Goal: Task Accomplishment & Management: Manage account settings

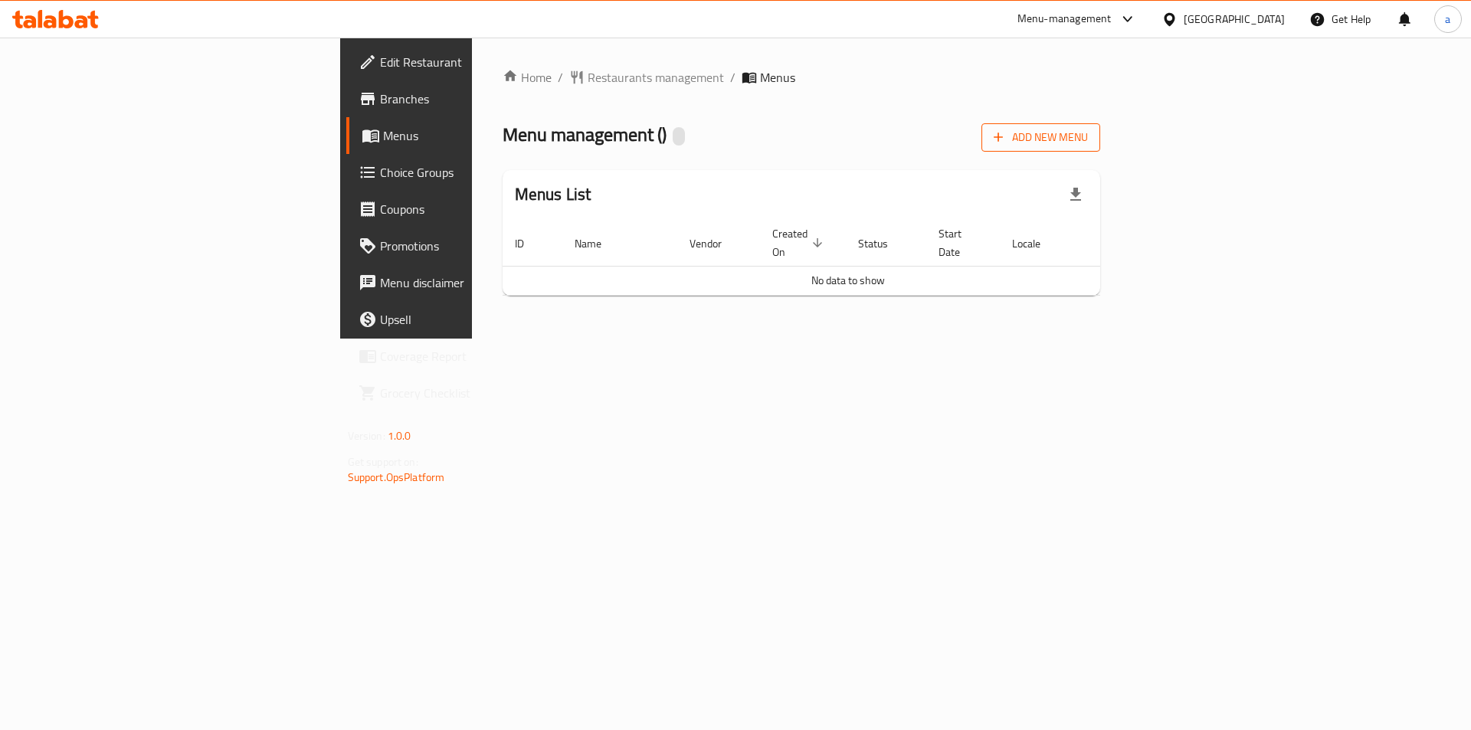
click at [1088, 139] on span "Add New Menu" at bounding box center [1041, 137] width 94 height 19
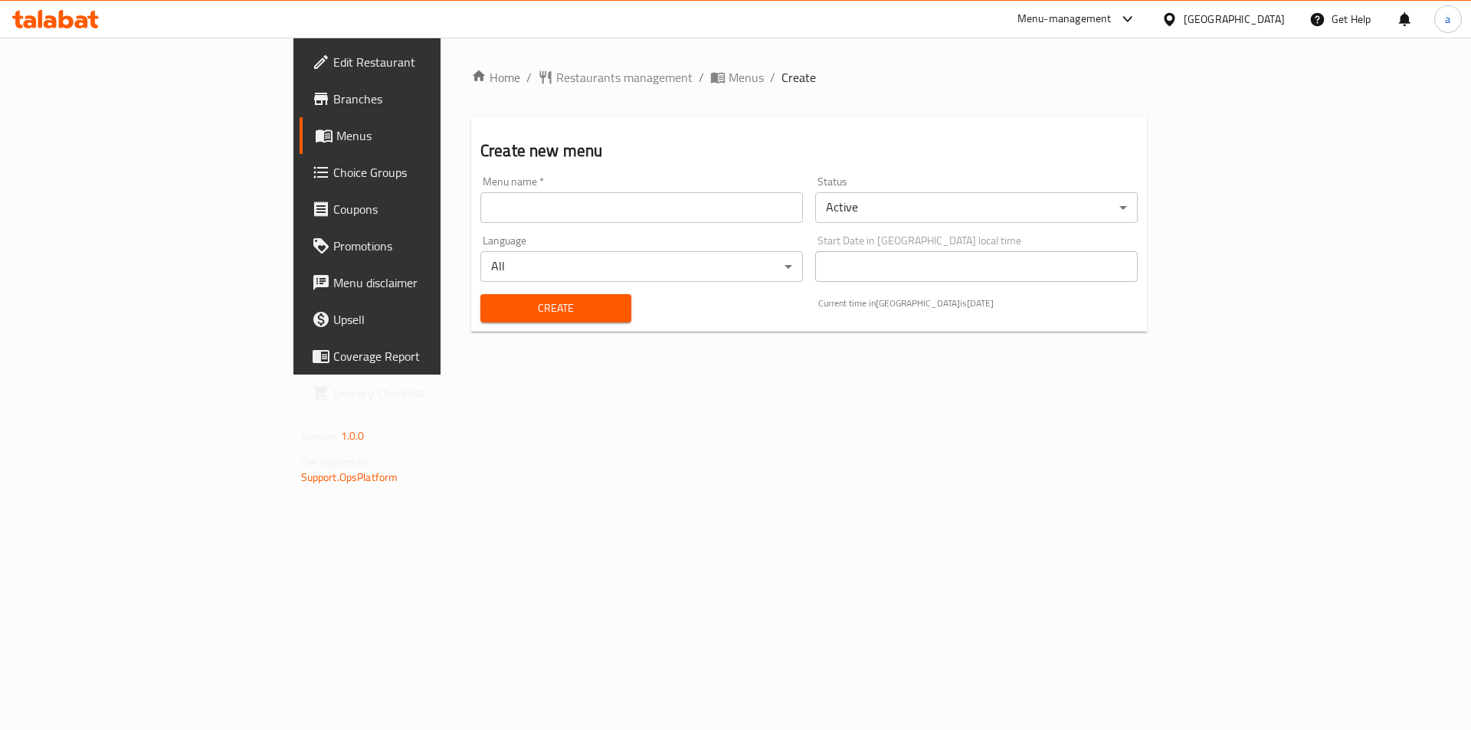
click at [665, 216] on input "text" at bounding box center [641, 207] width 323 height 31
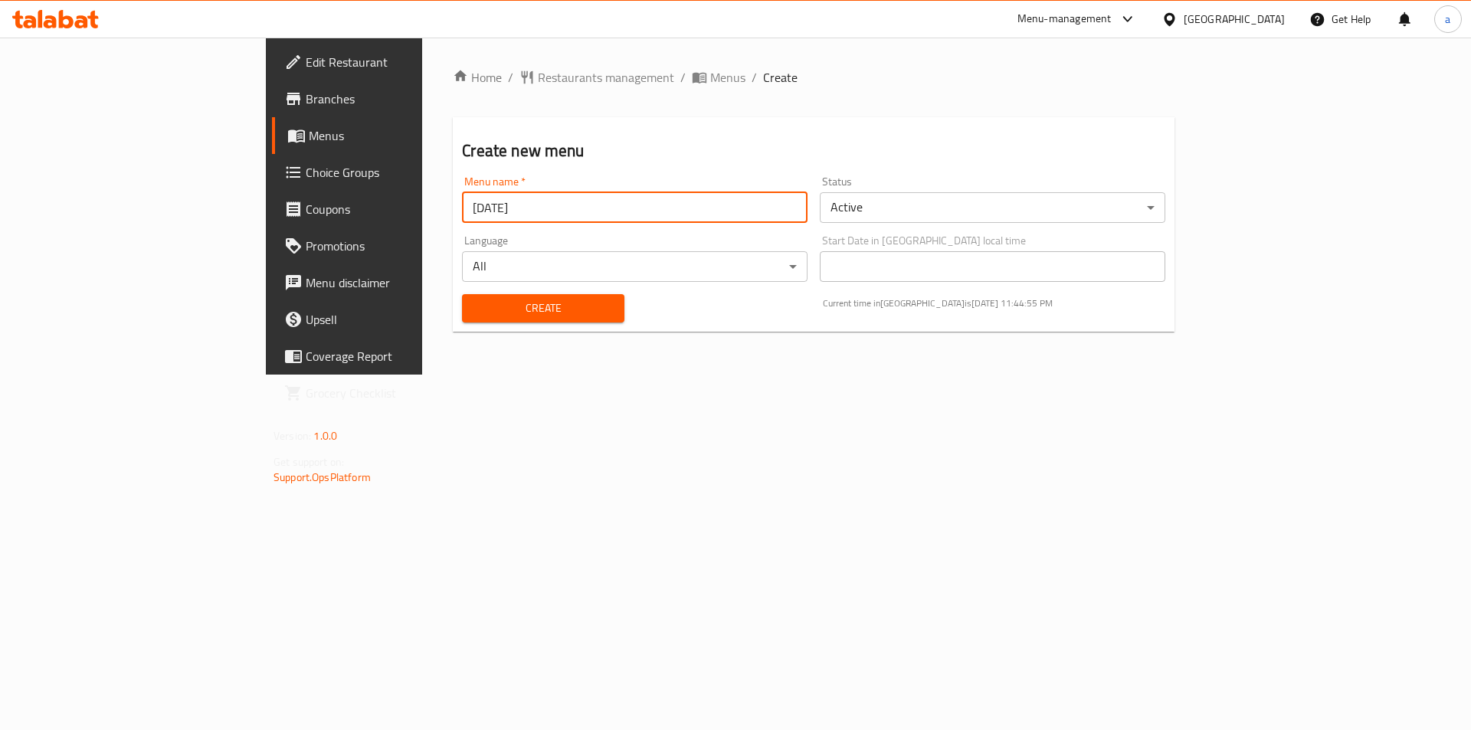
type input "[DATE]"
click at [474, 314] on span "Create" at bounding box center [542, 308] width 137 height 19
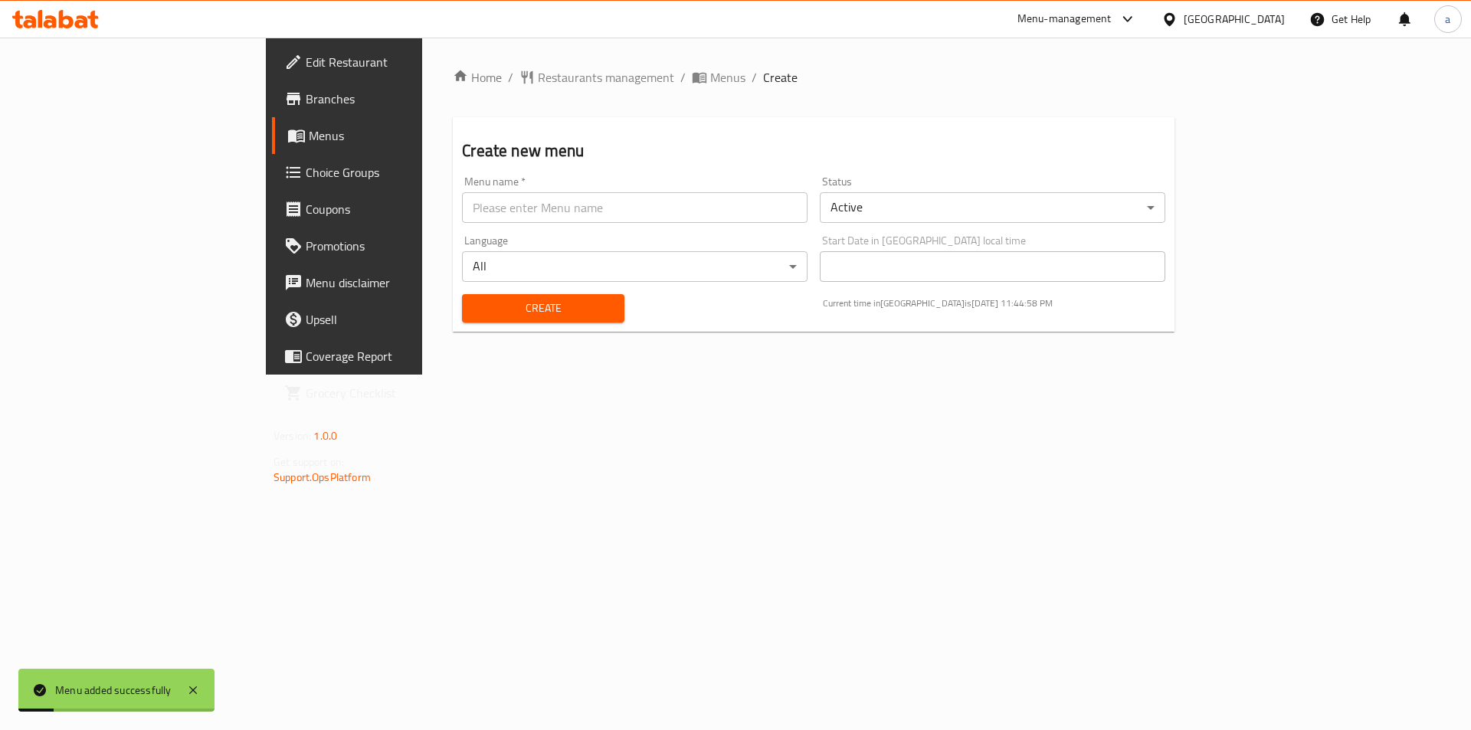
click at [309, 127] on span "Menus" at bounding box center [404, 135] width 191 height 18
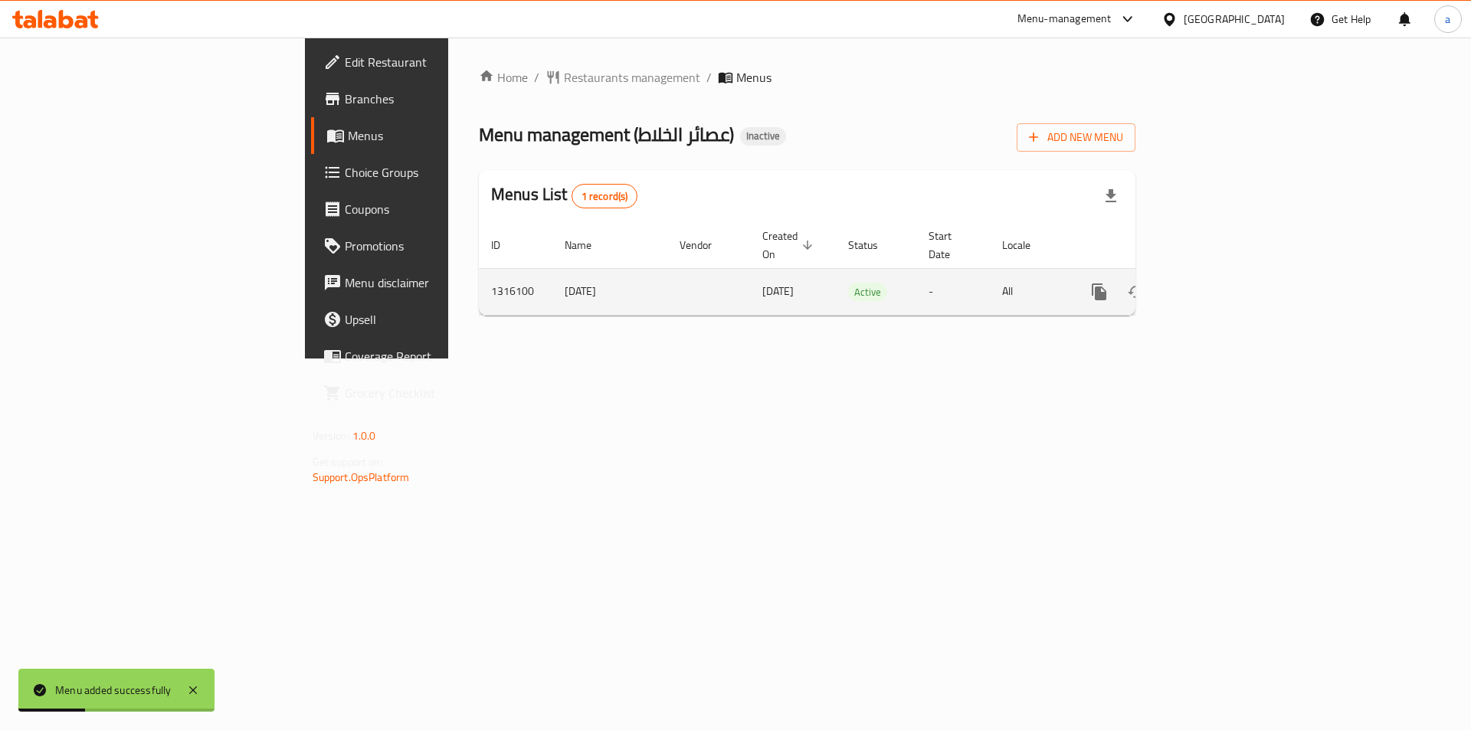
click at [1216, 285] on icon "enhanced table" at bounding box center [1210, 292] width 14 height 14
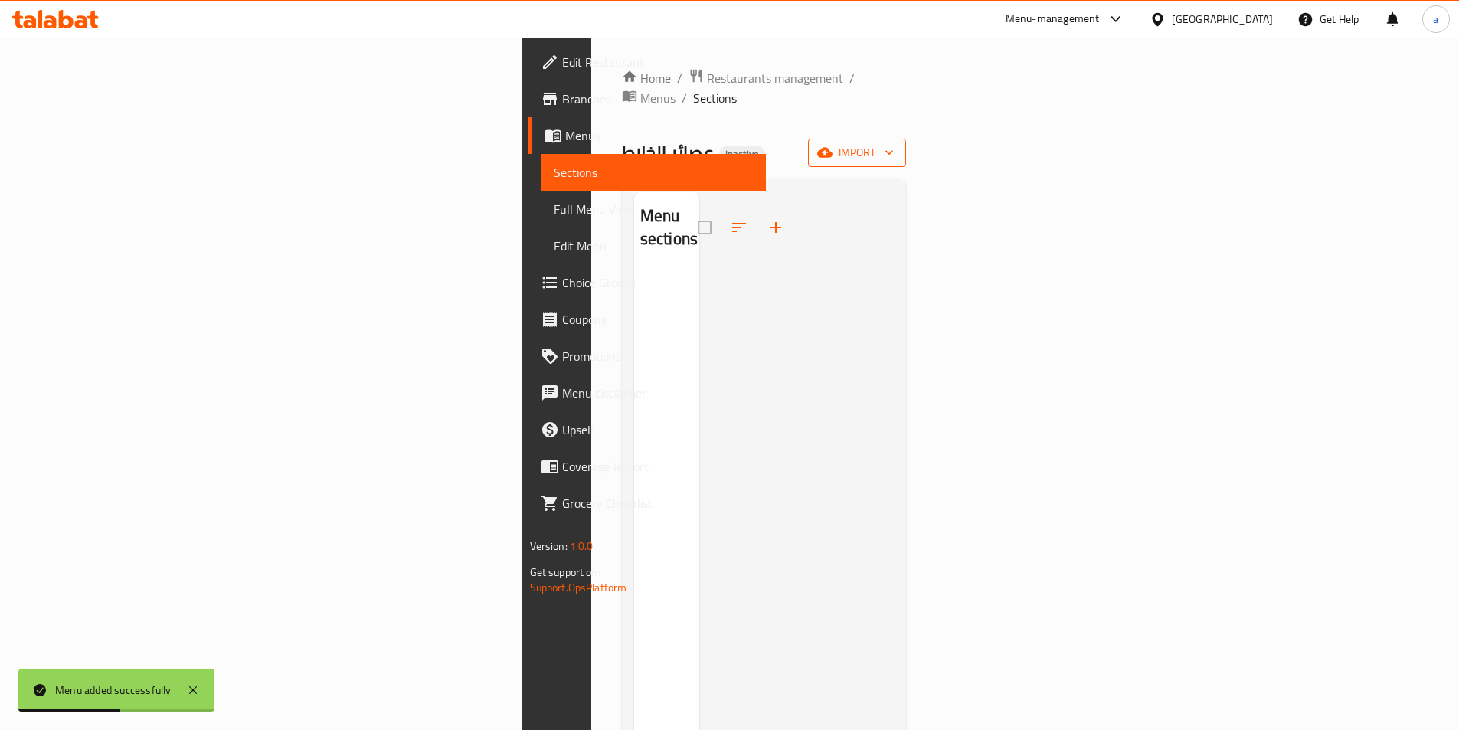
click at [894, 143] on span "import" at bounding box center [857, 152] width 74 height 19
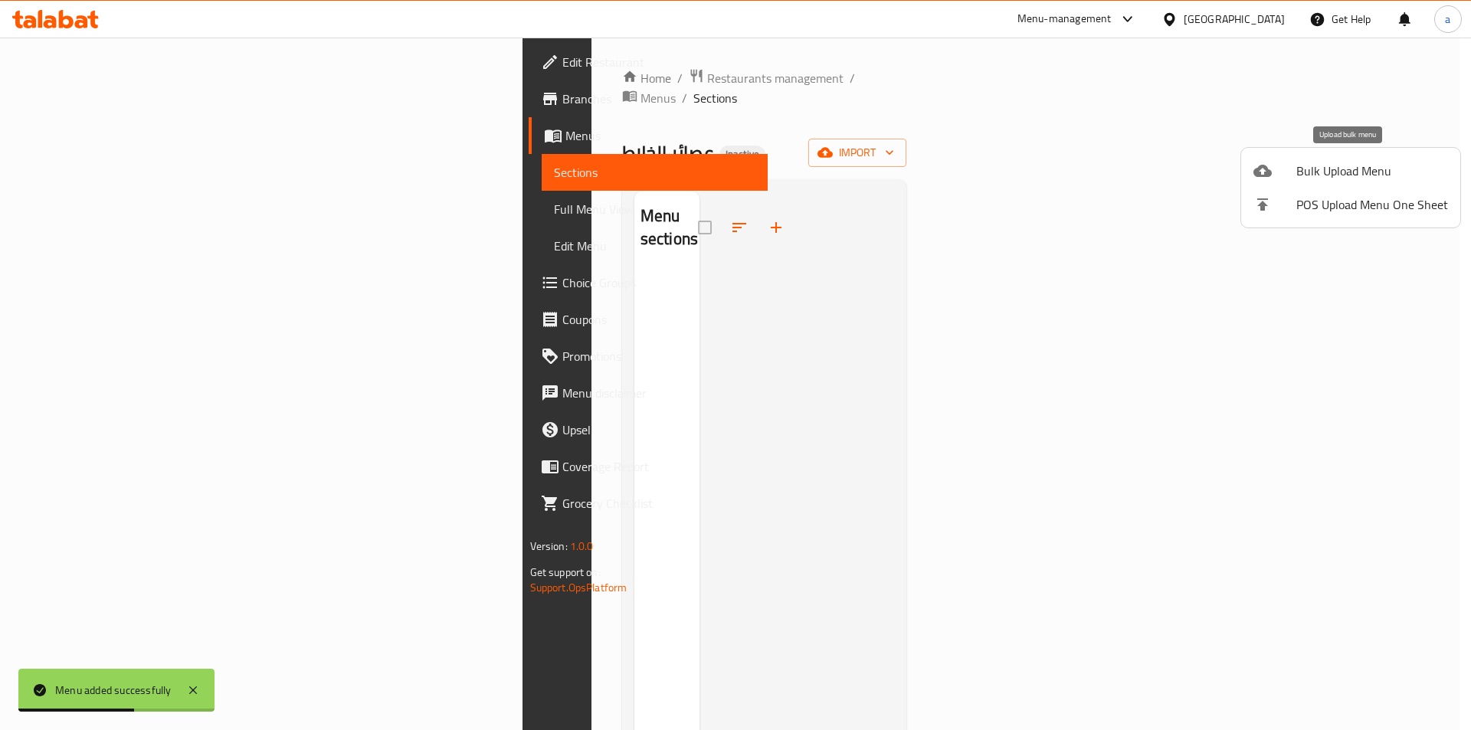
click at [1336, 156] on li "Bulk Upload Menu" at bounding box center [1350, 171] width 219 height 34
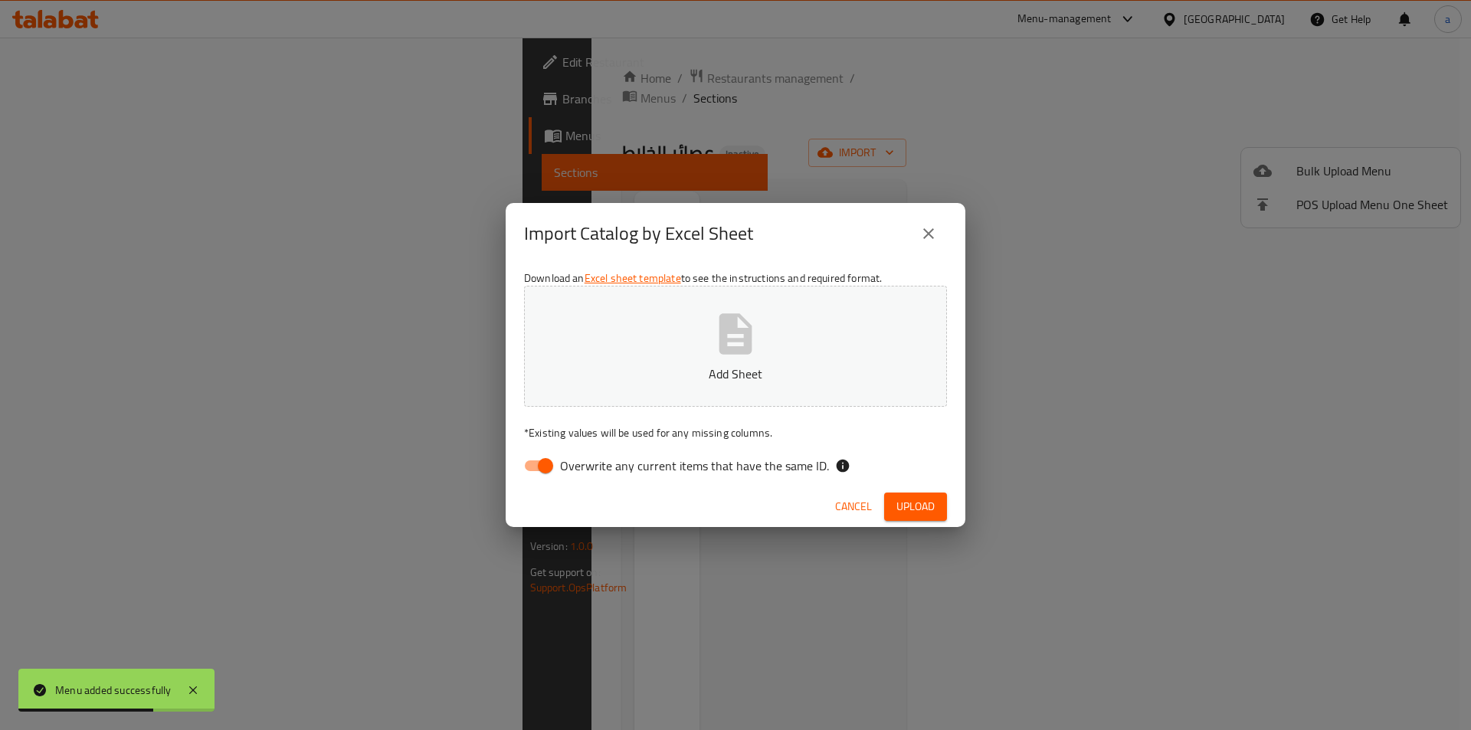
click at [621, 465] on span "Overwrite any current items that have the same ID." at bounding box center [694, 466] width 269 height 18
click at [589, 465] on input "Overwrite any current items that have the same ID." at bounding box center [545, 465] width 87 height 29
checkbox input "false"
click at [910, 522] on div "Cancel Upload" at bounding box center [736, 506] width 460 height 41
click at [917, 502] on span "Upload" at bounding box center [915, 506] width 38 height 19
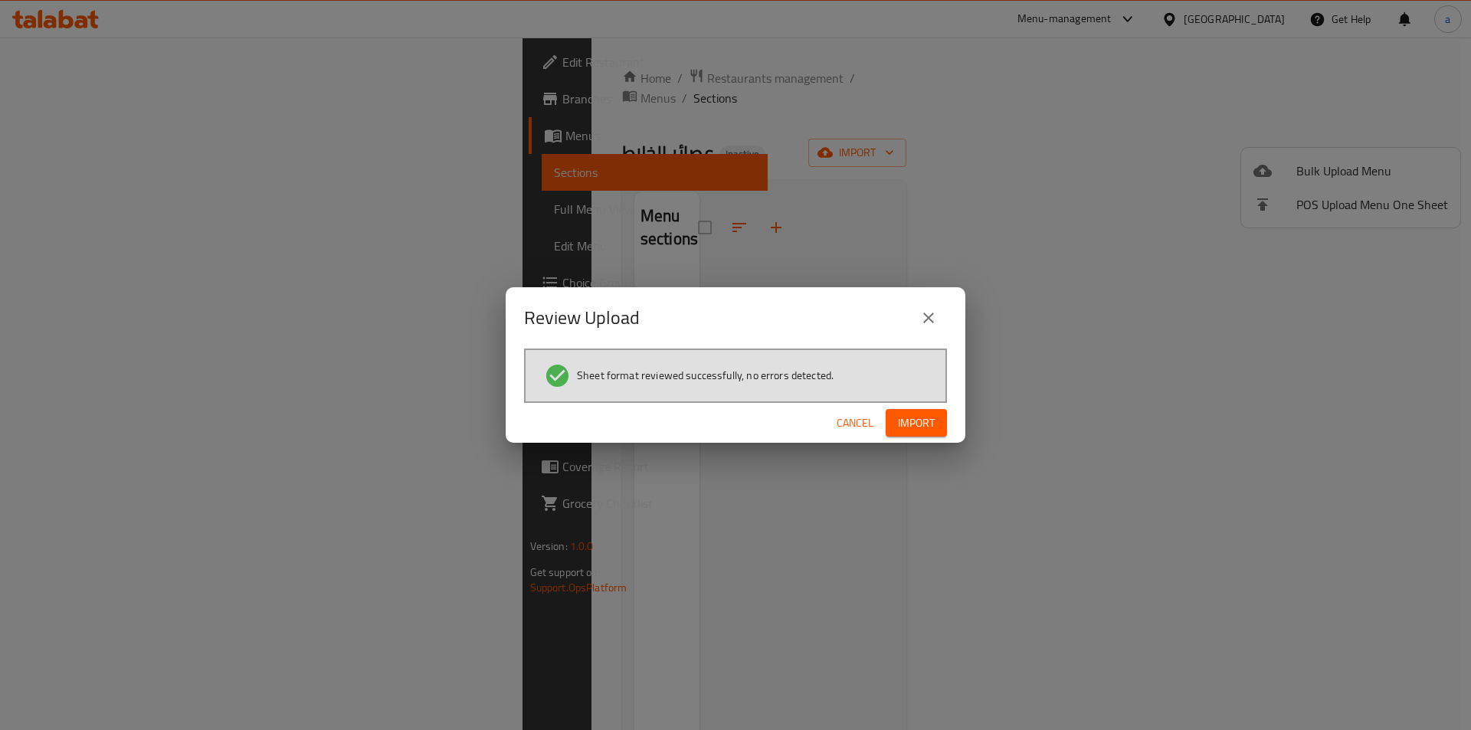
click at [918, 424] on span "Import" at bounding box center [916, 423] width 37 height 19
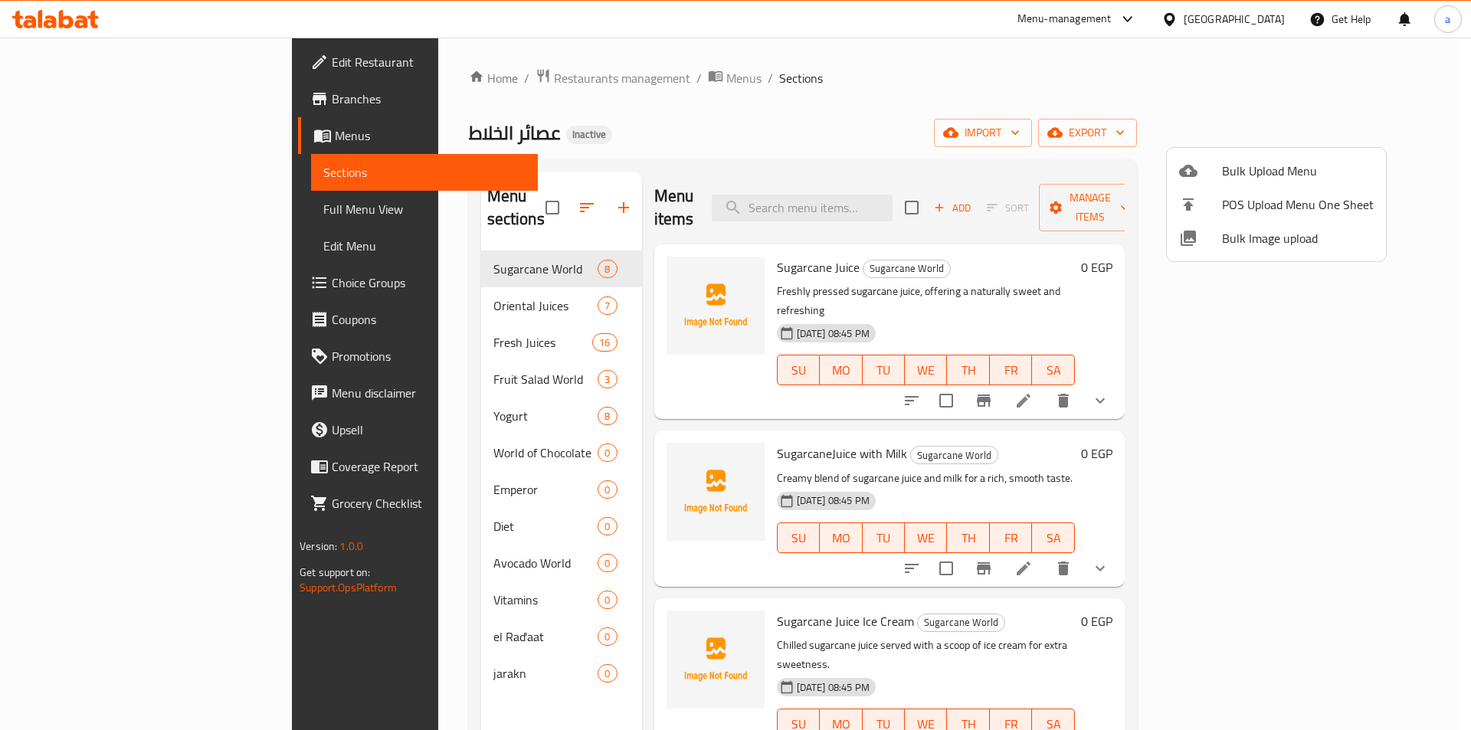
click at [127, 102] on div at bounding box center [735, 365] width 1471 height 730
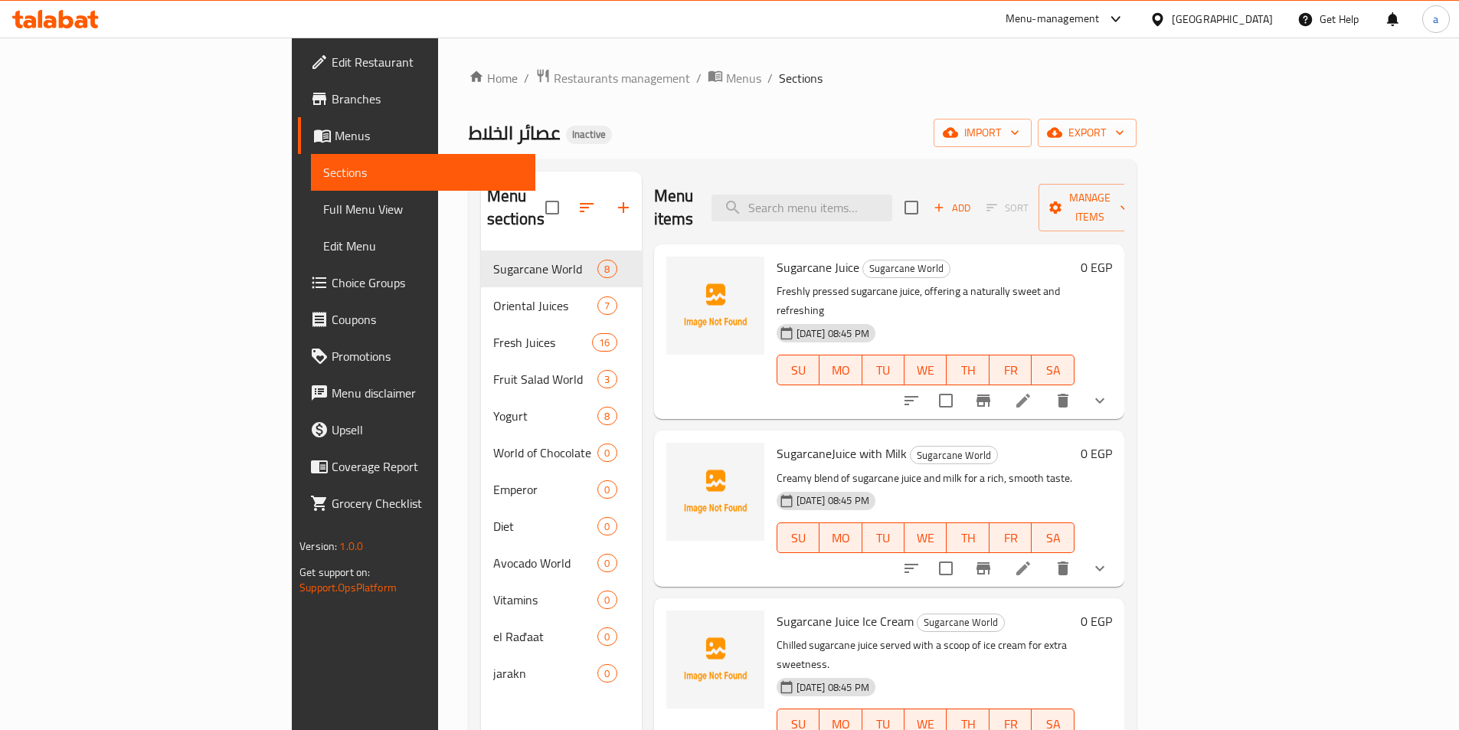
click at [332, 102] on span "Branches" at bounding box center [428, 99] width 192 height 18
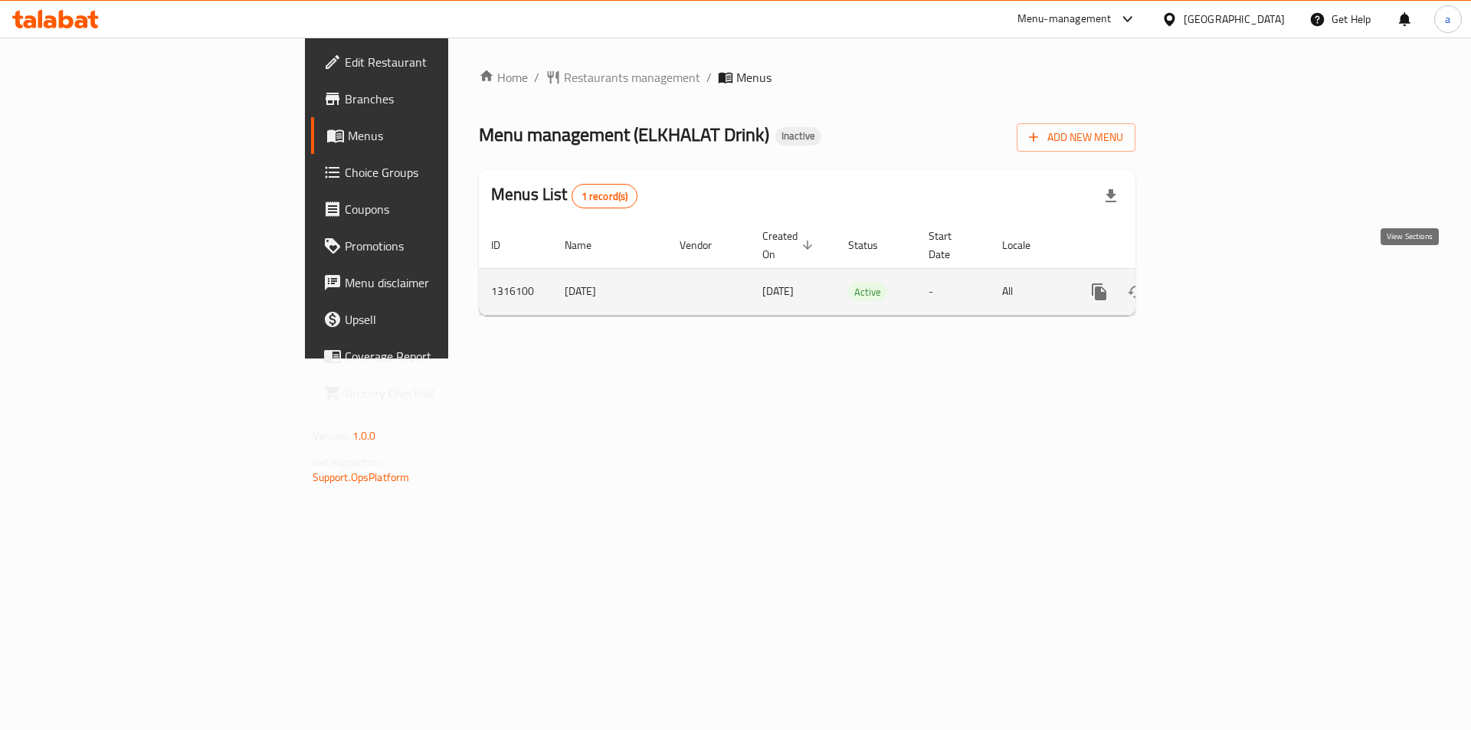
click at [1219, 283] on icon "enhanced table" at bounding box center [1209, 292] width 18 height 18
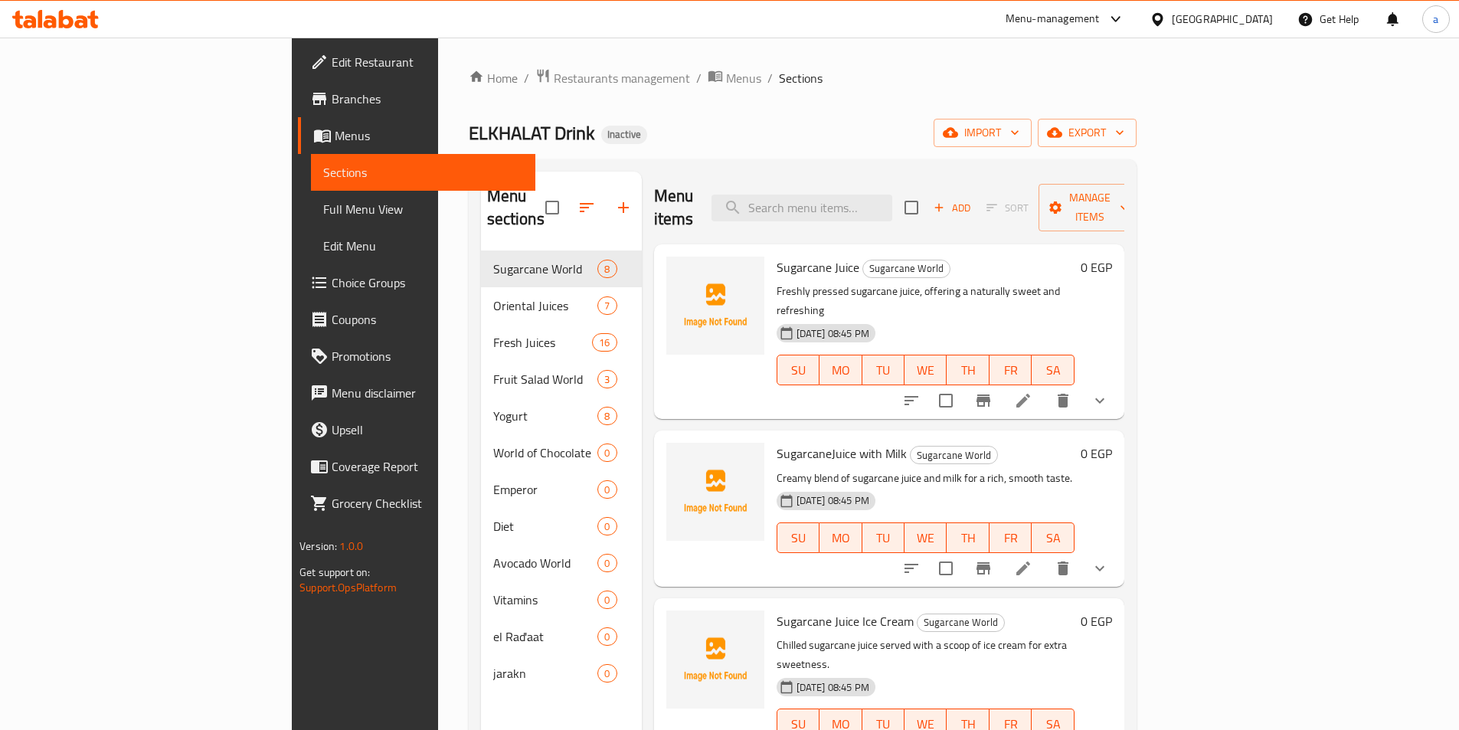
click at [323, 214] on span "Full Menu View" at bounding box center [423, 209] width 200 height 18
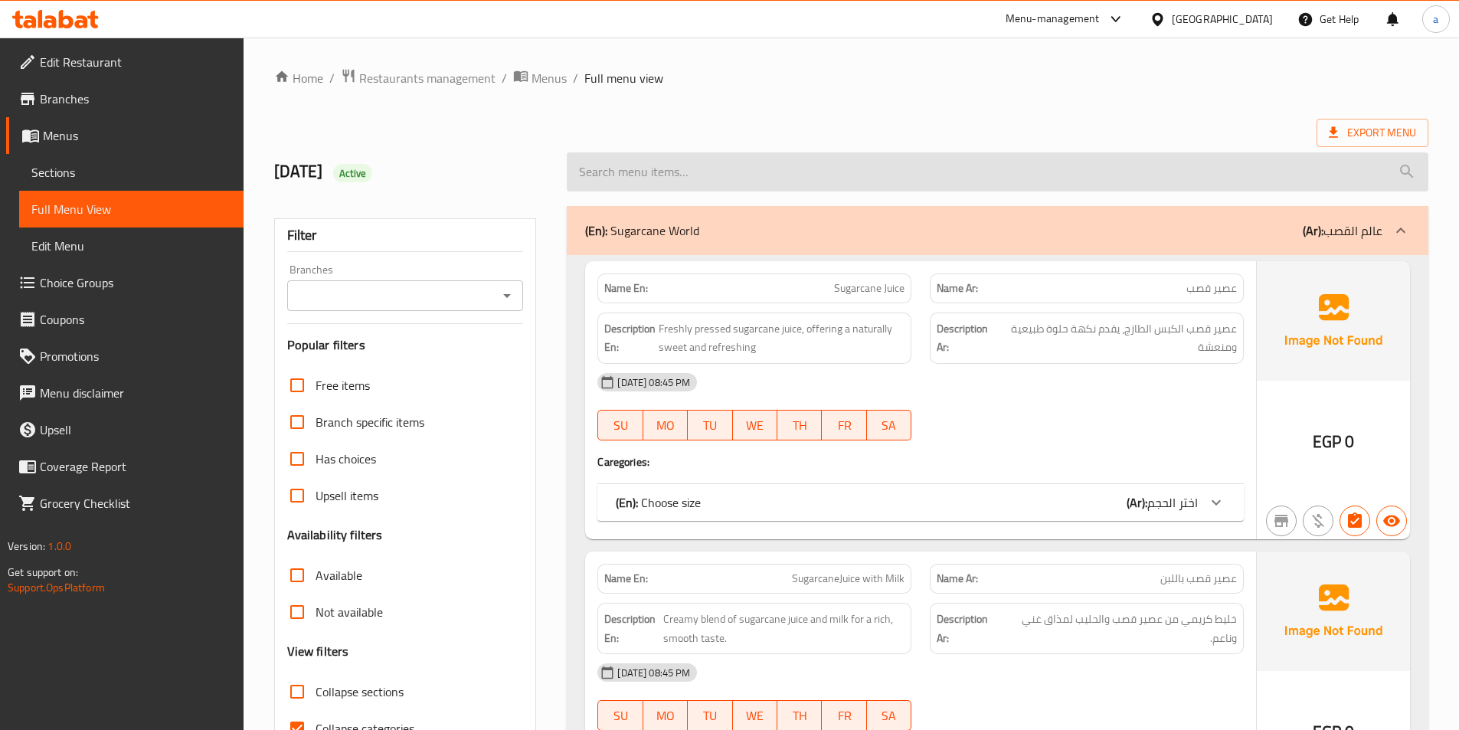
click at [825, 167] on input "search" at bounding box center [998, 171] width 862 height 39
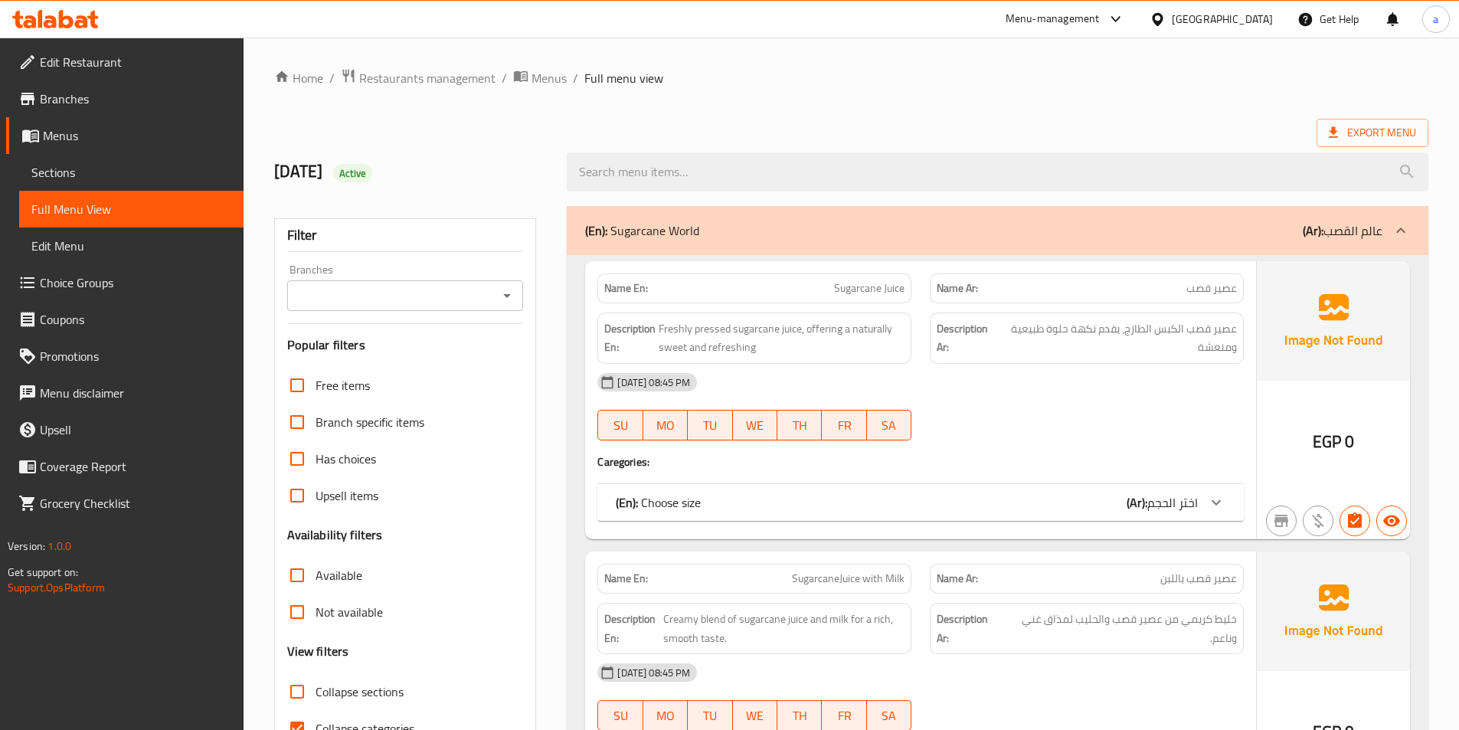
click at [826, 149] on div at bounding box center [998, 171] width 880 height 57
click at [120, 179] on span "Sections" at bounding box center [131, 172] width 200 height 18
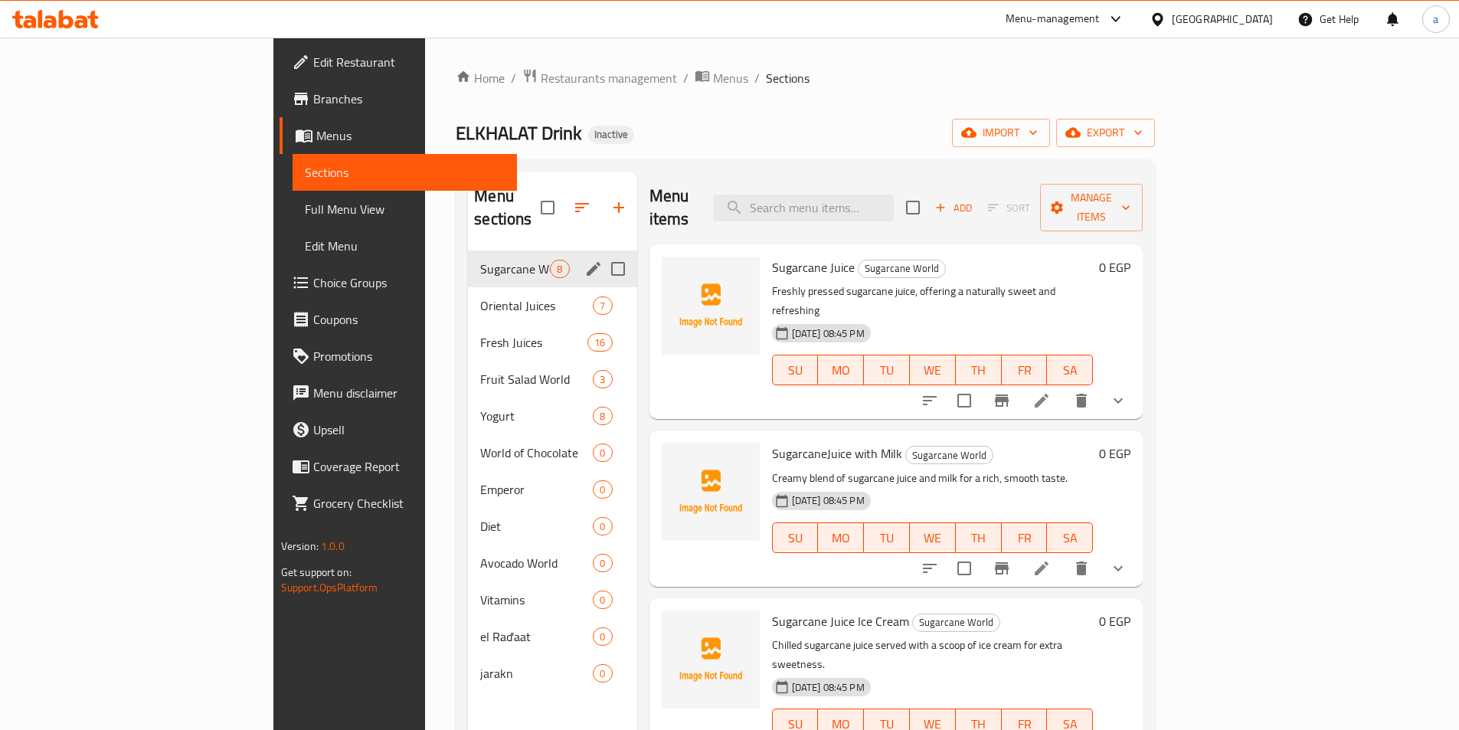
click at [602, 253] on input "Menu sections" at bounding box center [618, 269] width 32 height 32
checkbox input "true"
drag, startPoint x: 547, startPoint y: 283, endPoint x: 561, endPoint y: 287, distance: 14.5
click at [602, 290] on input "Menu sections" at bounding box center [618, 306] width 32 height 32
checkbox input "true"
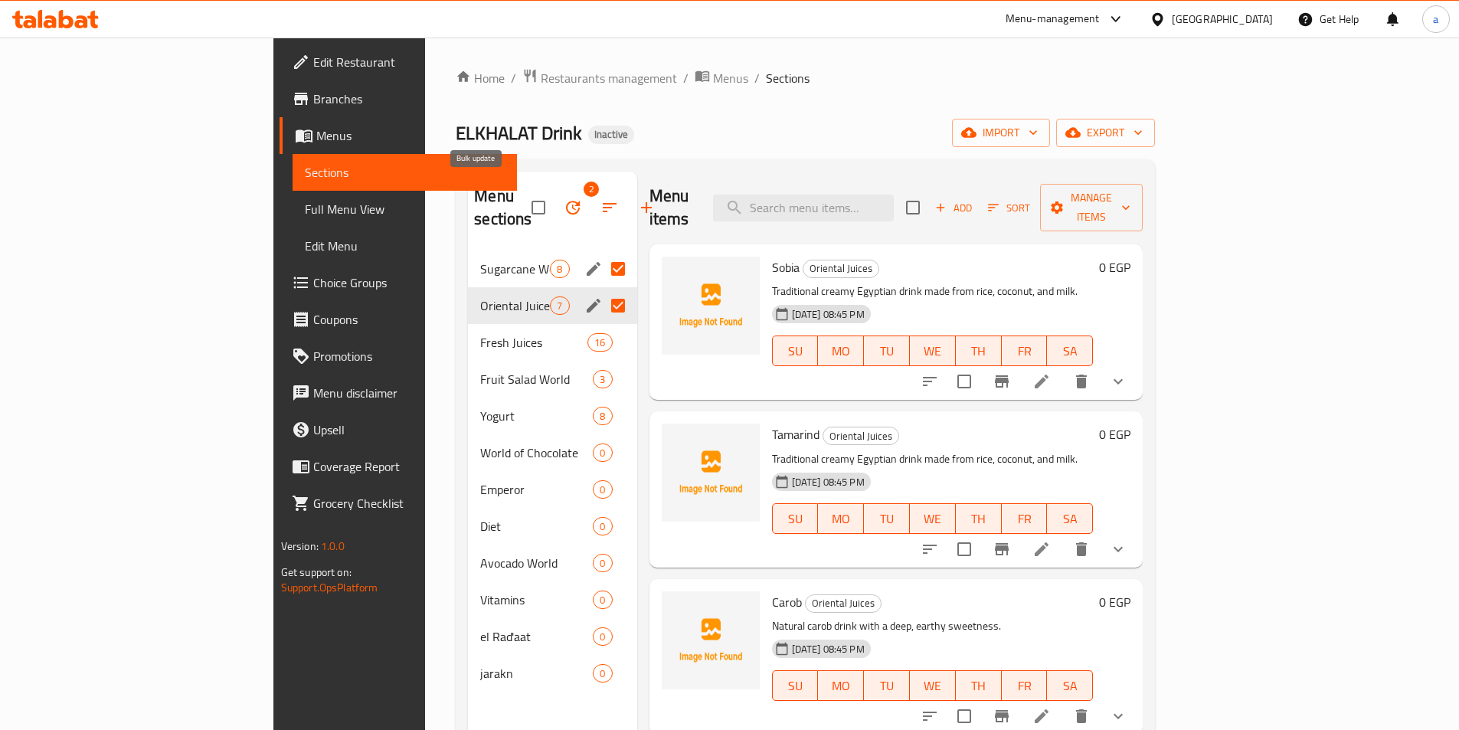
click at [555, 198] on button "button" at bounding box center [573, 207] width 37 height 37
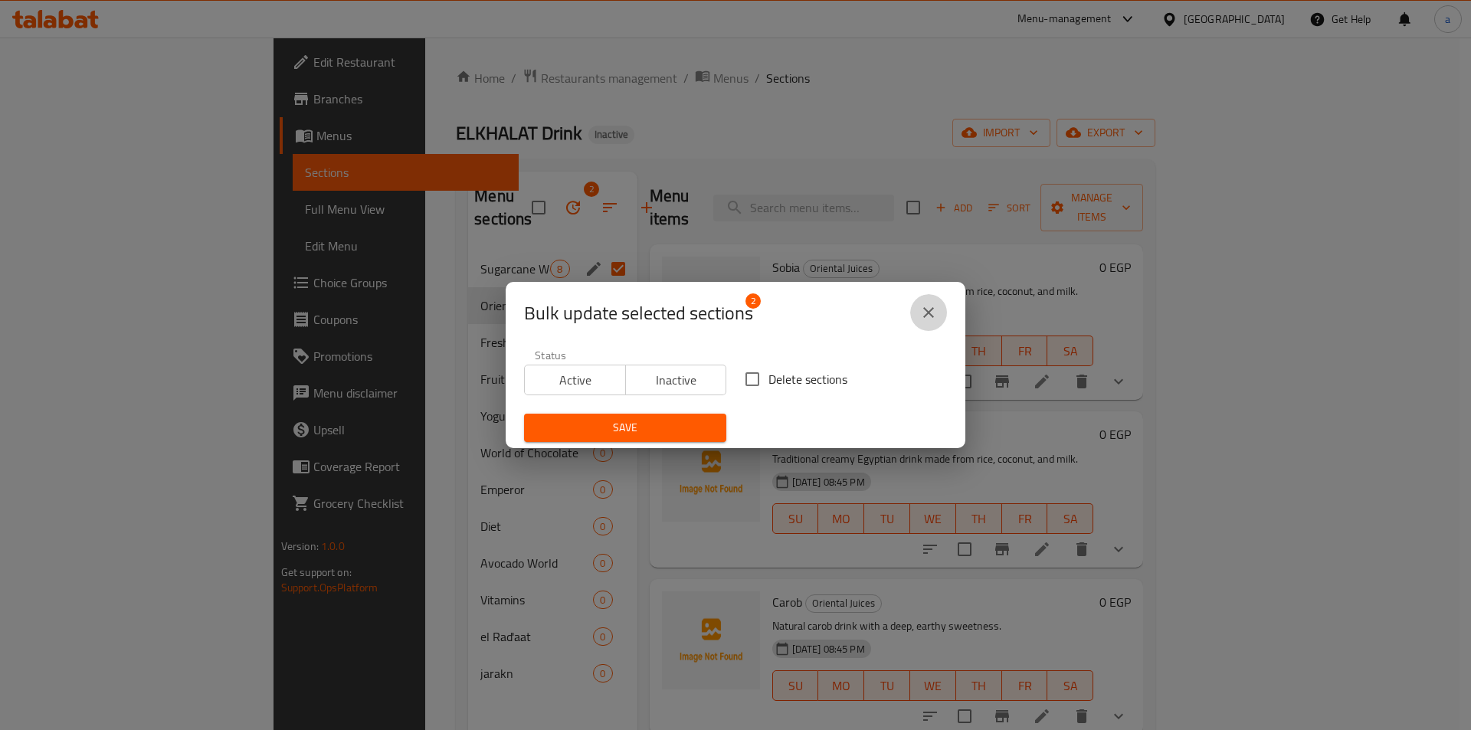
drag, startPoint x: 929, startPoint y: 314, endPoint x: 632, endPoint y: 277, distance: 299.5
click at [928, 315] on icon "close" at bounding box center [928, 312] width 18 height 18
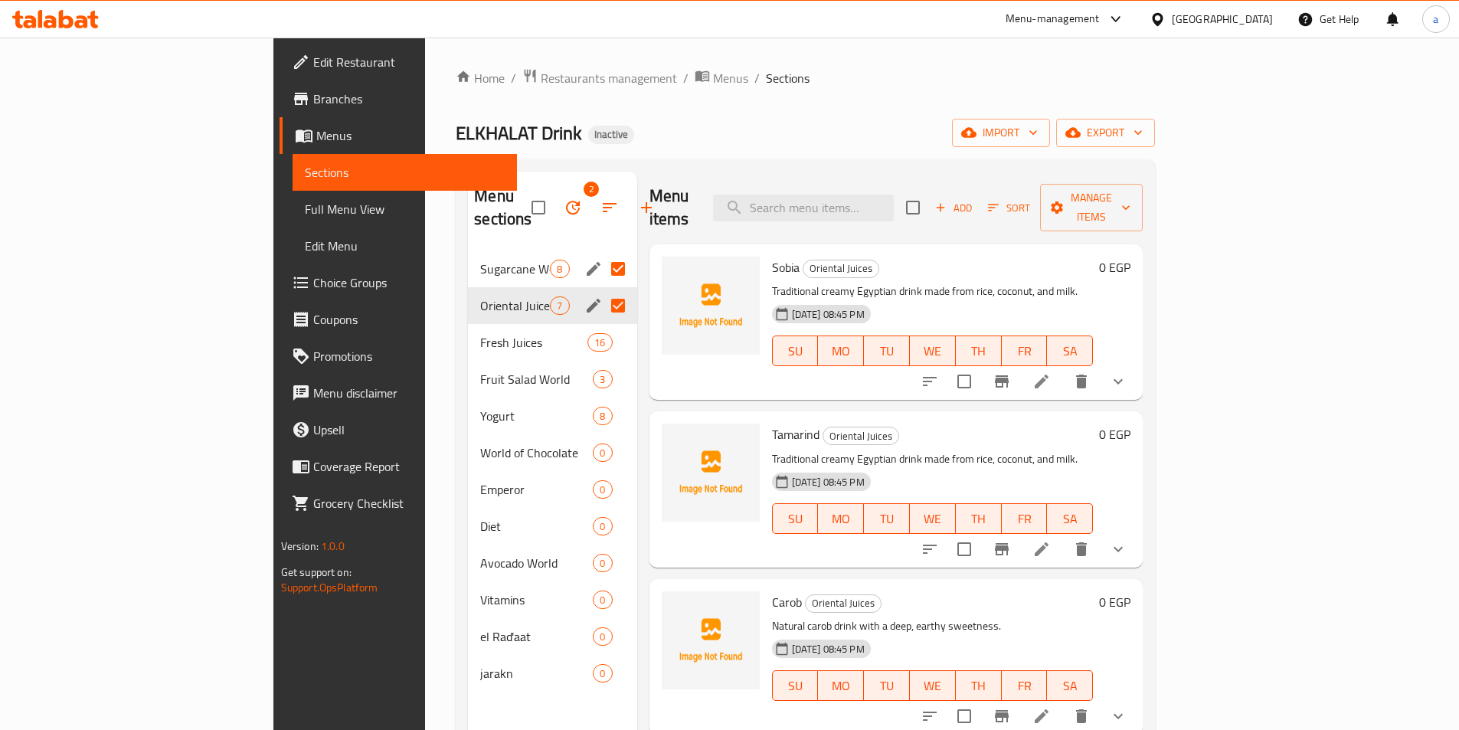
click at [522, 199] on input "checkbox" at bounding box center [538, 208] width 32 height 32
checkbox input "true"
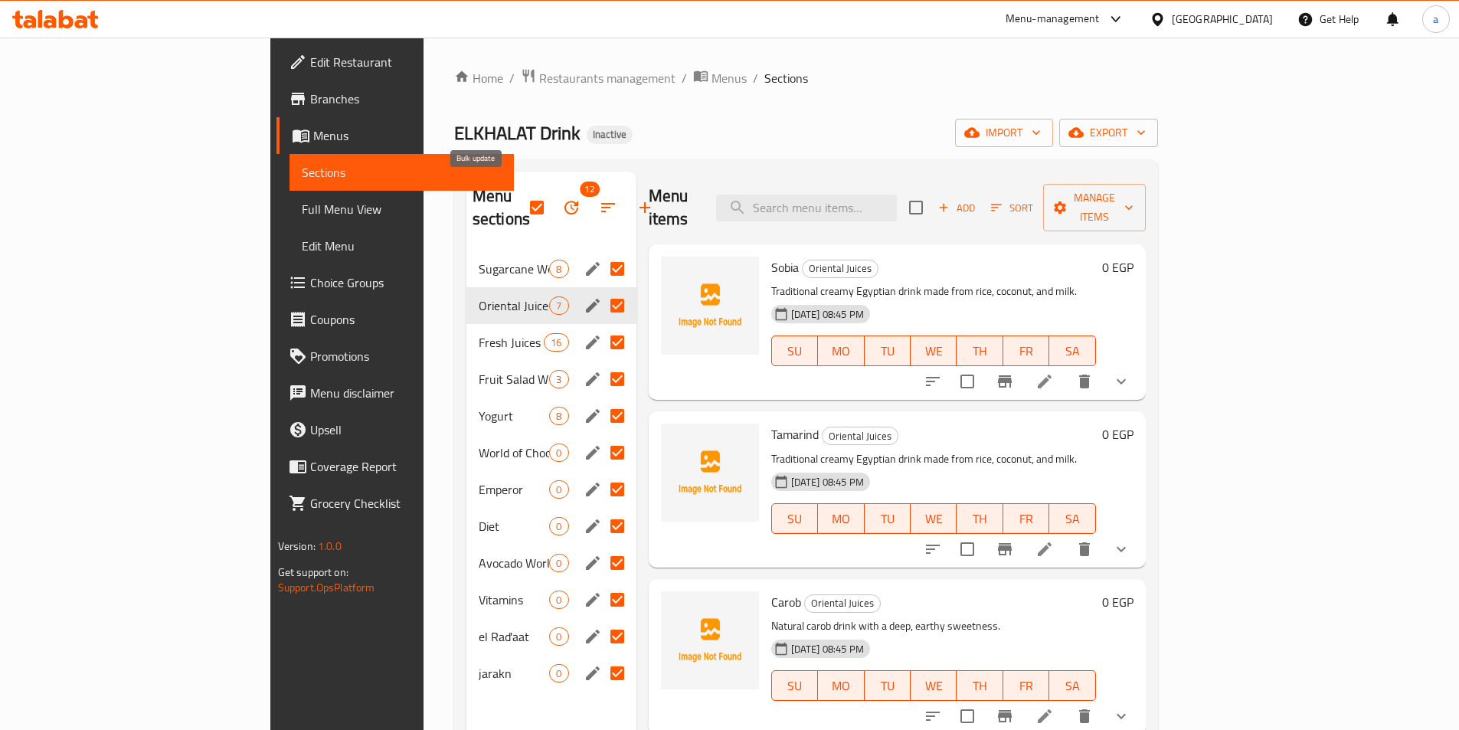
click at [553, 198] on button "button" at bounding box center [571, 207] width 37 height 37
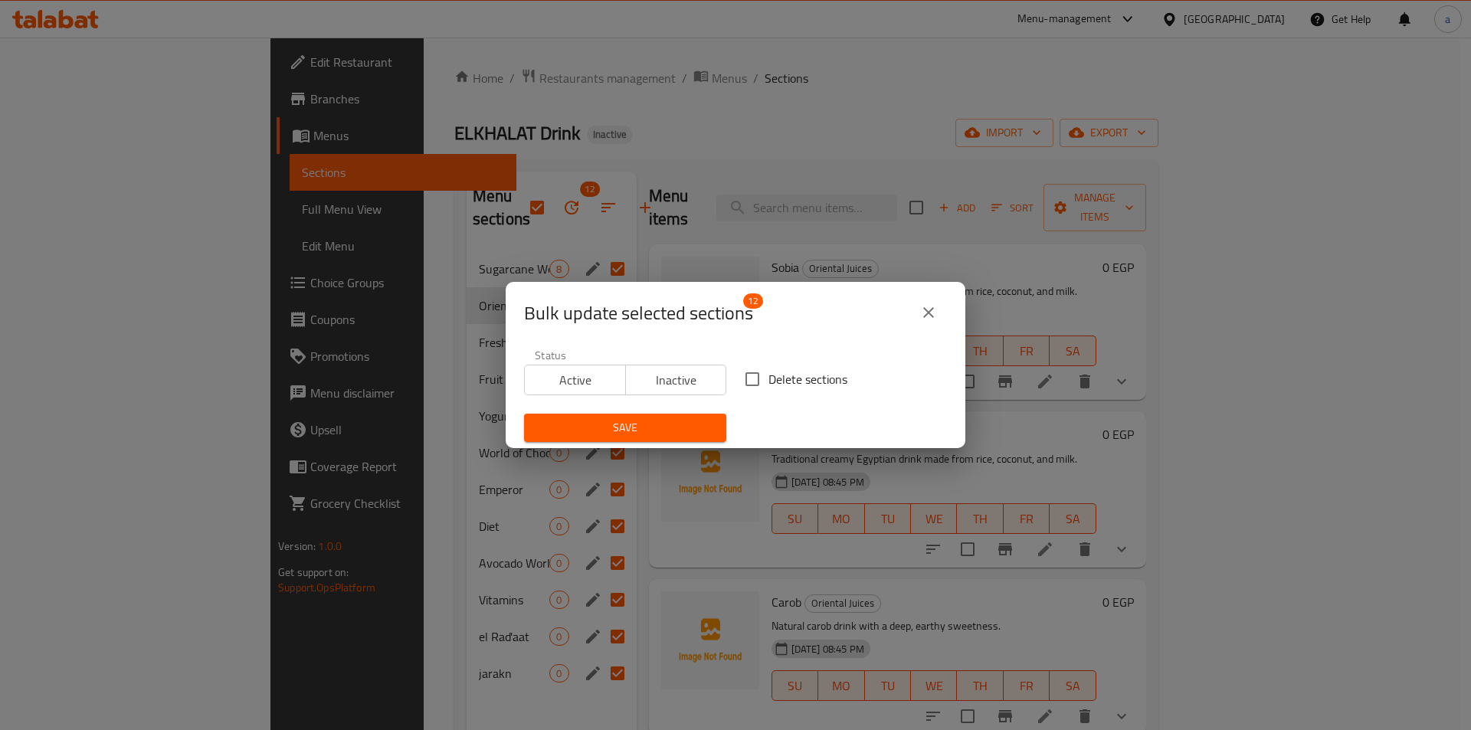
click at [756, 384] on input "Delete sections" at bounding box center [752, 379] width 32 height 32
checkbox input "true"
click at [633, 421] on span "Save" at bounding box center [625, 427] width 178 height 19
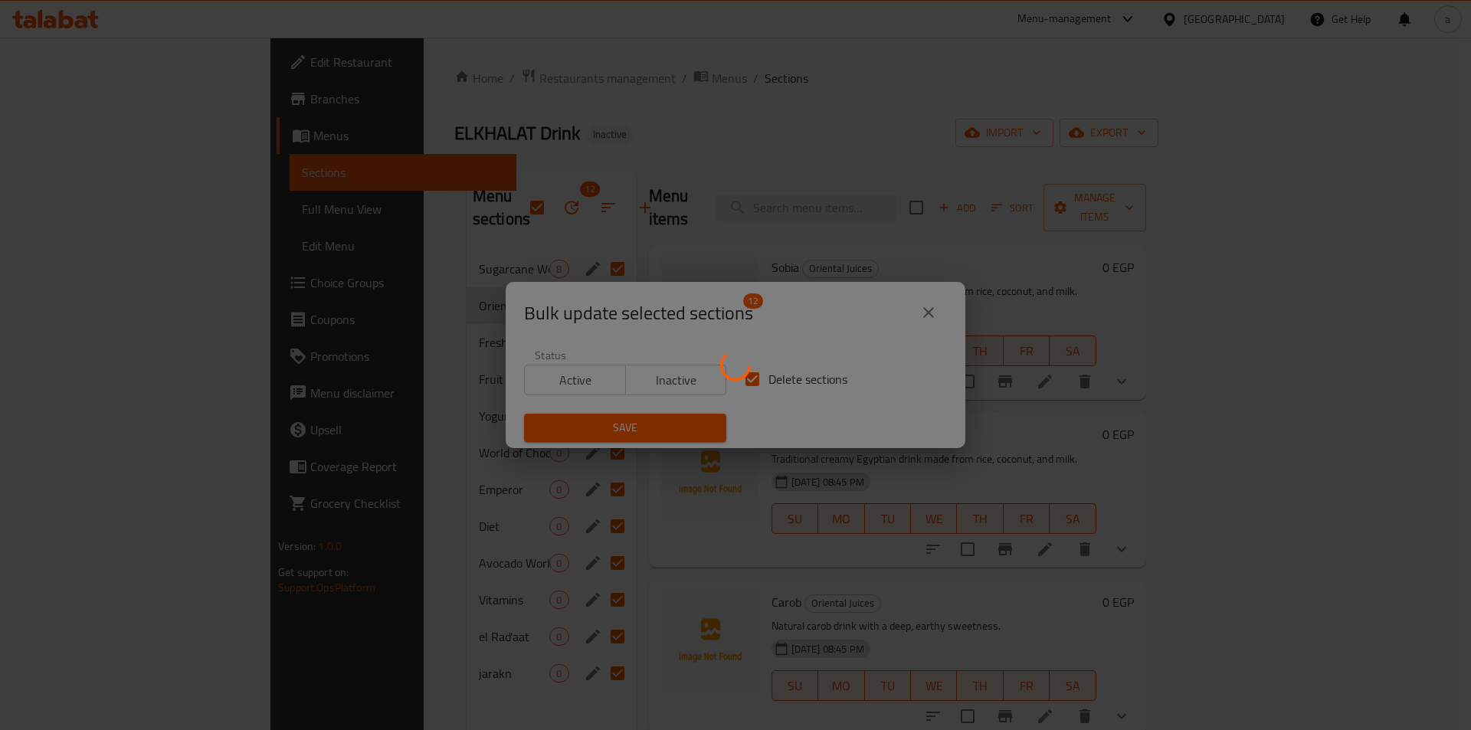
checkbox input "false"
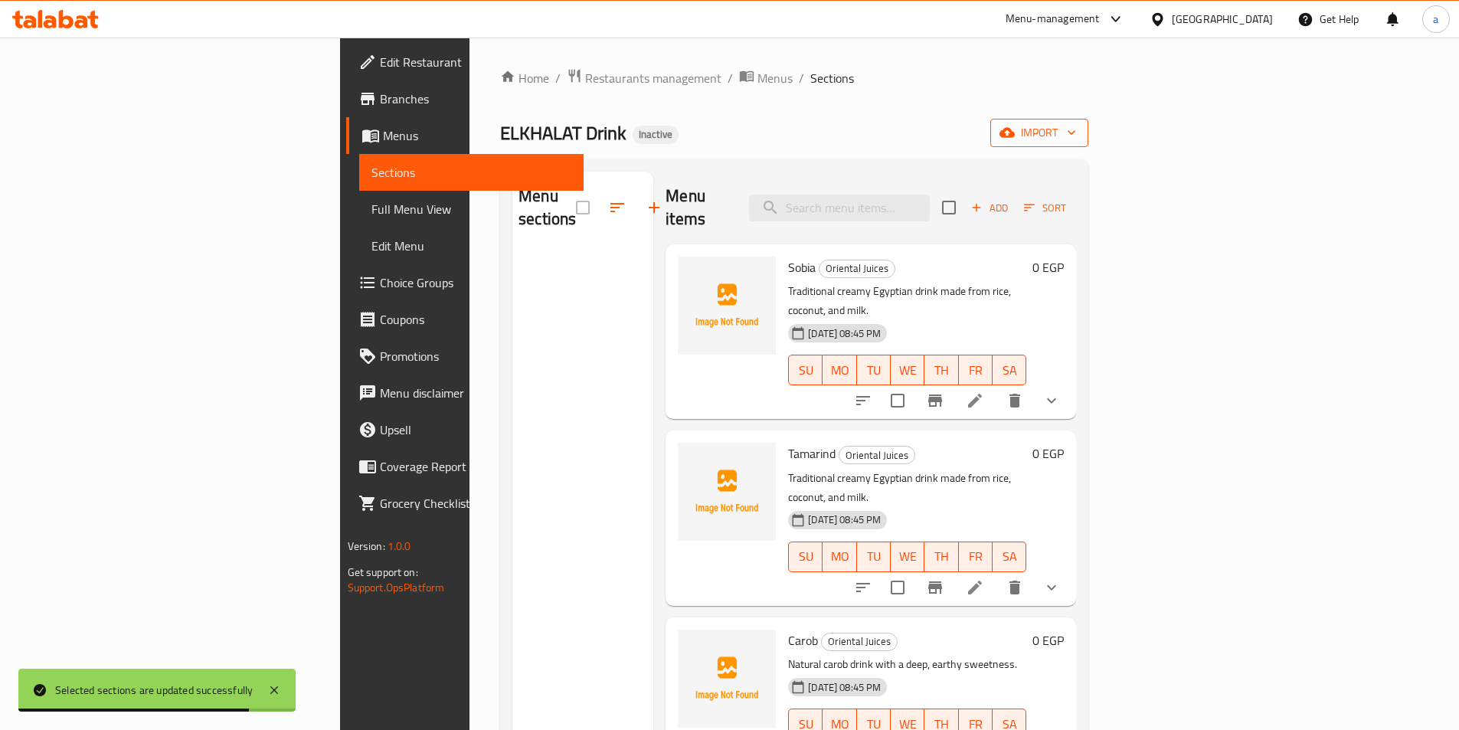
click at [1076, 133] on span "import" at bounding box center [1040, 132] width 74 height 19
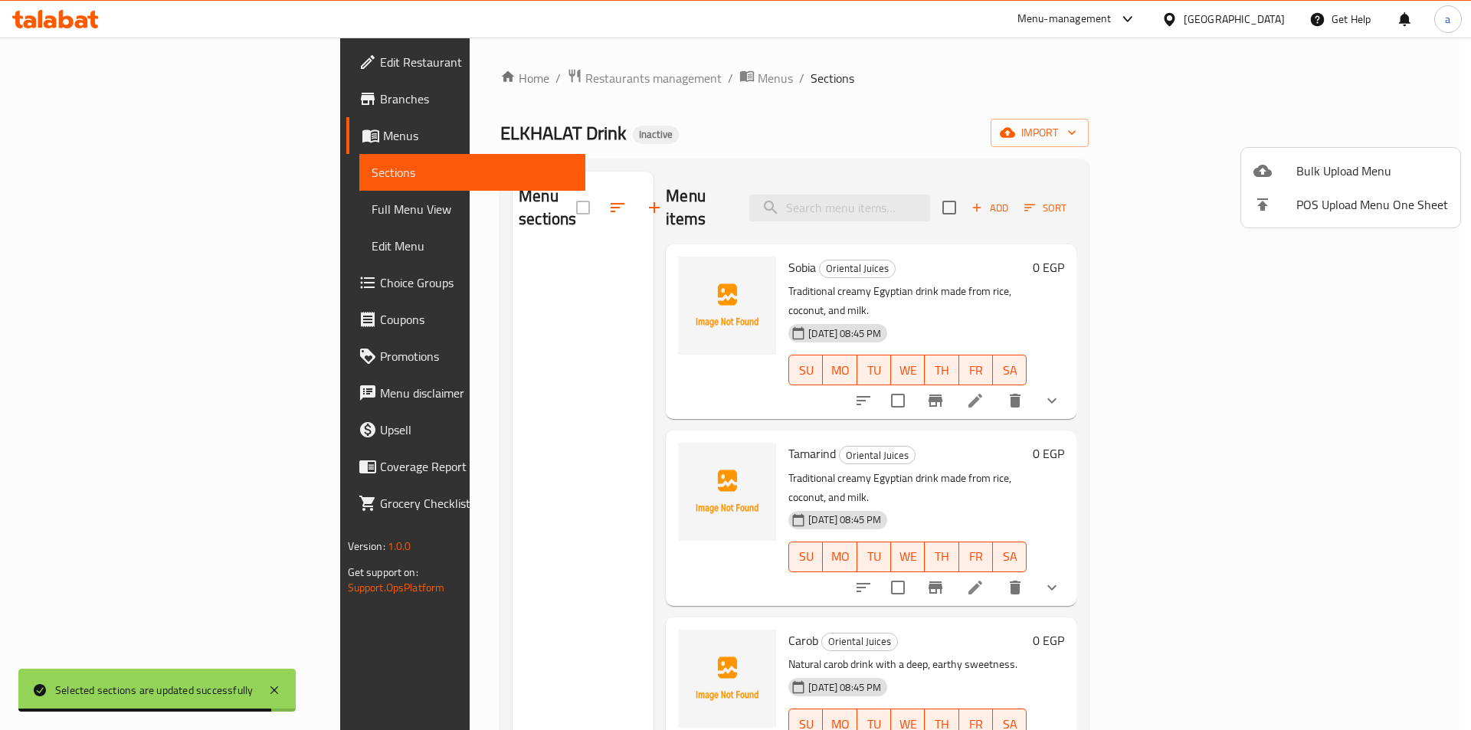
click at [1295, 174] on div at bounding box center [1274, 171] width 43 height 18
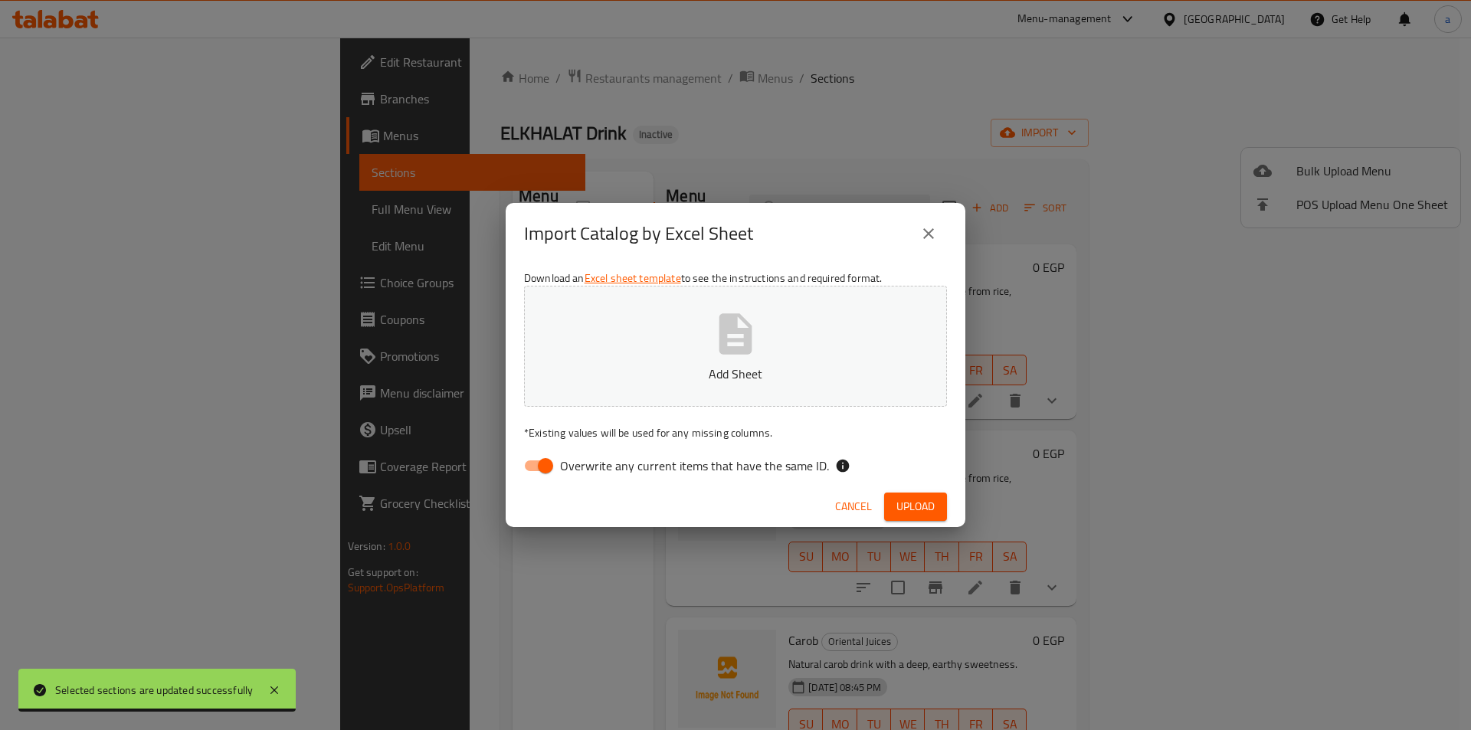
drag, startPoint x: 664, startPoint y: 465, endPoint x: 994, endPoint y: 362, distance: 345.3
click at [665, 465] on span "Overwrite any current items that have the same ID." at bounding box center [694, 466] width 269 height 18
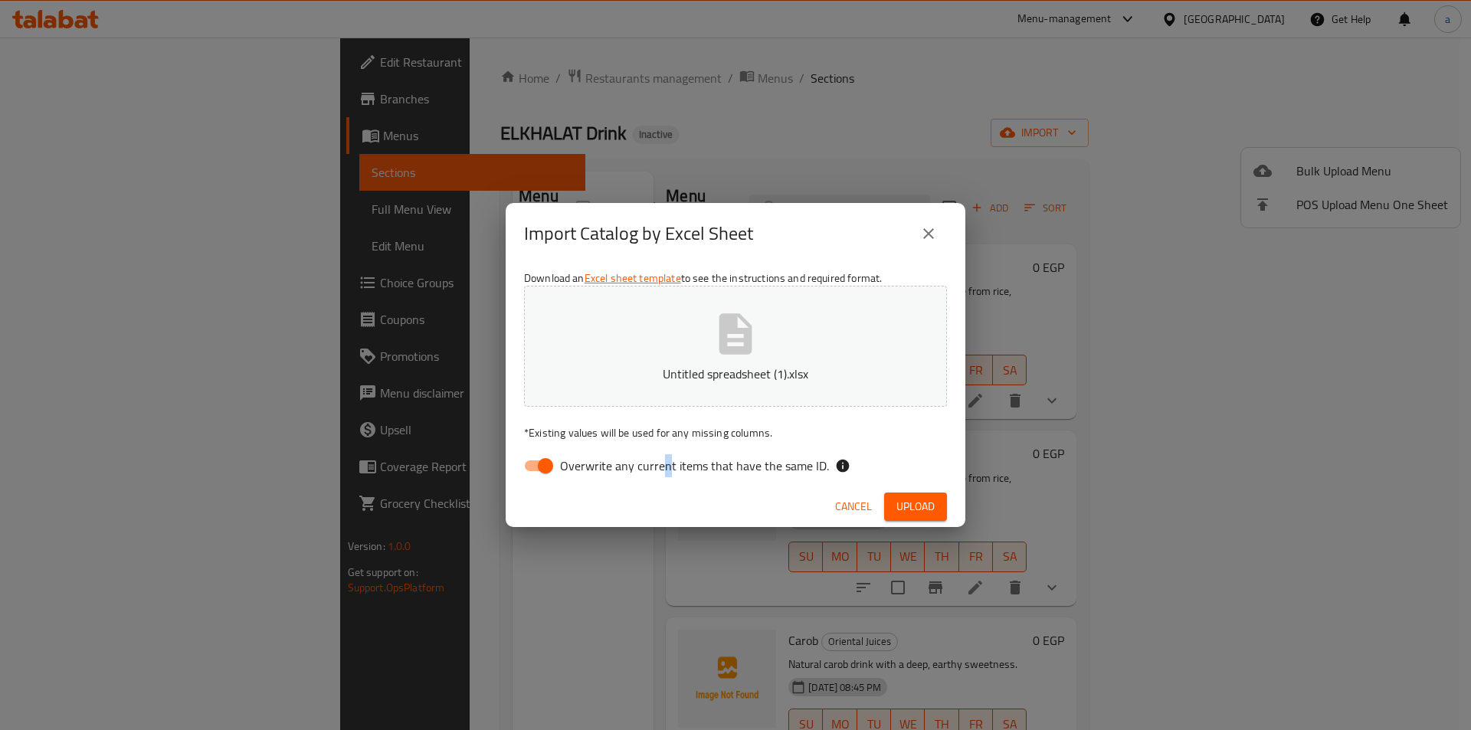
click at [912, 512] on span "Upload" at bounding box center [915, 506] width 38 height 19
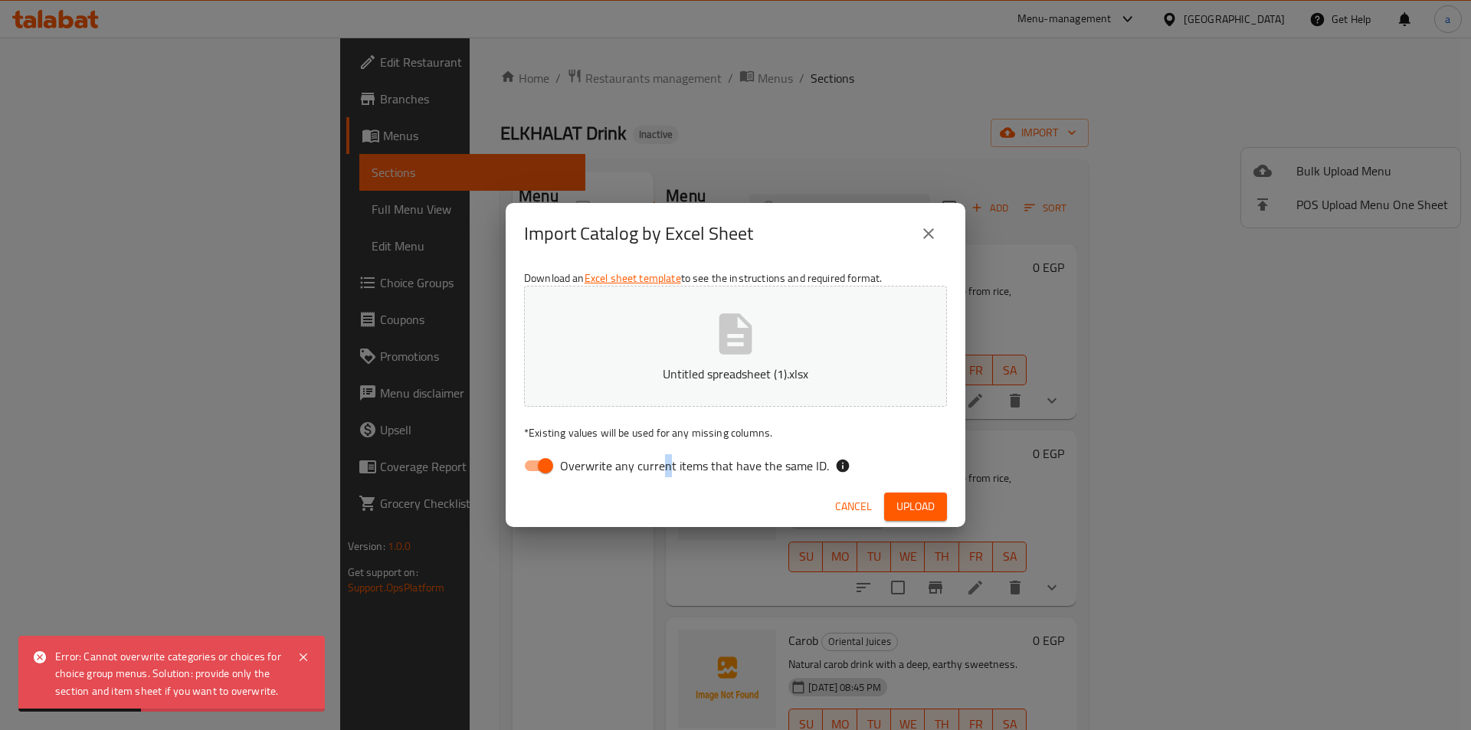
click at [918, 499] on span "Upload" at bounding box center [915, 506] width 38 height 19
click at [656, 457] on span "Overwrite any current items that have the same ID." at bounding box center [694, 466] width 269 height 18
click at [589, 457] on input "Overwrite any current items that have the same ID." at bounding box center [545, 465] width 87 height 29
checkbox input "false"
click at [928, 504] on icon "button" at bounding box center [922, 507] width 16 height 16
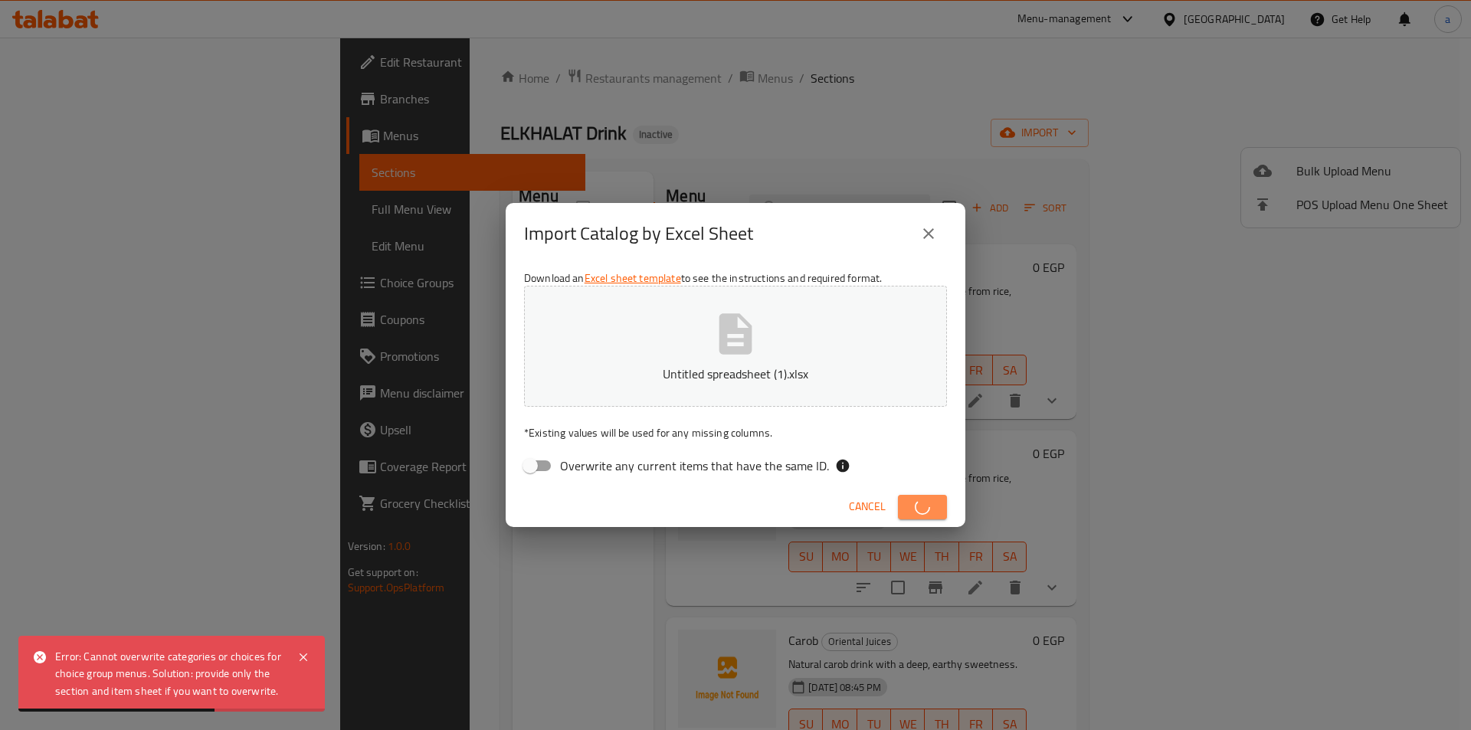
click at [928, 504] on icon "button" at bounding box center [921, 506] width 19 height 19
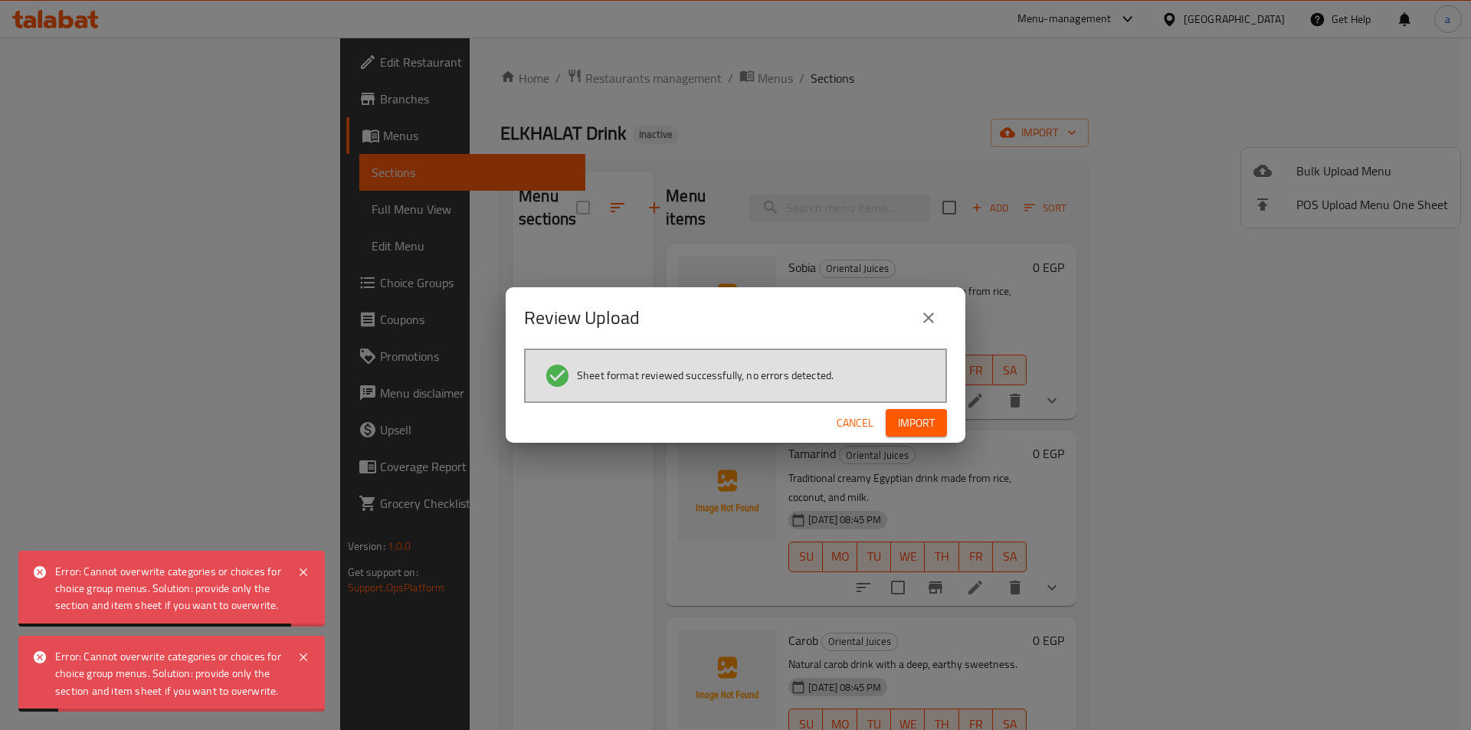
click at [919, 508] on div "Review Upload Sheet format reviewed successfully, no errors detected. Cancel Im…" at bounding box center [735, 365] width 1471 height 730
click at [905, 420] on span "Import" at bounding box center [916, 423] width 37 height 19
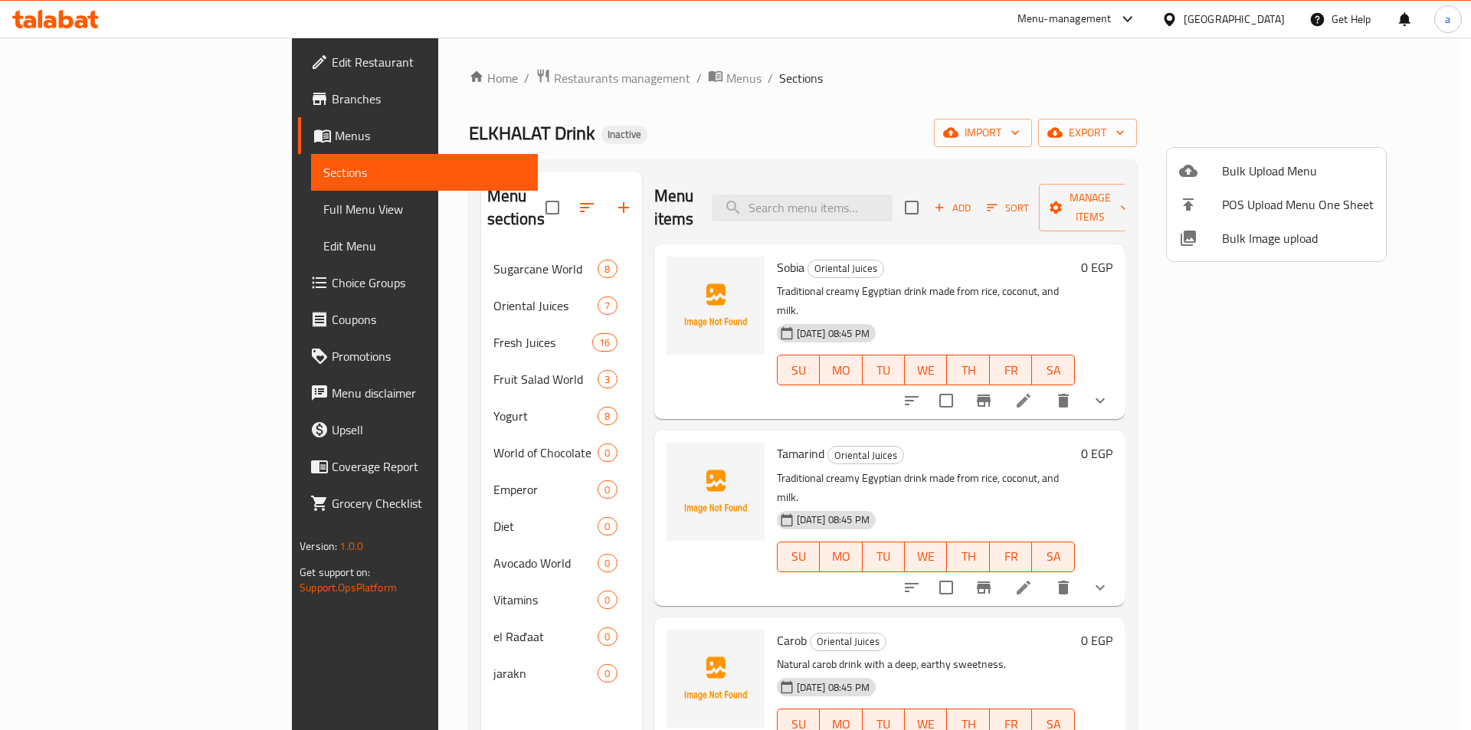
click at [474, 426] on div at bounding box center [735, 365] width 1471 height 730
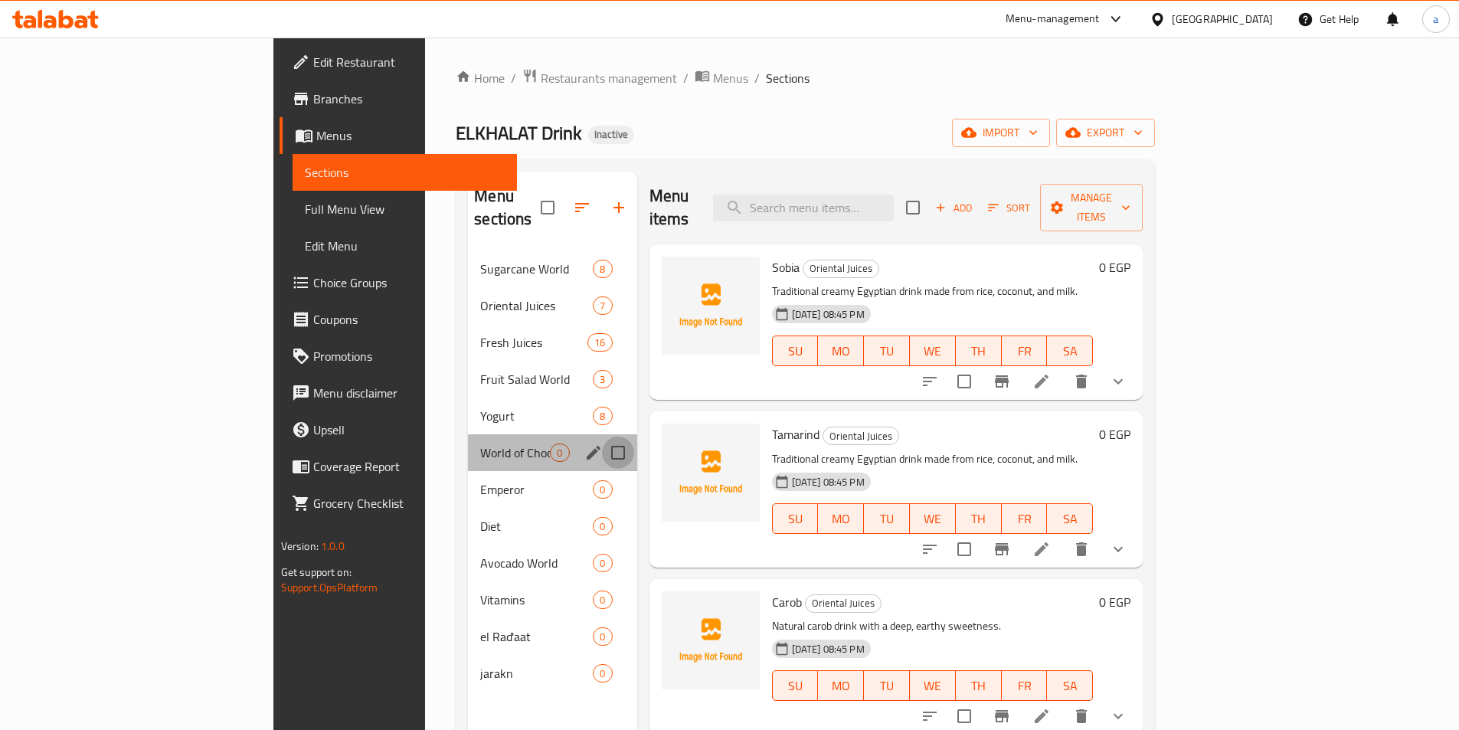
click at [602, 437] on input "Menu sections" at bounding box center [618, 453] width 32 height 32
checkbox input "true"
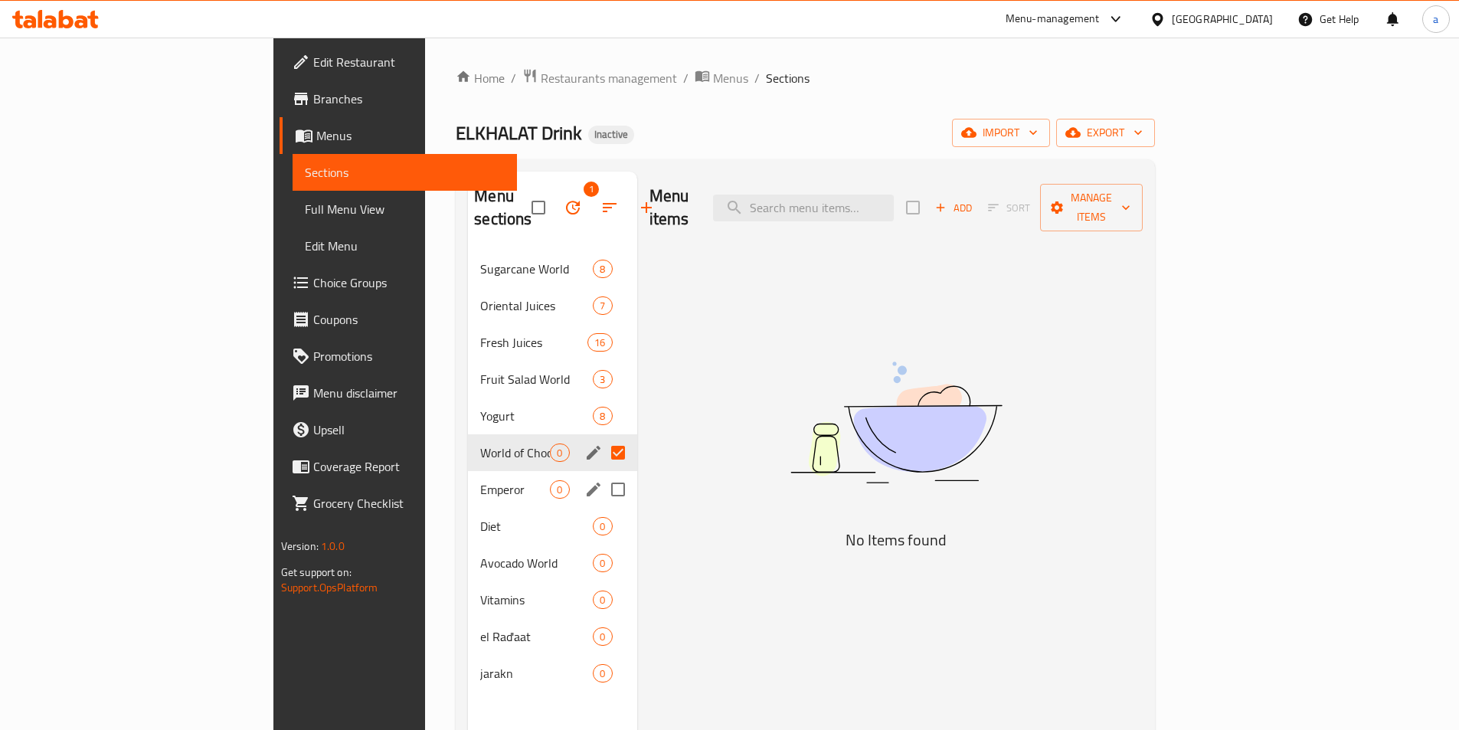
click at [602, 473] on input "Menu sections" at bounding box center [618, 489] width 32 height 32
checkbox input "true"
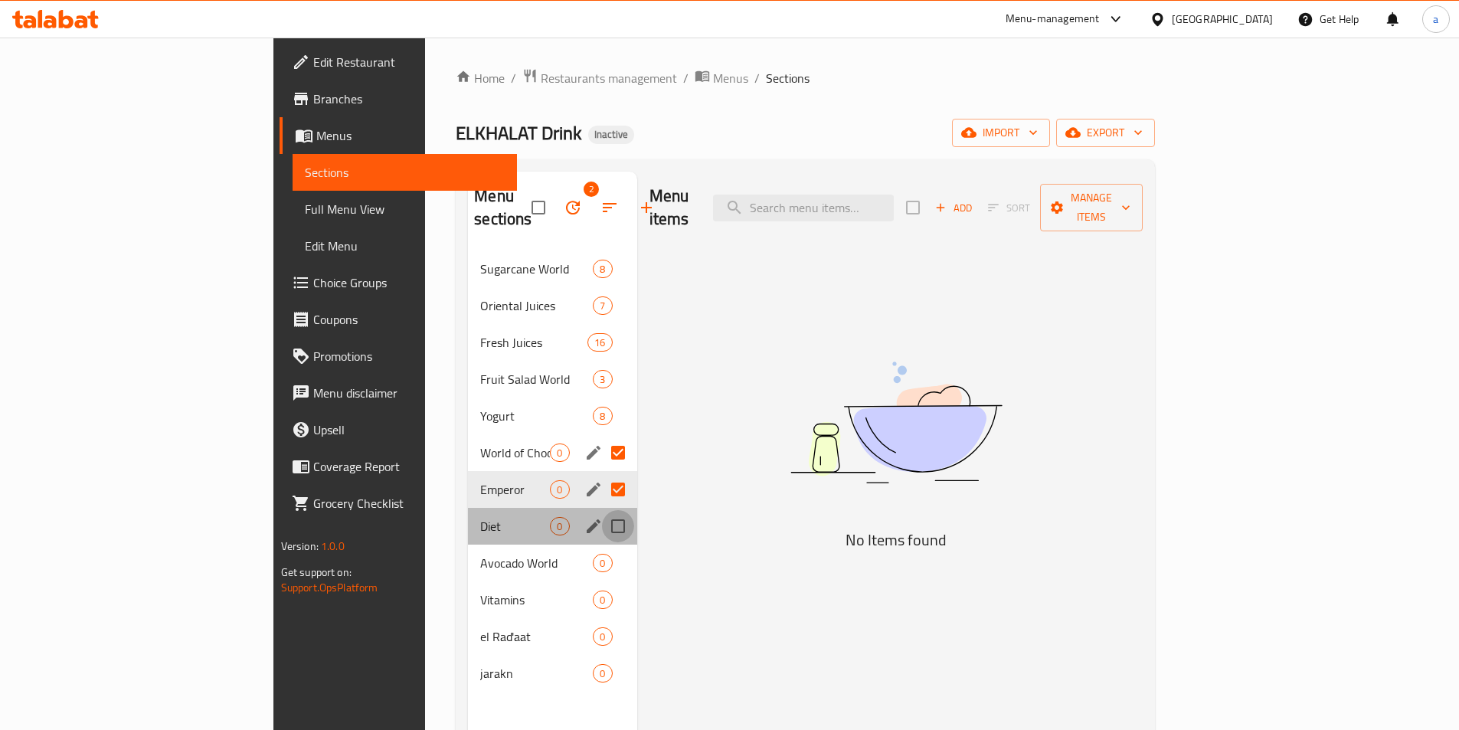
click at [602, 510] on input "Menu sections" at bounding box center [618, 526] width 32 height 32
checkbox input "true"
click at [602, 547] on input "Menu sections" at bounding box center [618, 563] width 32 height 32
checkbox input "true"
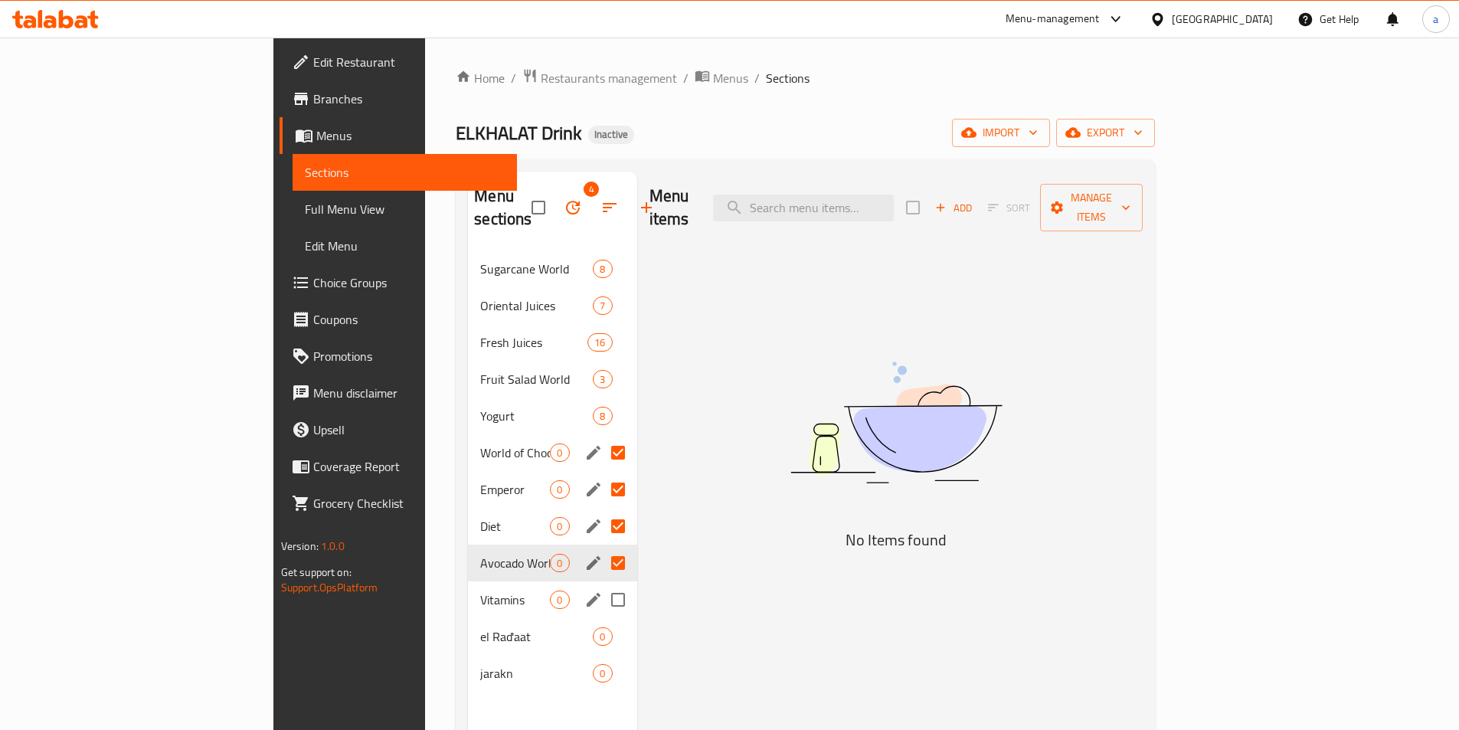
click at [602, 584] on input "Menu sections" at bounding box center [618, 600] width 32 height 32
checkbox input "true"
click at [602, 657] on input "Menu sections" at bounding box center [618, 673] width 32 height 32
checkbox input "true"
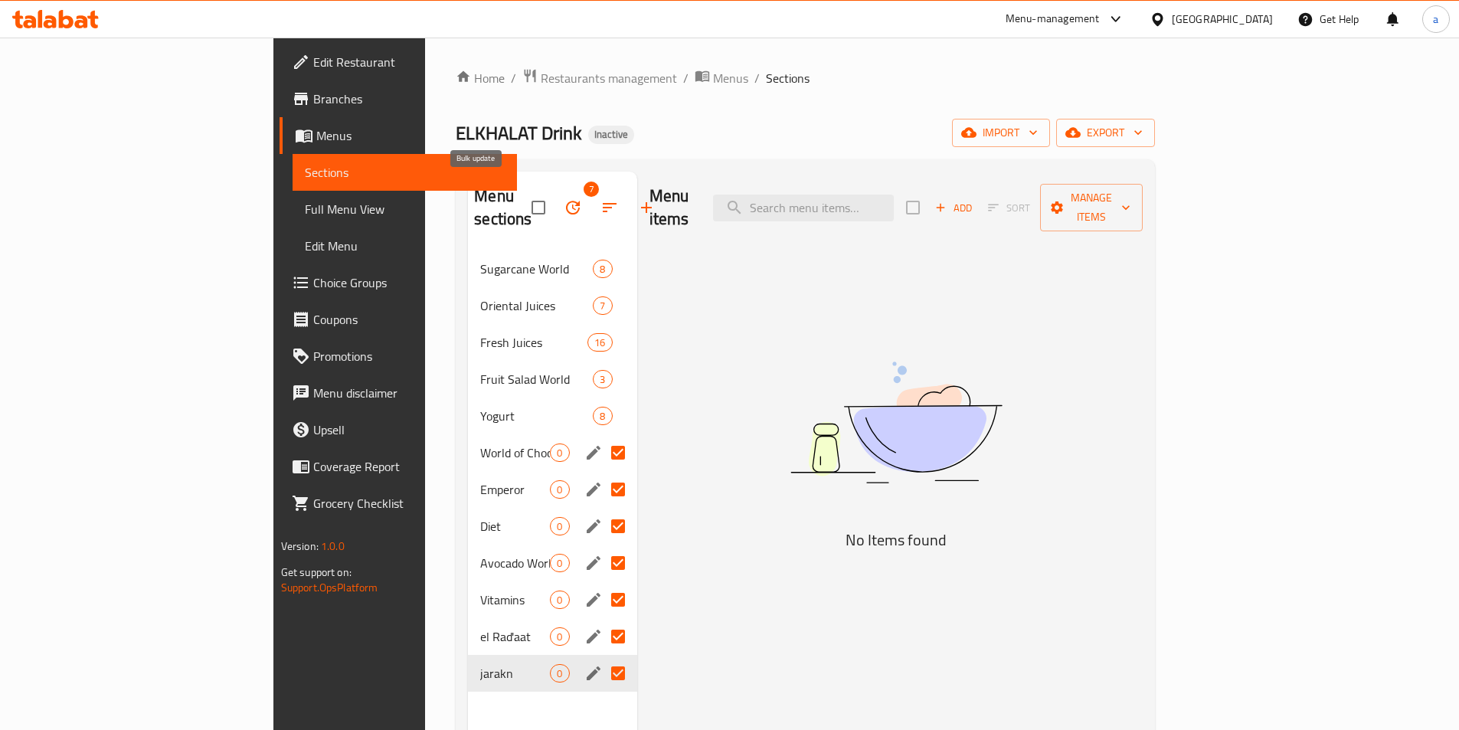
click at [555, 198] on button "button" at bounding box center [573, 207] width 37 height 37
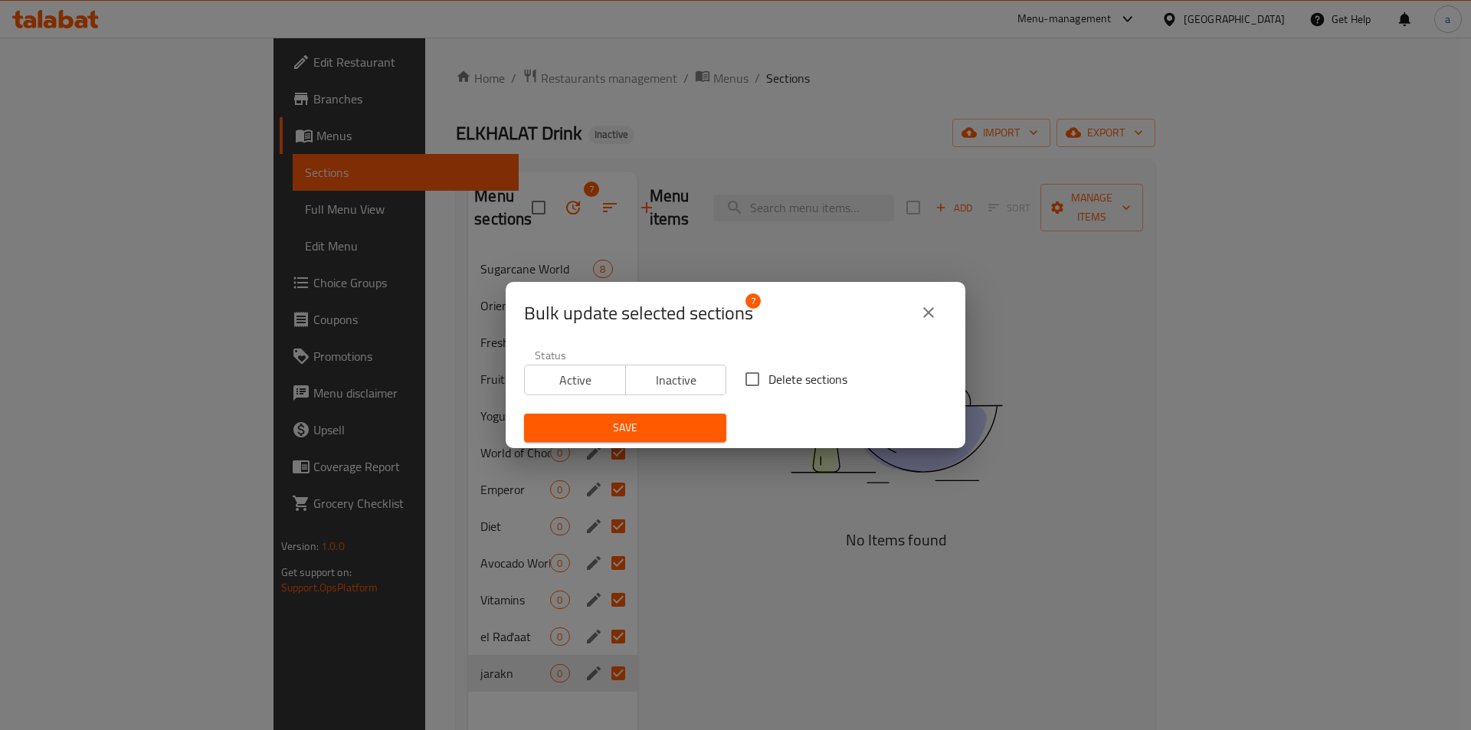
click at [757, 384] on input "Delete sections" at bounding box center [752, 379] width 32 height 32
checkbox input "true"
click at [678, 421] on span "Save" at bounding box center [625, 427] width 178 height 19
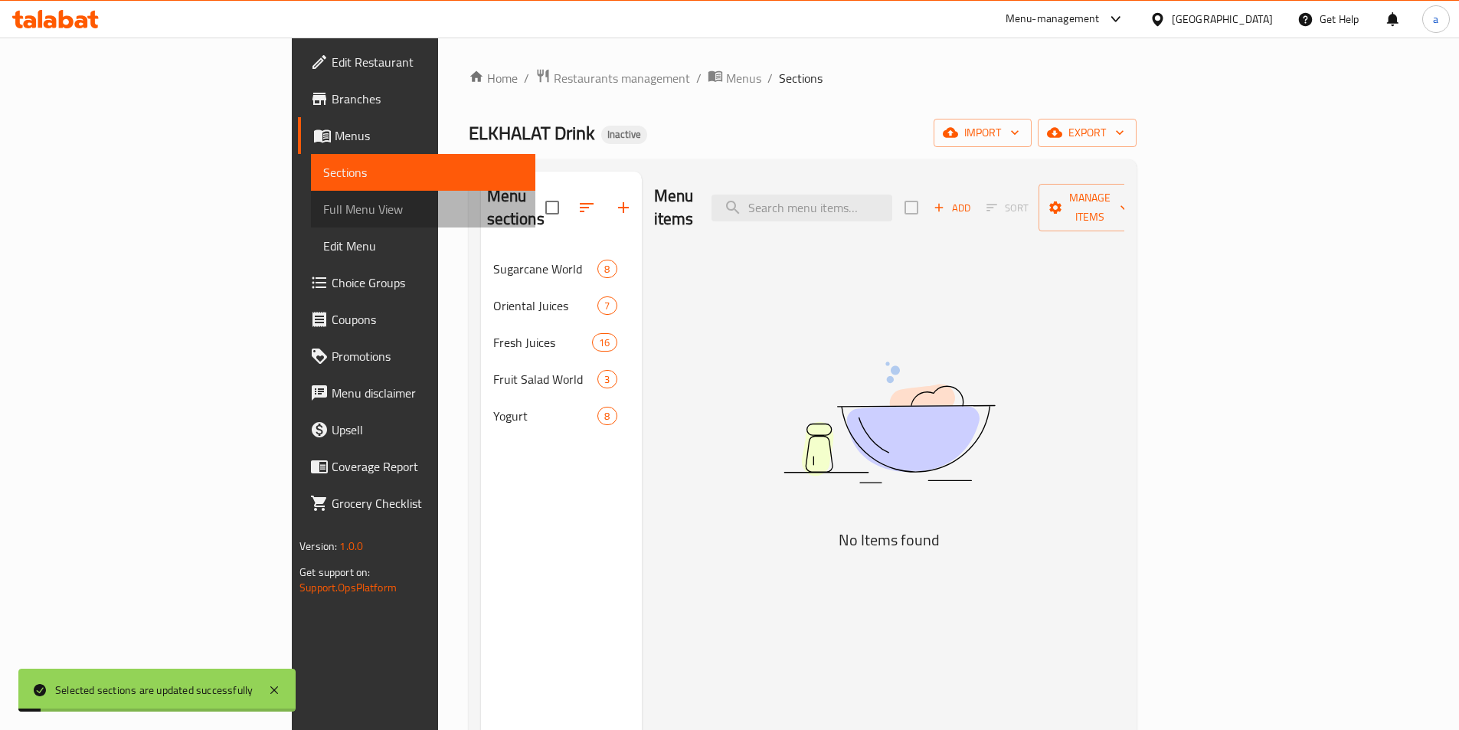
click at [323, 216] on span "Full Menu View" at bounding box center [423, 209] width 200 height 18
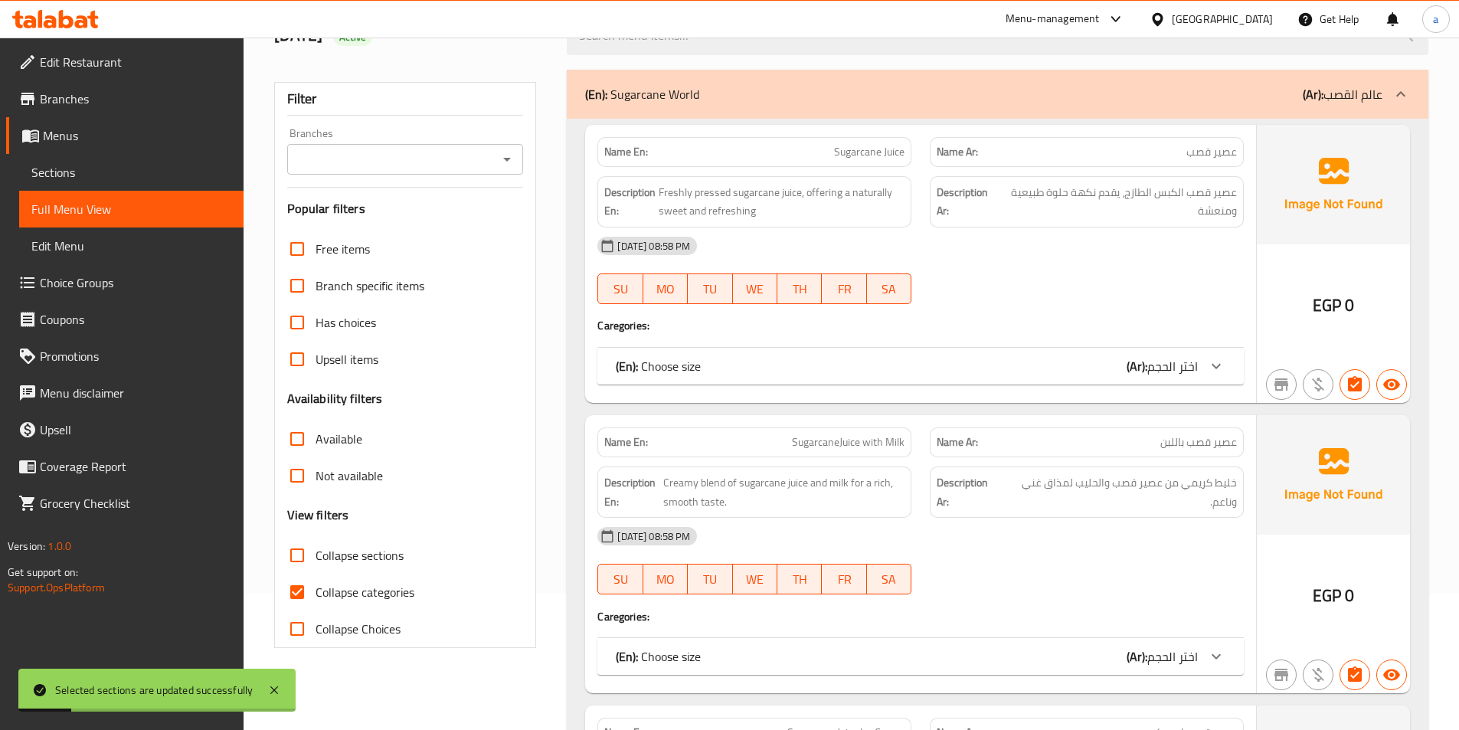
scroll to position [153, 0]
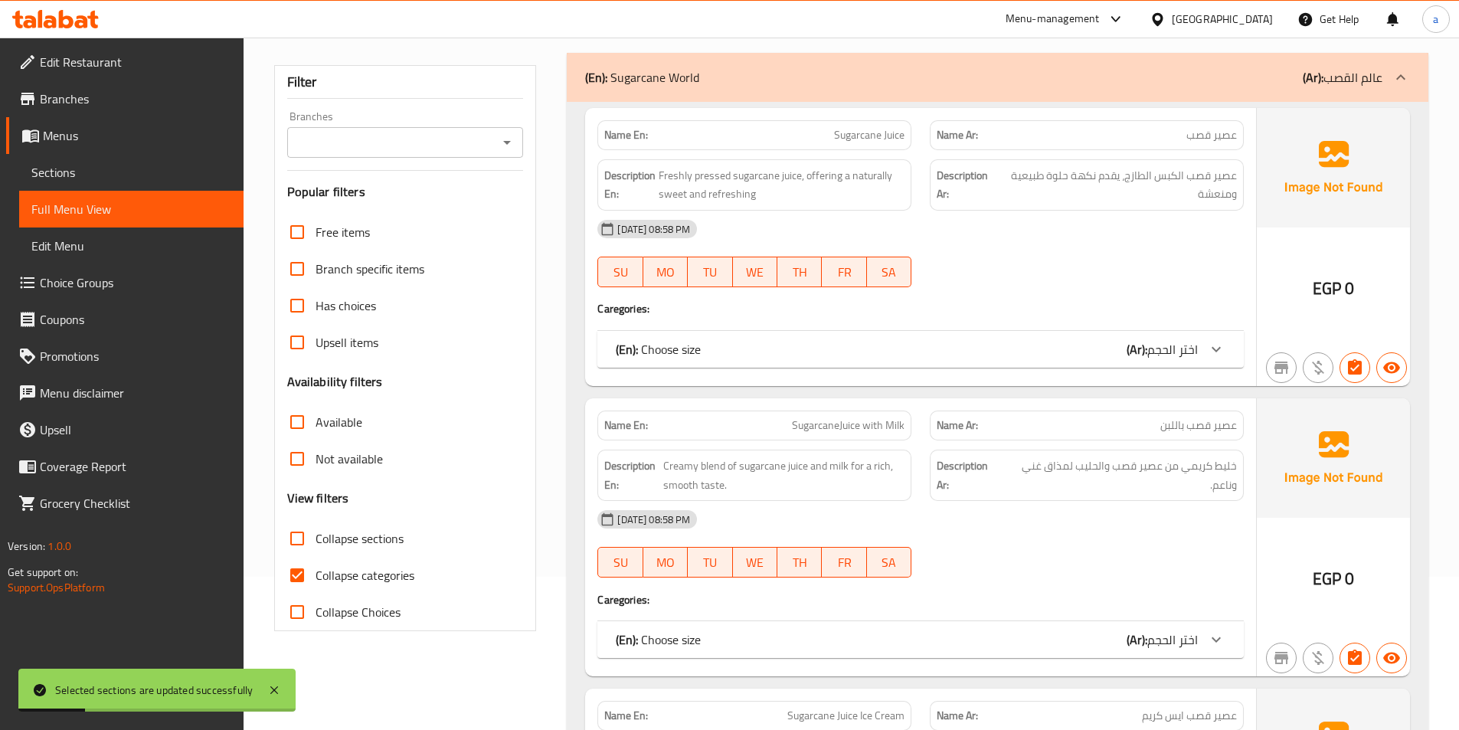
click at [366, 581] on span "Collapse categories" at bounding box center [365, 575] width 99 height 18
click at [316, 581] on input "Collapse categories" at bounding box center [297, 575] width 37 height 37
checkbox input "false"
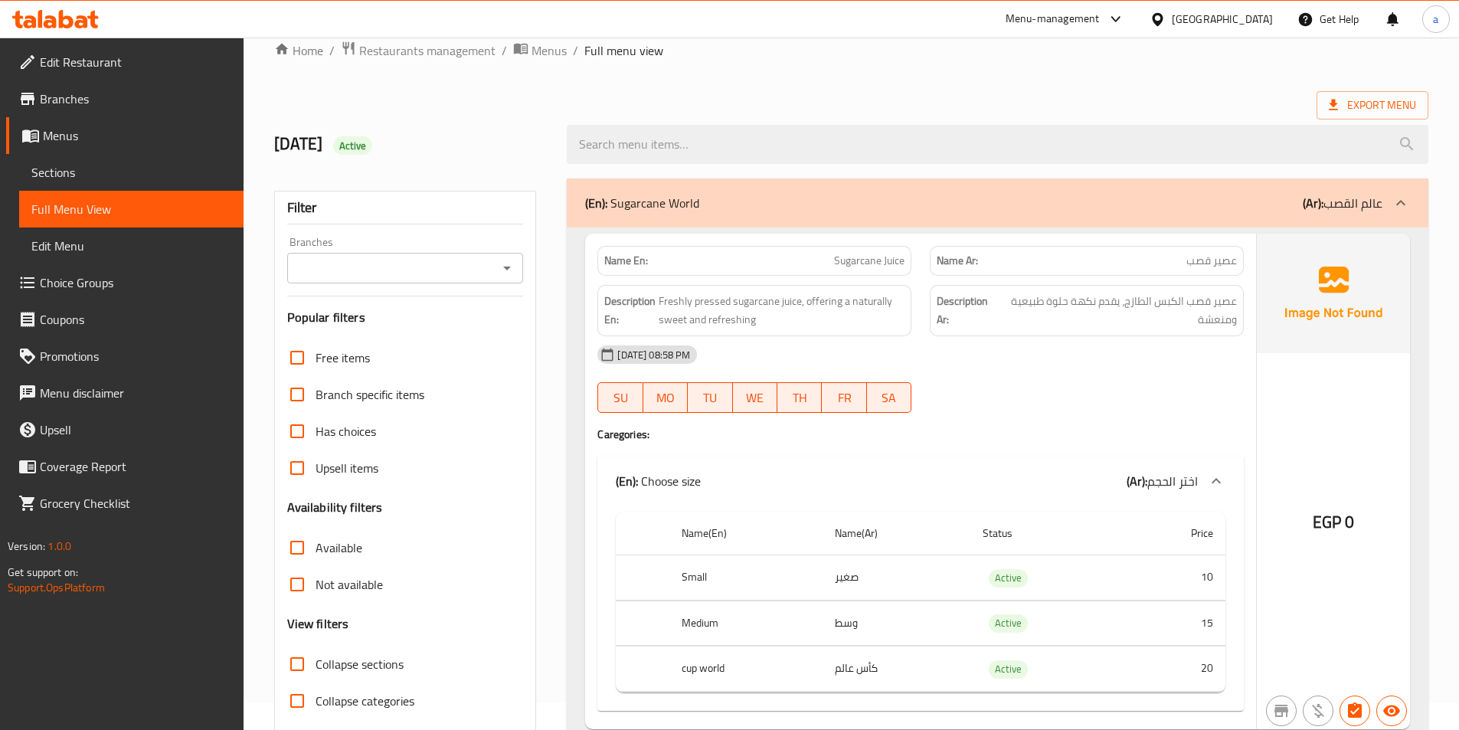
scroll to position [0, 0]
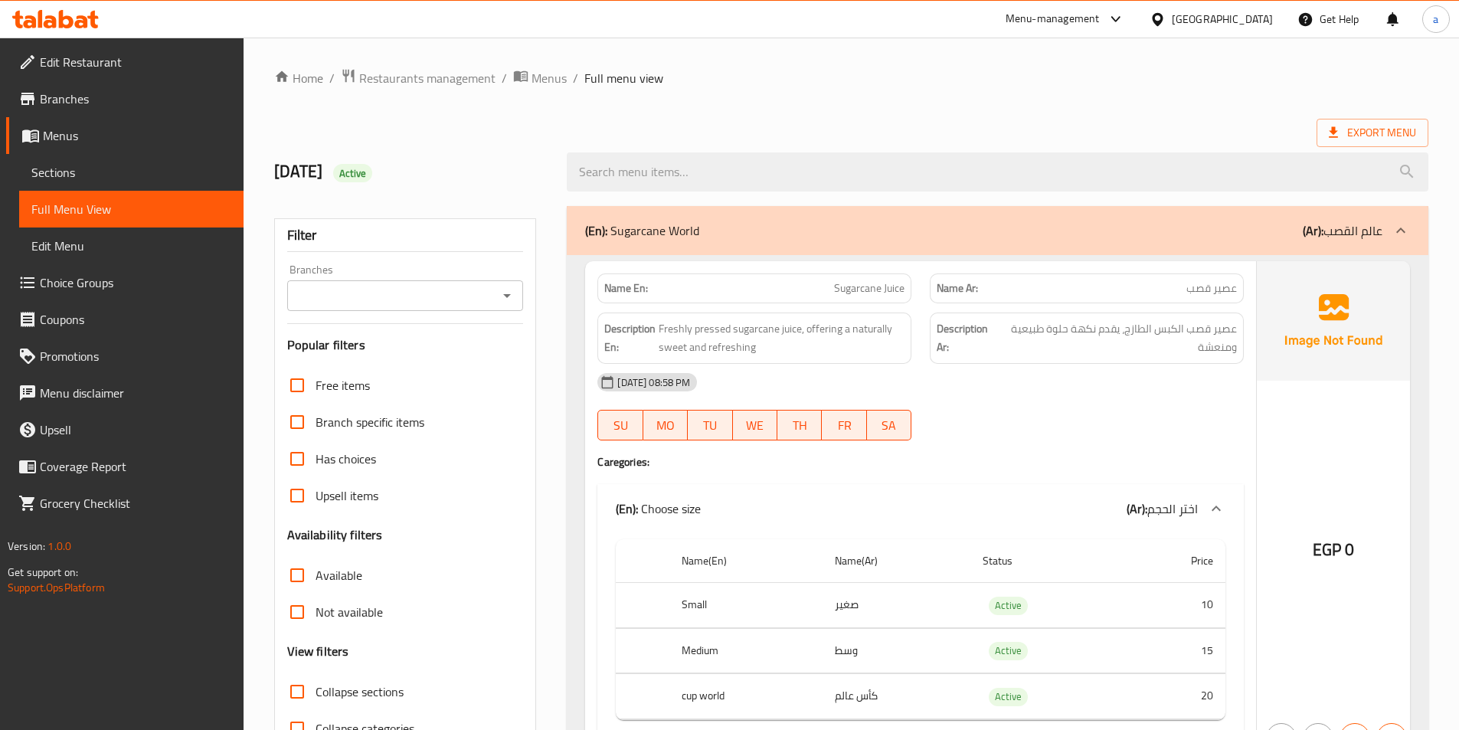
click at [151, 176] on span "Sections" at bounding box center [131, 172] width 200 height 18
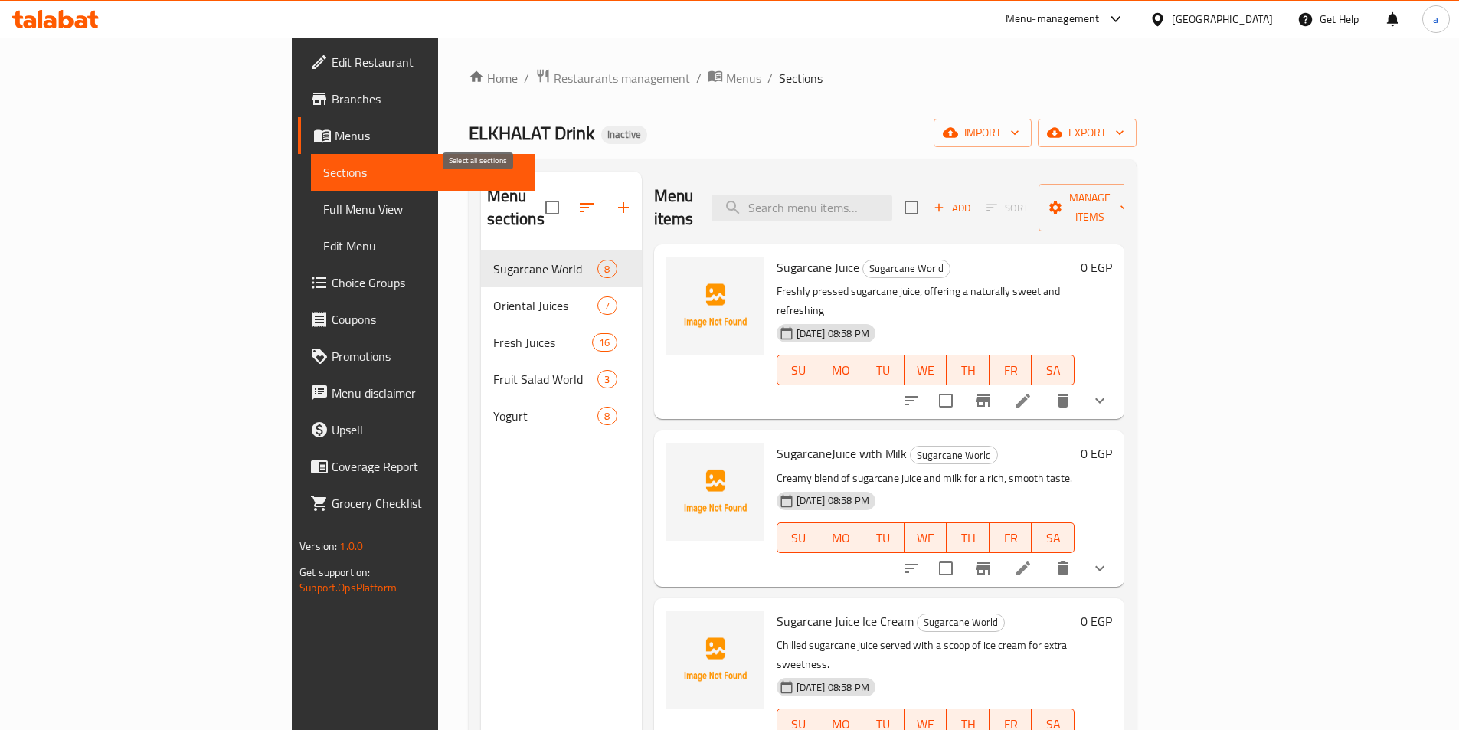
click at [536, 198] on input "checkbox" at bounding box center [552, 208] width 32 height 32
checkbox input "true"
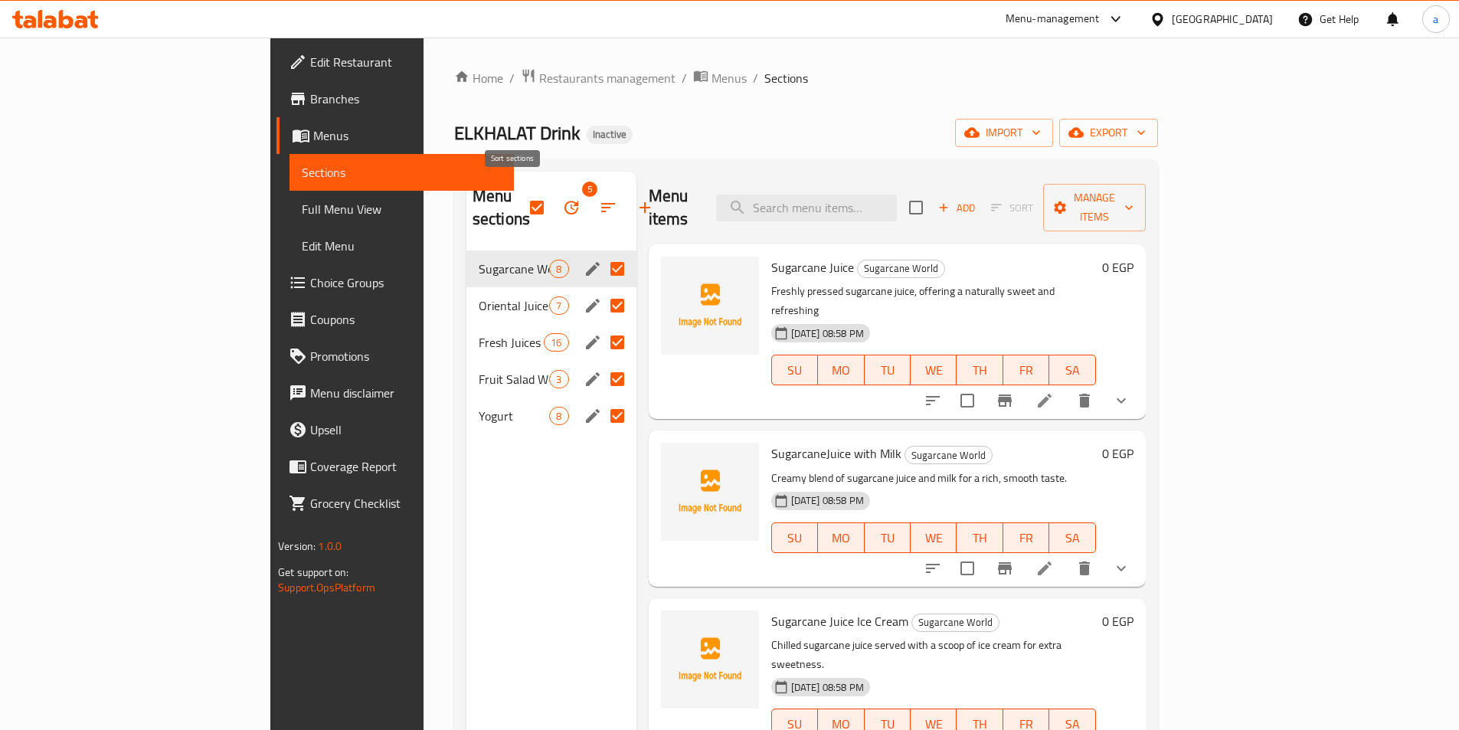
click at [562, 198] on icon "button" at bounding box center [571, 207] width 18 height 18
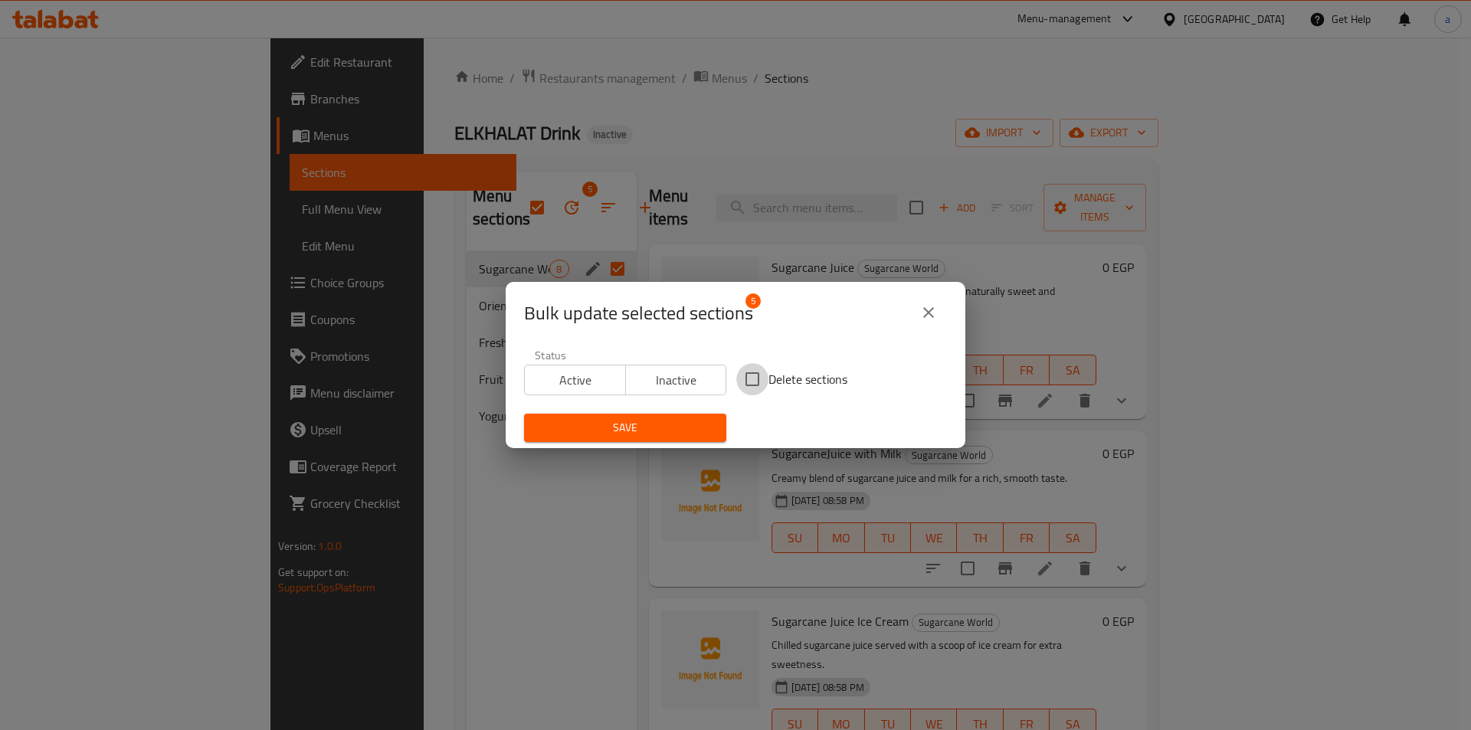
click at [751, 381] on input "Delete sections" at bounding box center [752, 379] width 32 height 32
checkbox input "true"
click at [680, 418] on button "Save" at bounding box center [625, 428] width 202 height 28
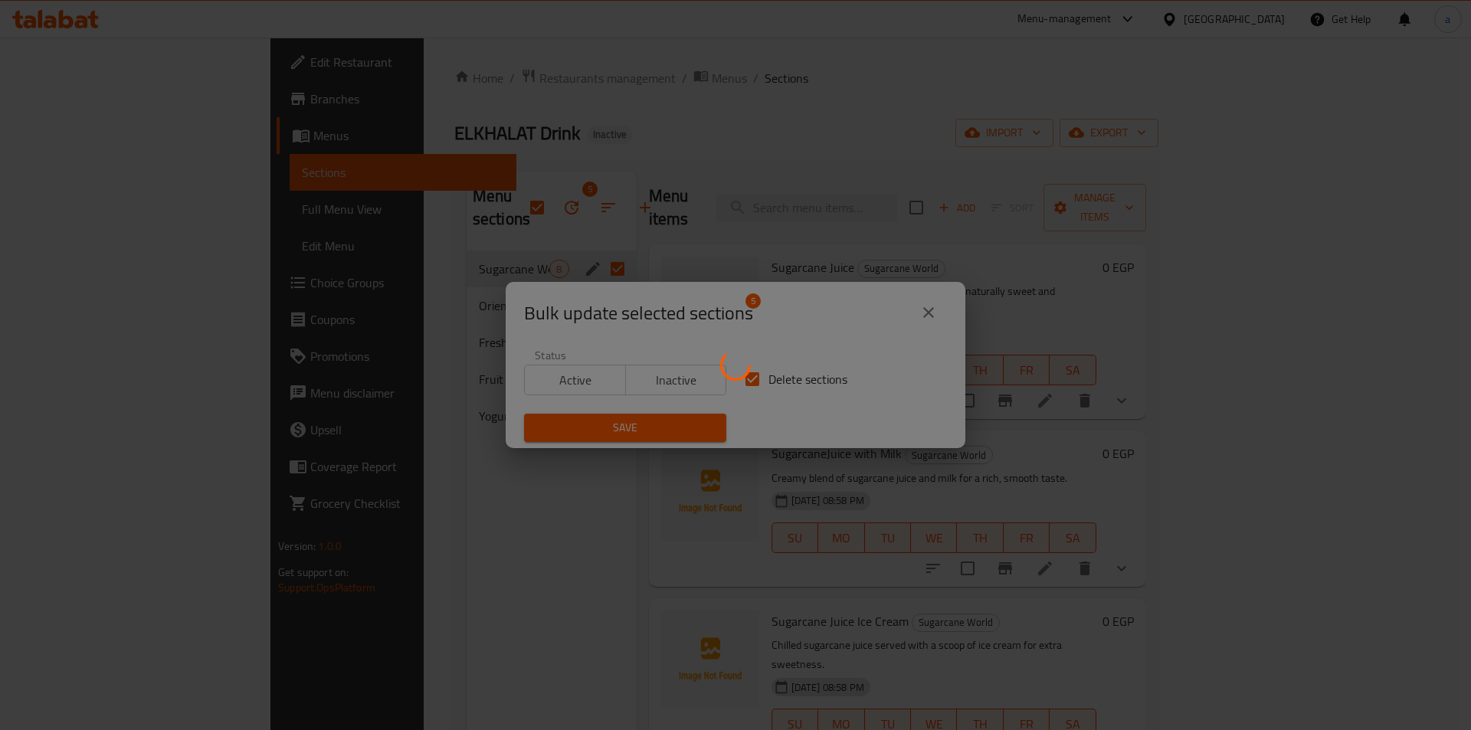
checkbox input "false"
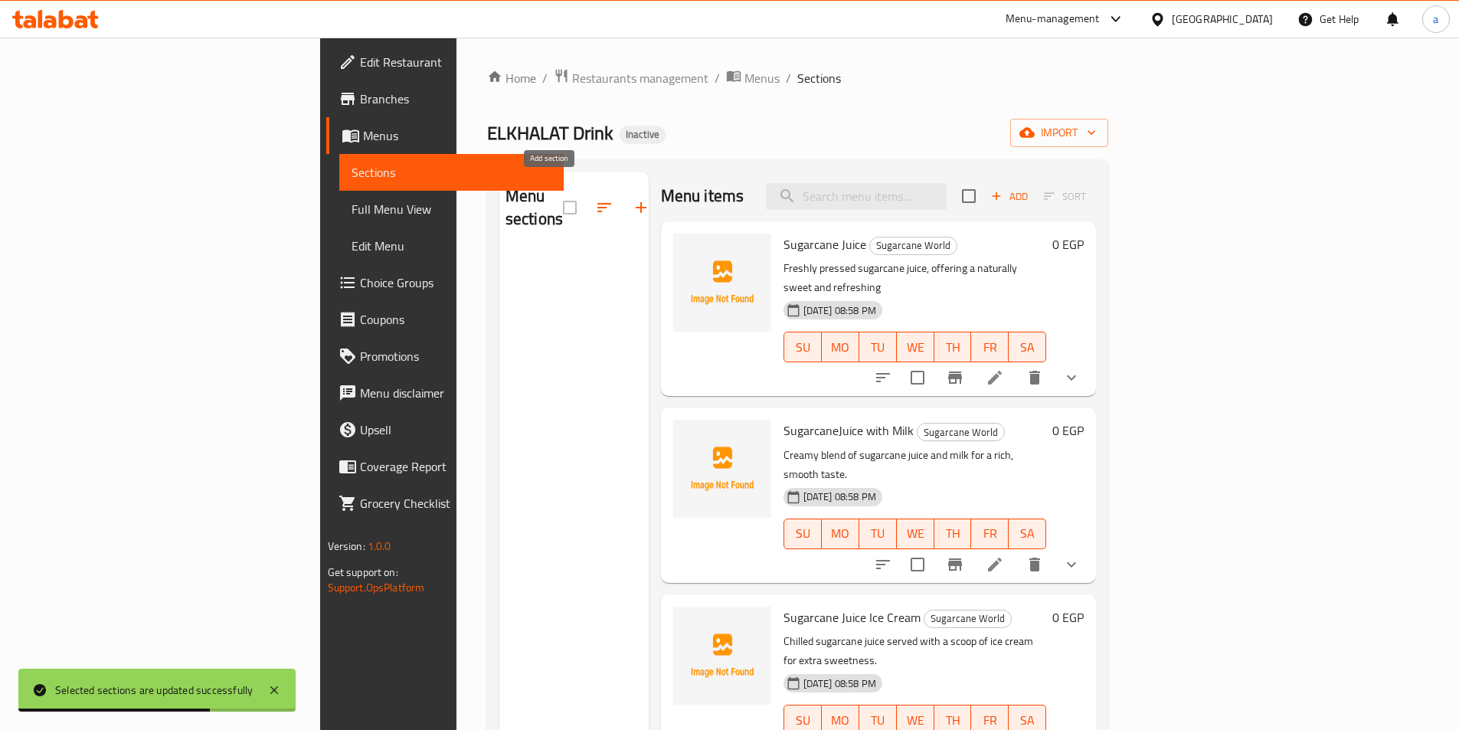
click at [623, 191] on button "button" at bounding box center [641, 207] width 37 height 37
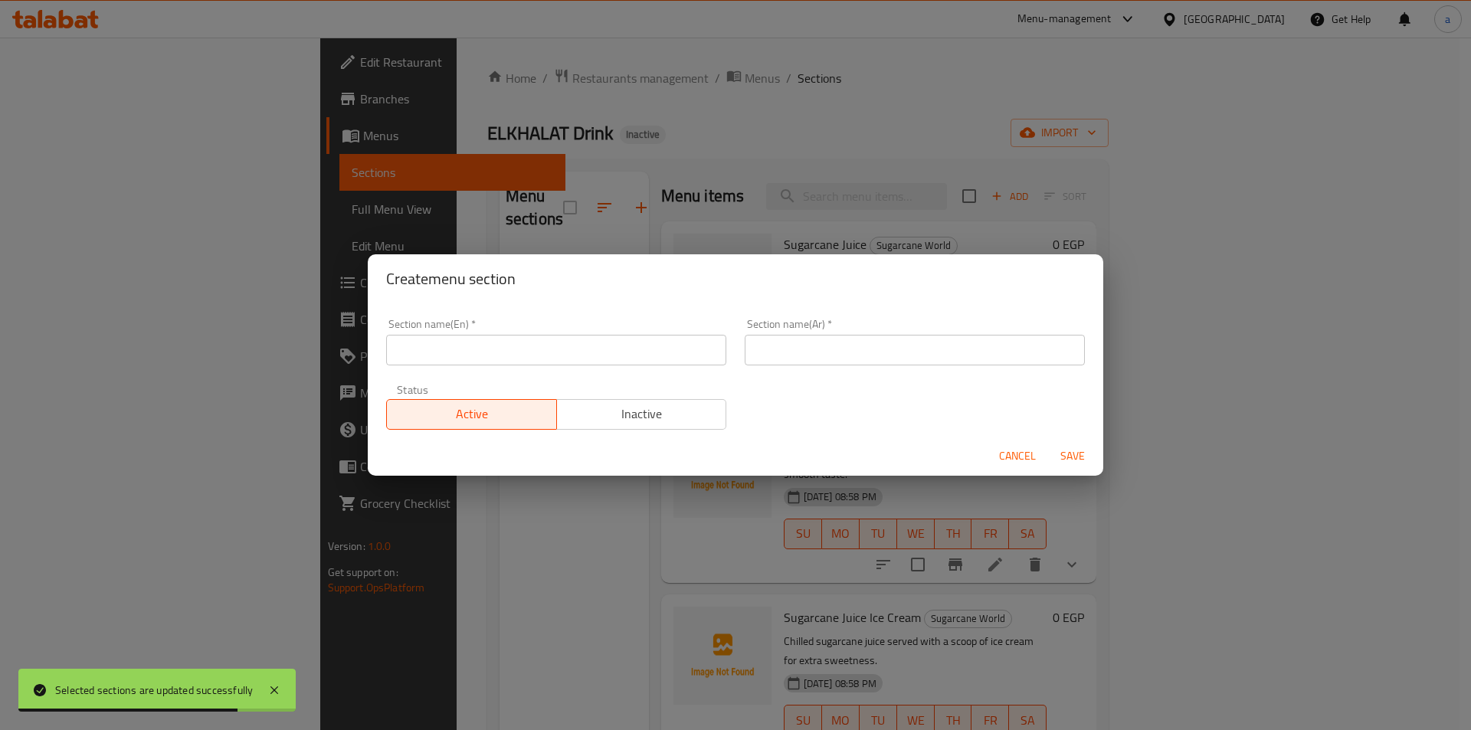
click at [518, 207] on div "Create menu section Section name(En)   * Section name(En) * Section name(Ar)   …" at bounding box center [735, 365] width 1471 height 730
click at [1011, 449] on span "Cancel" at bounding box center [1017, 456] width 37 height 19
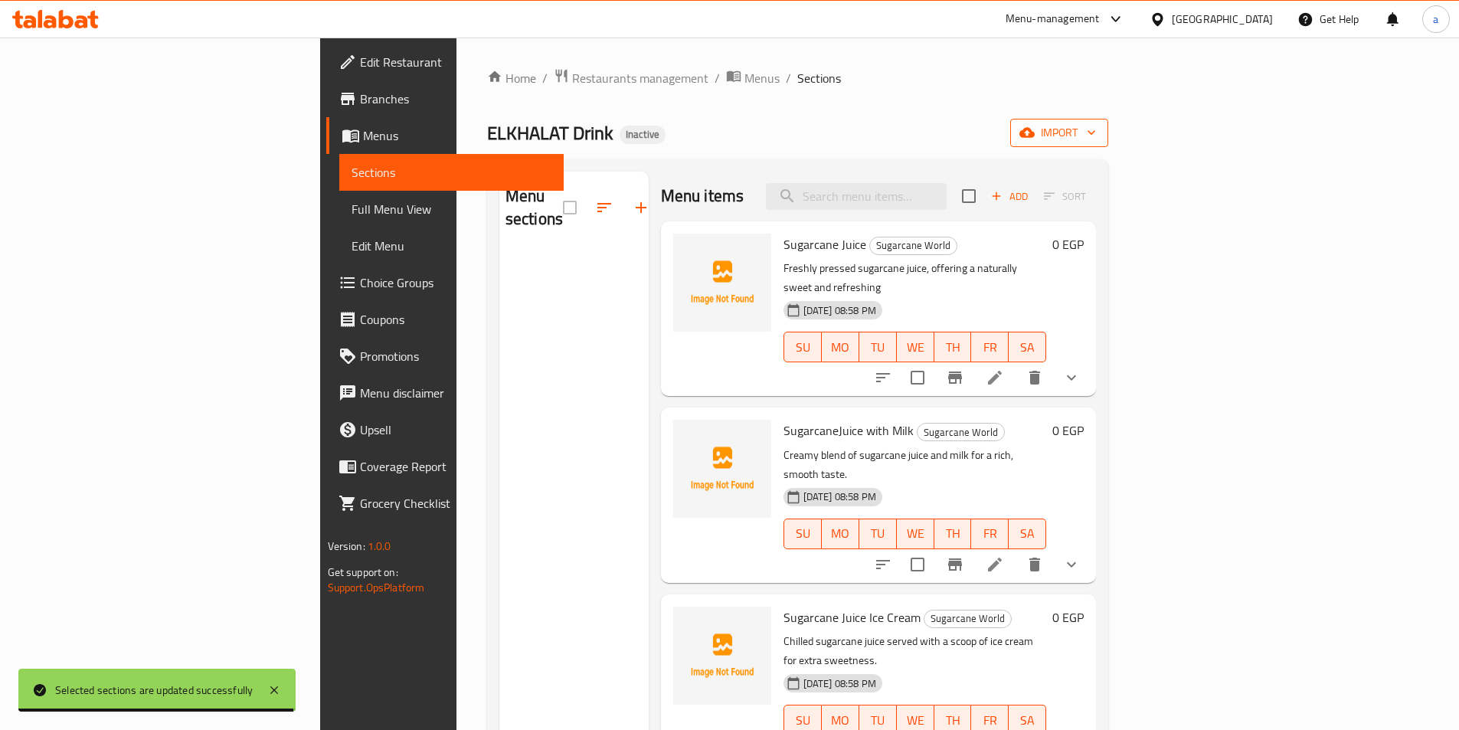
click at [1096, 130] on span "import" at bounding box center [1060, 132] width 74 height 19
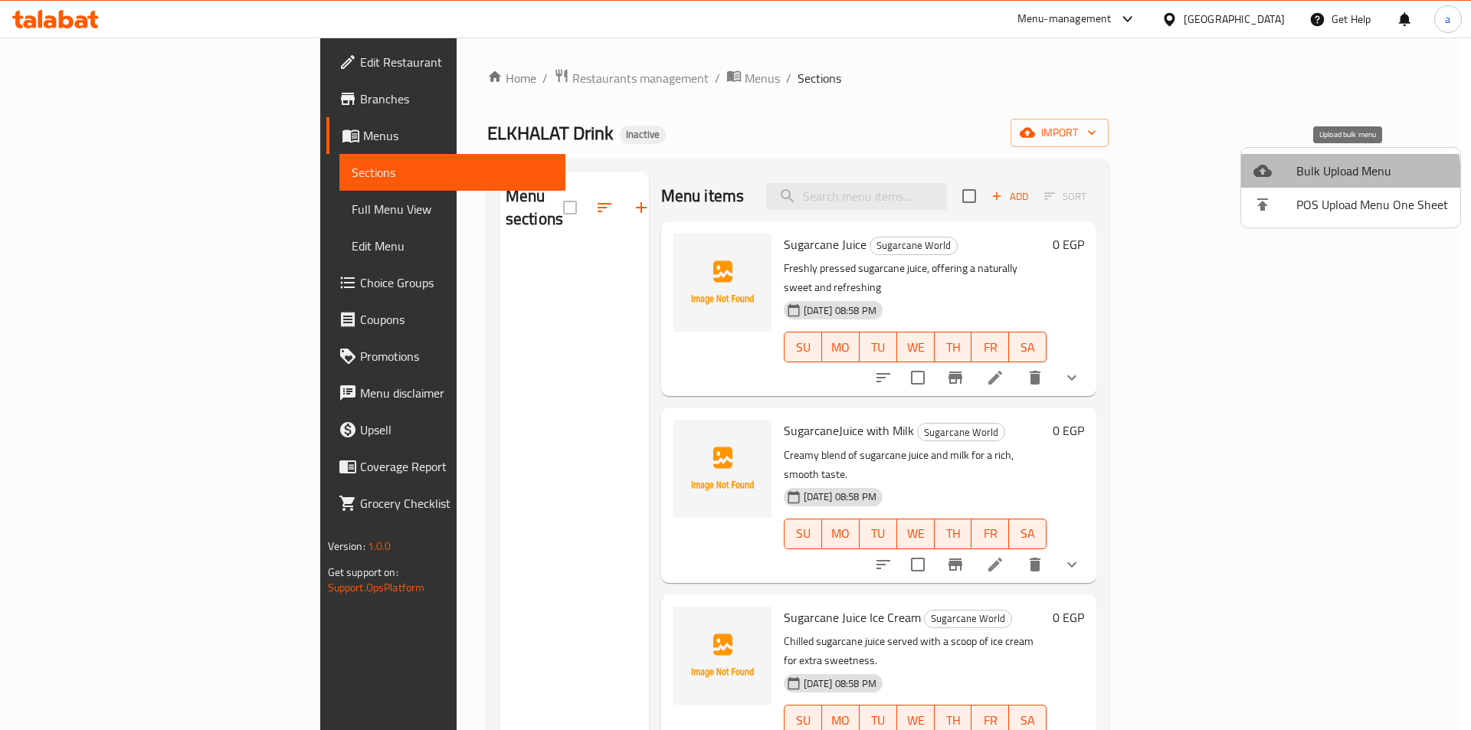
click at [1294, 180] on li "Bulk Upload Menu" at bounding box center [1350, 171] width 219 height 34
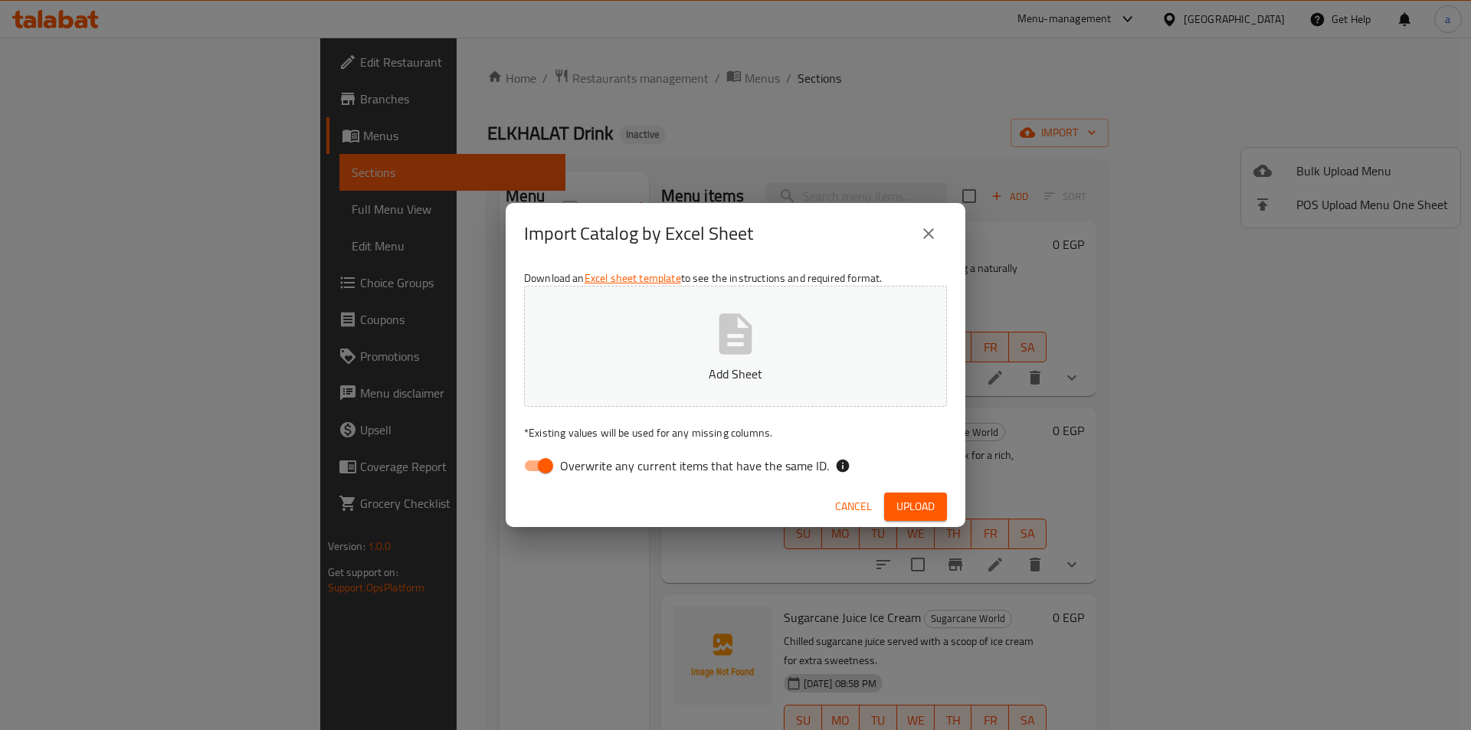
click at [723, 462] on span "Overwrite any current items that have the same ID." at bounding box center [694, 466] width 269 height 18
click at [589, 462] on input "Overwrite any current items that have the same ID." at bounding box center [545, 465] width 87 height 29
checkbox input "false"
click at [911, 509] on span "Upload" at bounding box center [915, 506] width 38 height 19
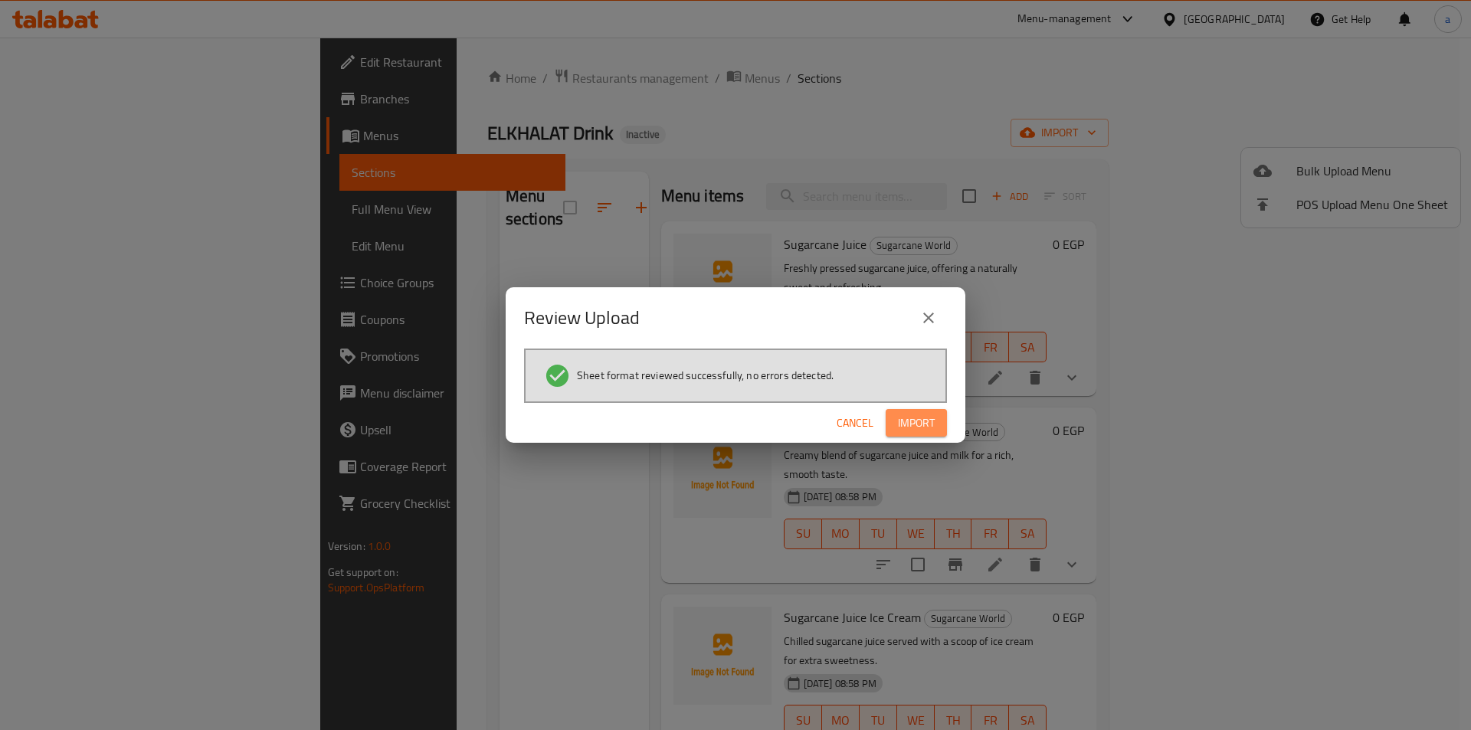
click at [916, 421] on span "Import" at bounding box center [916, 423] width 37 height 19
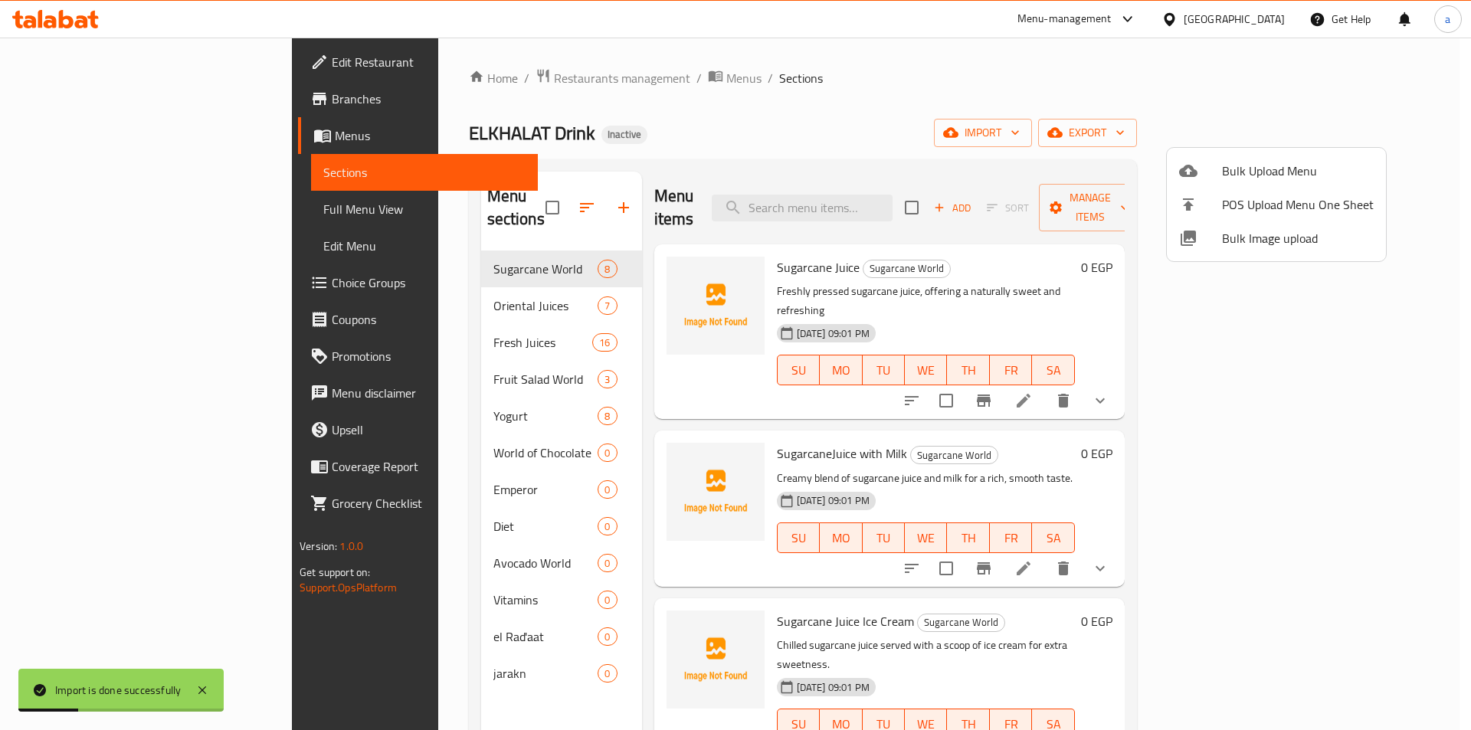
click at [139, 205] on div at bounding box center [735, 365] width 1471 height 730
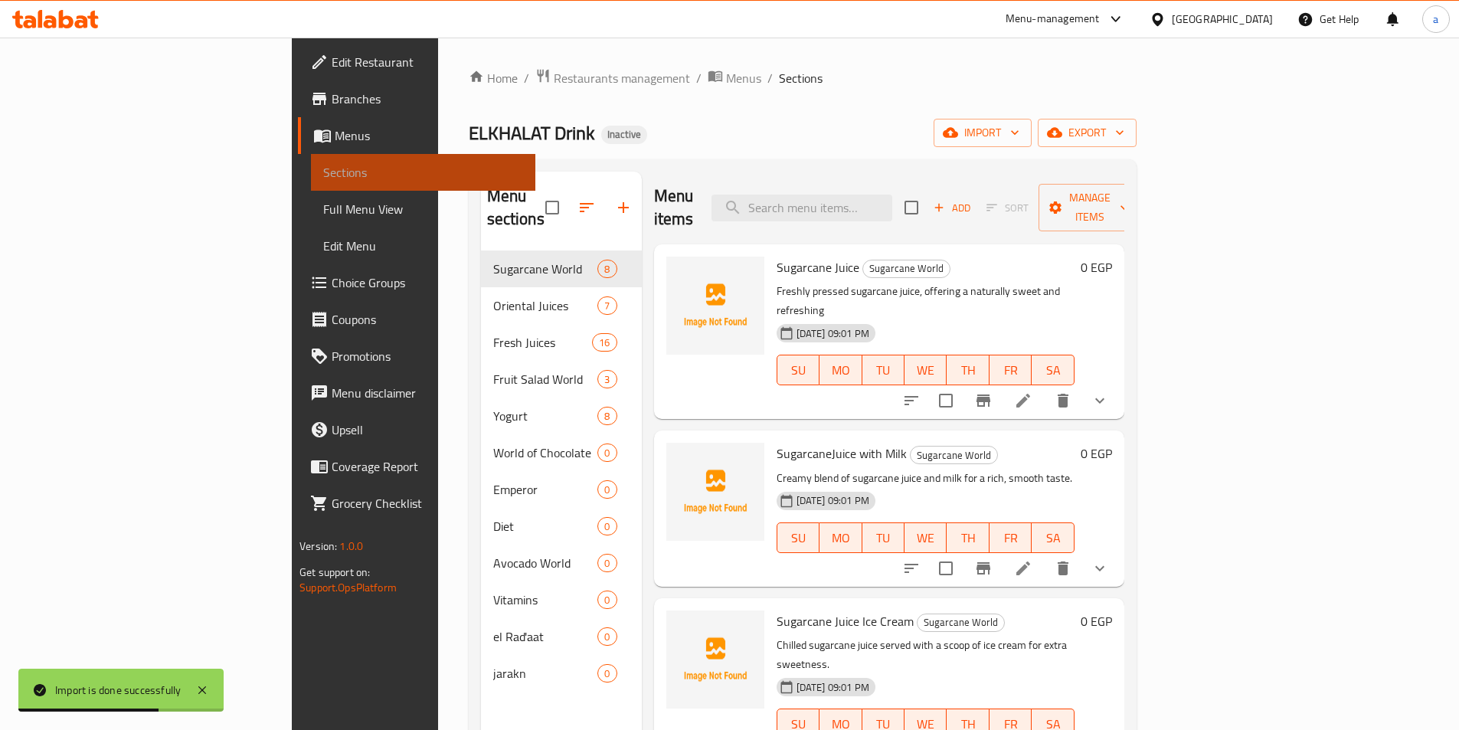
click at [323, 169] on span "Sections" at bounding box center [423, 172] width 200 height 18
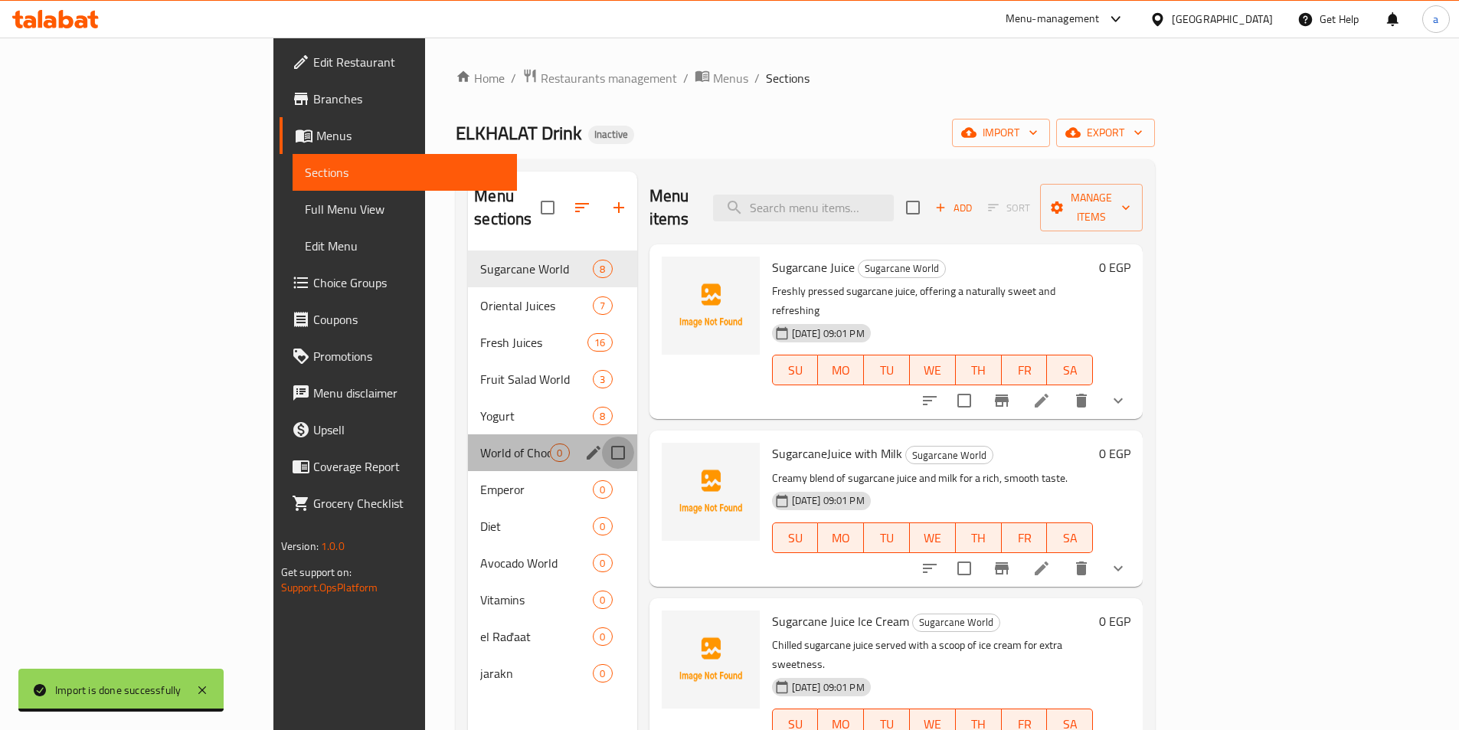
click at [602, 437] on input "Menu sections" at bounding box center [618, 453] width 32 height 32
checkbox input "true"
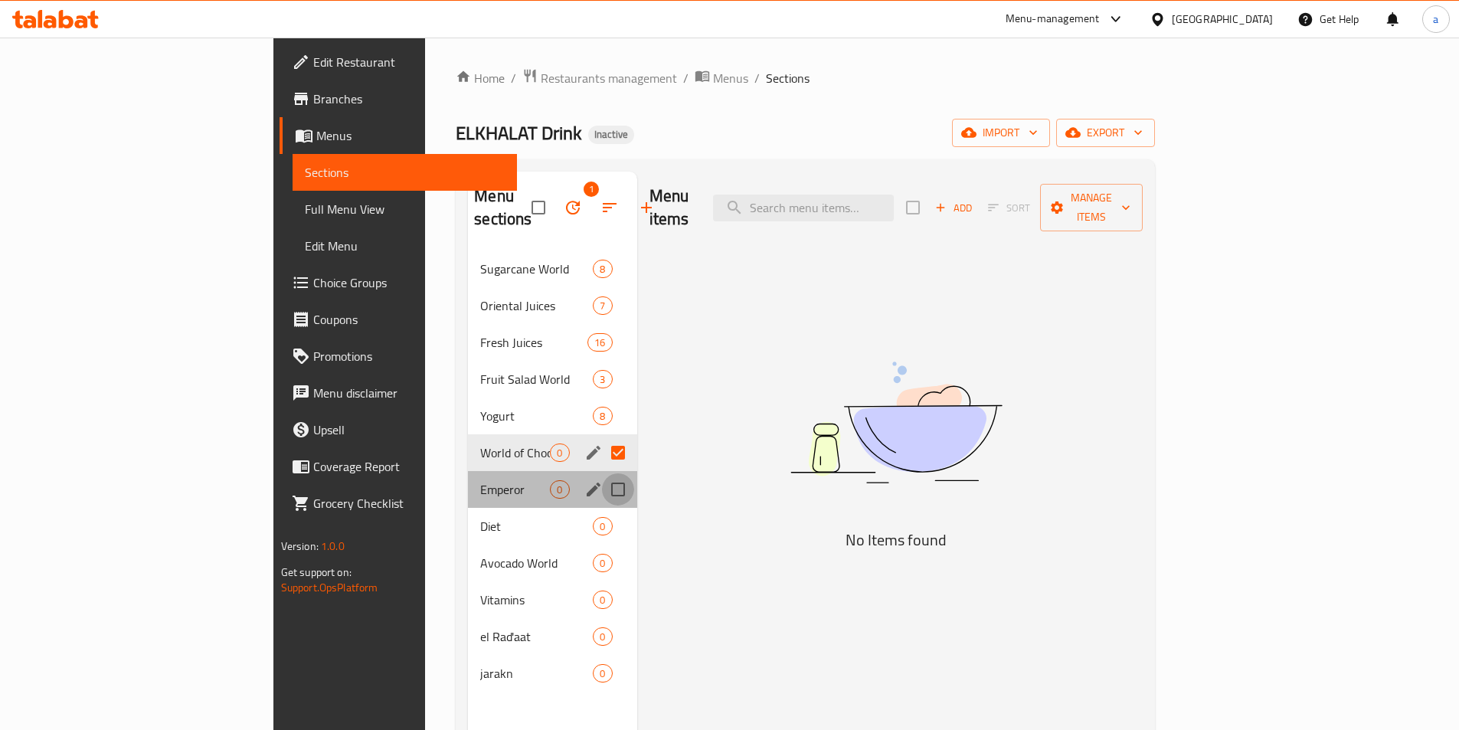
click at [602, 476] on input "Menu sections" at bounding box center [618, 489] width 32 height 32
checkbox input "true"
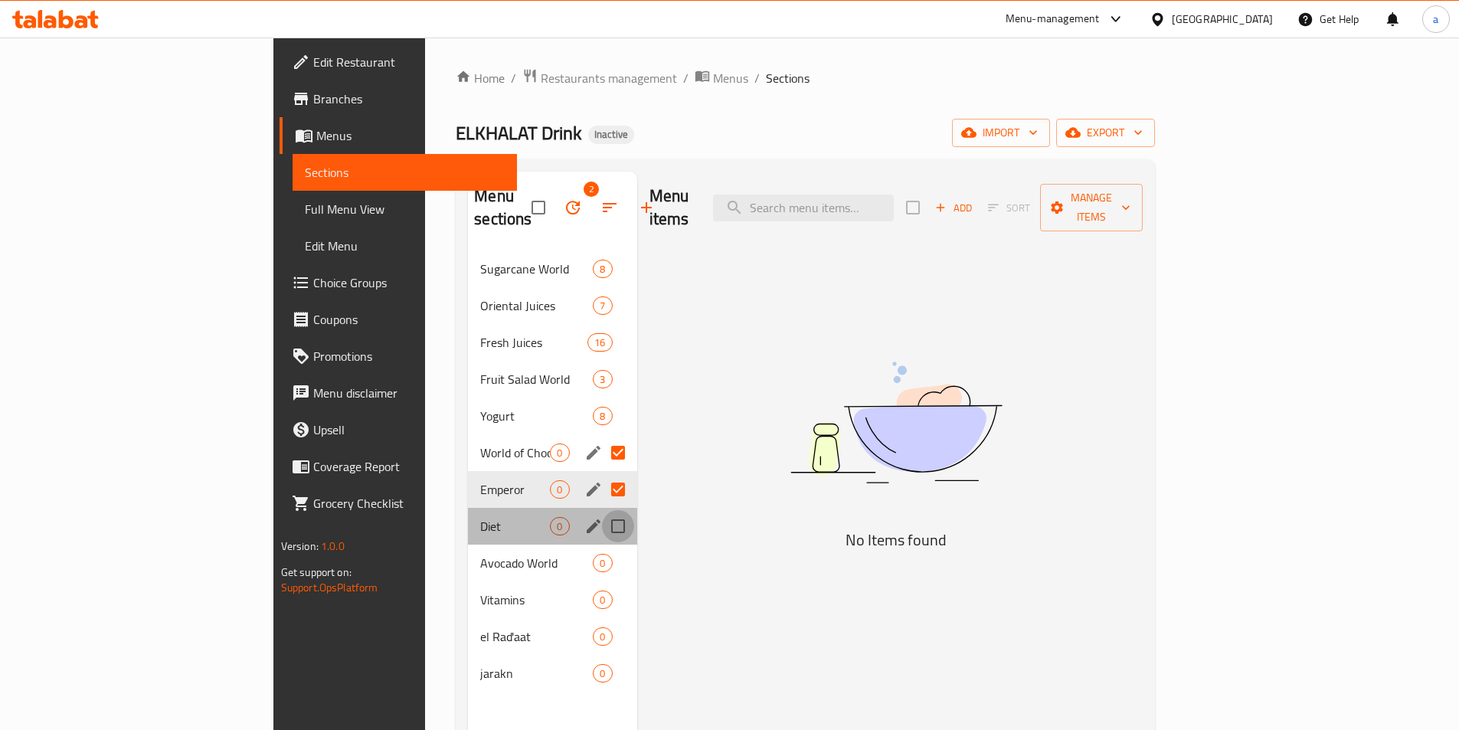
click at [602, 512] on input "Menu sections" at bounding box center [618, 526] width 32 height 32
checkbox input "true"
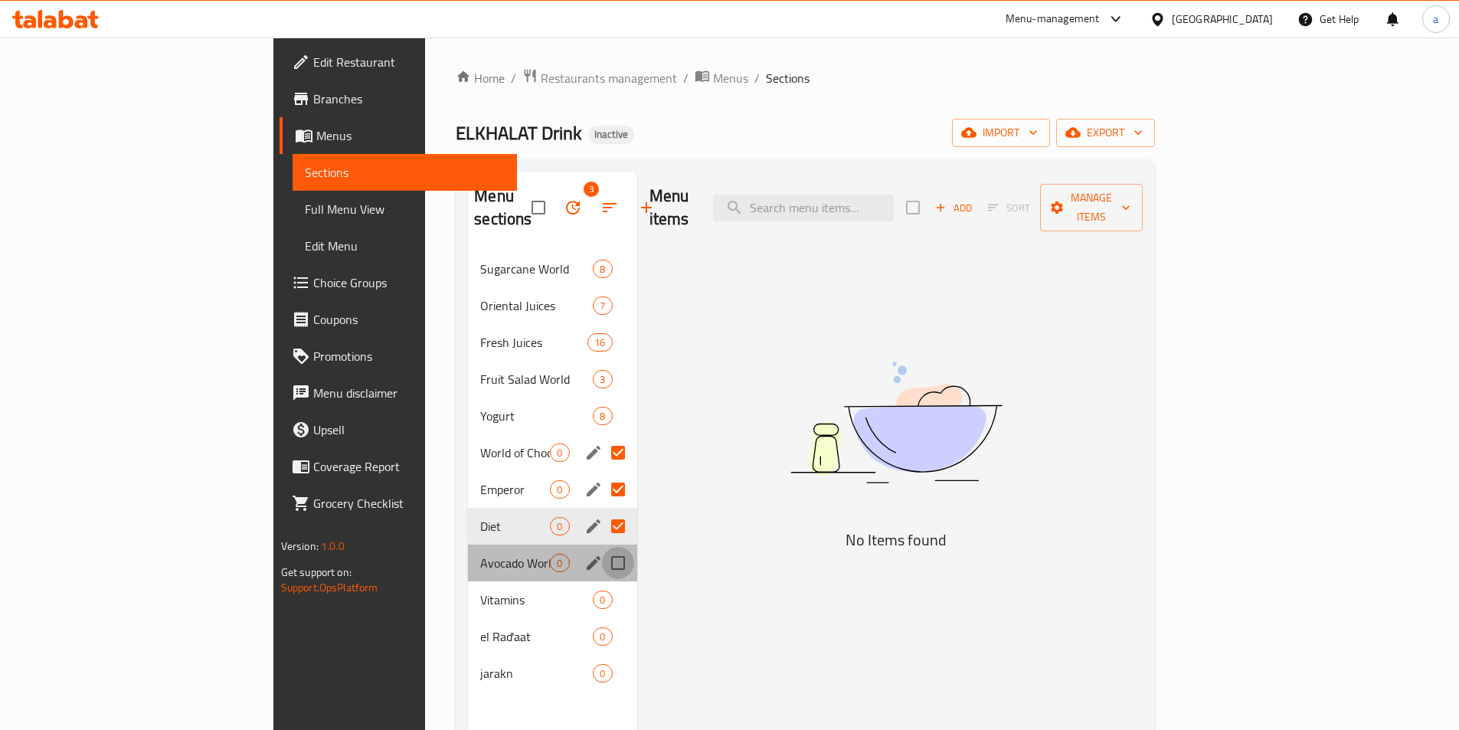
click at [602, 552] on input "Menu sections" at bounding box center [618, 563] width 32 height 32
checkbox input "true"
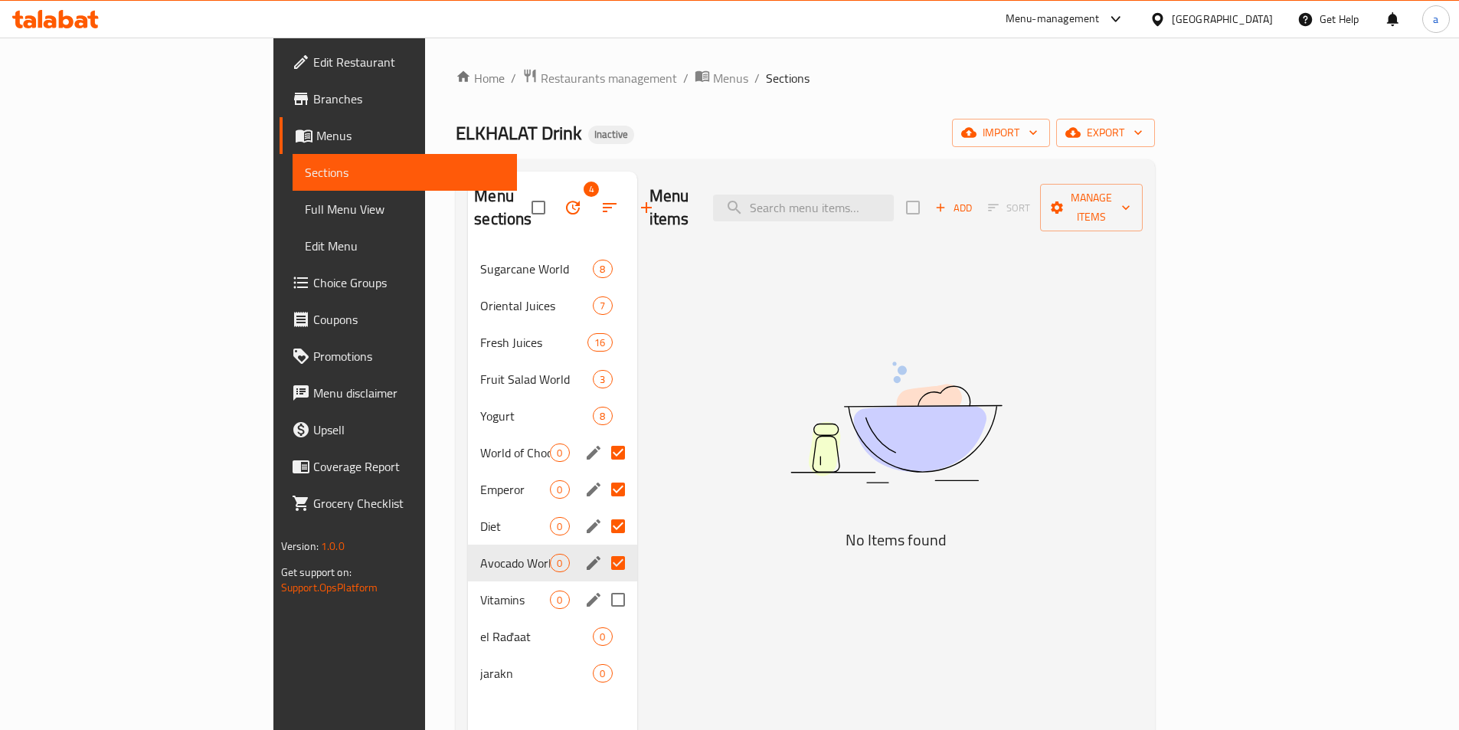
click at [602, 591] on input "Menu sections" at bounding box center [618, 600] width 32 height 32
checkbox input "true"
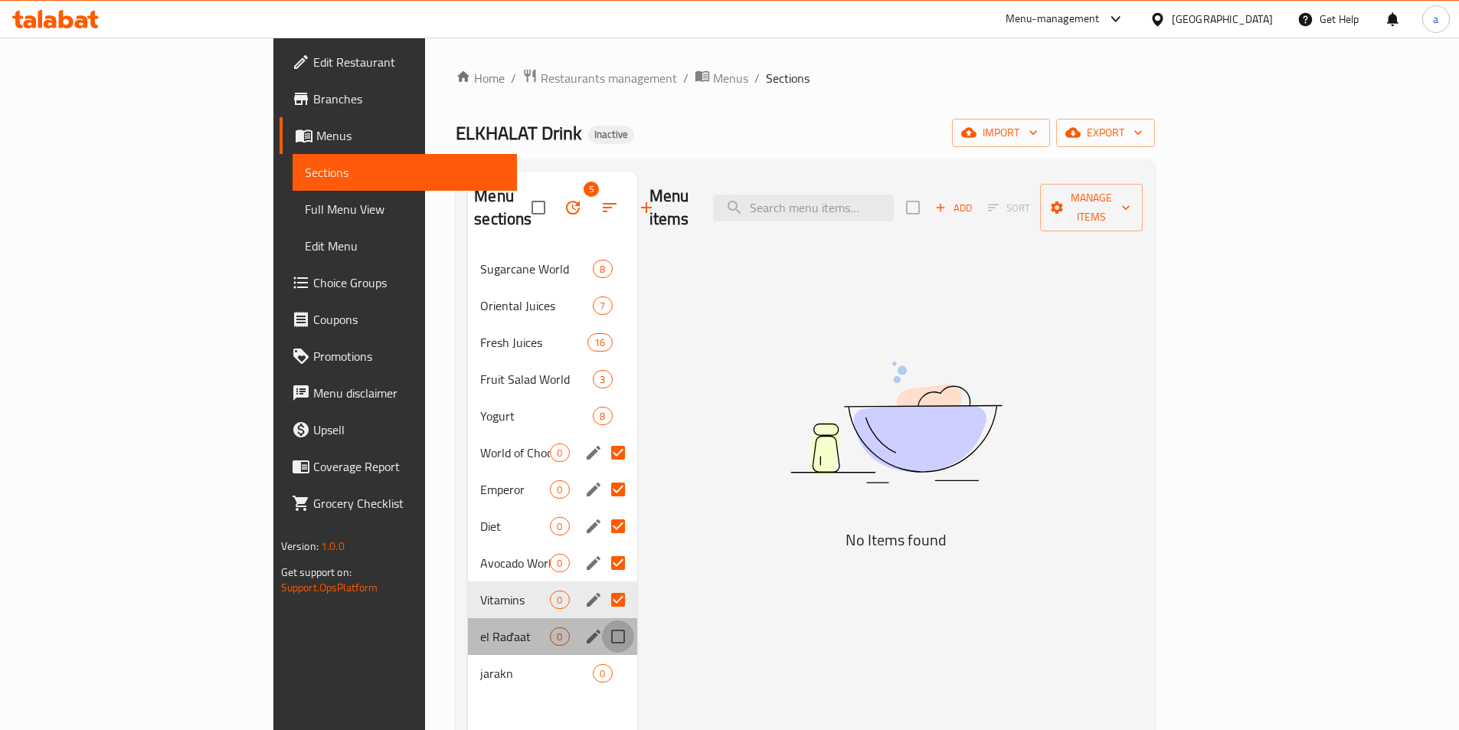
click at [602, 621] on input "Menu sections" at bounding box center [618, 637] width 32 height 32
checkbox input "true"
click at [558, 635] on div "Sugarcane World 8 Oriental Juices 7 Fresh Juices 16 Fruit Salad World 3 Yogurt …" at bounding box center [552, 470] width 169 height 441
click at [602, 657] on input "Menu sections" at bounding box center [618, 673] width 32 height 32
checkbox input "true"
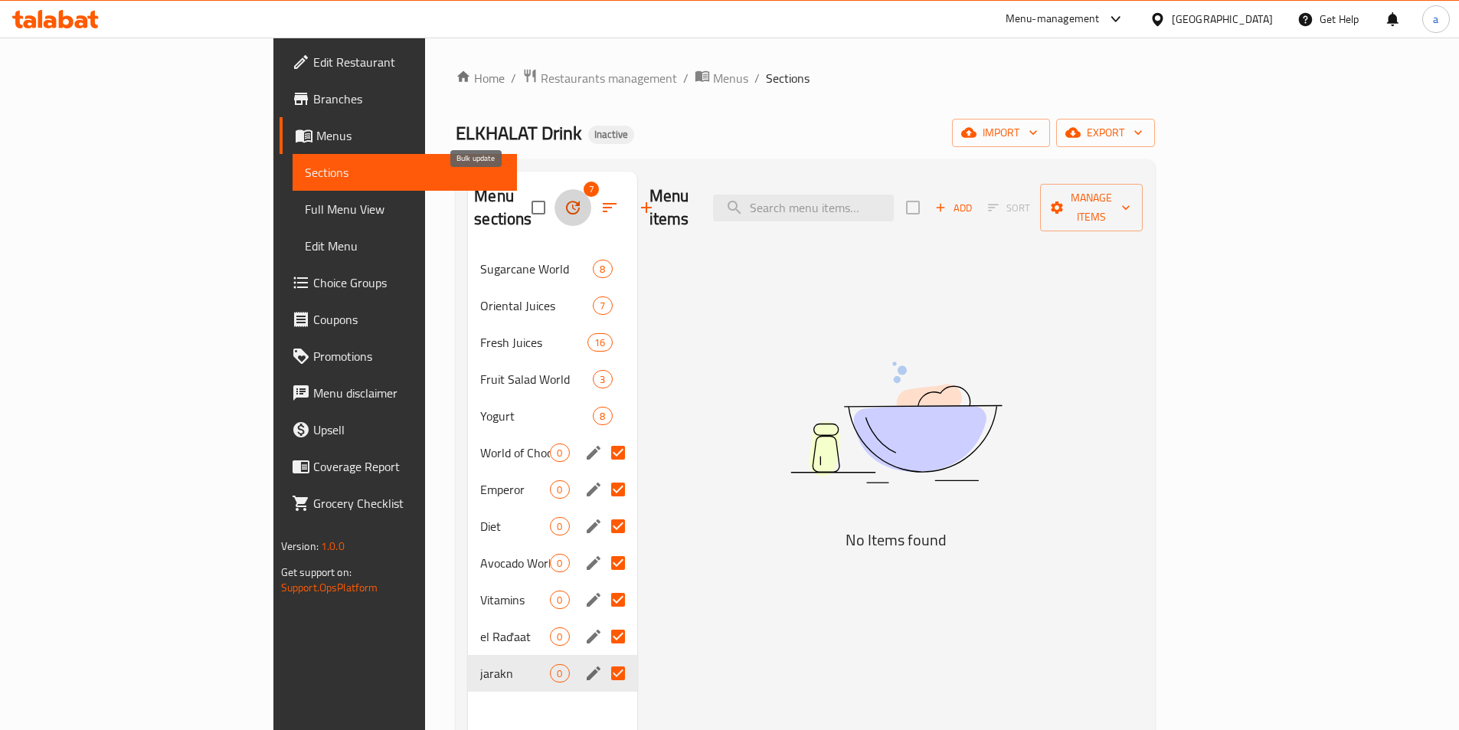
click at [564, 198] on icon "button" at bounding box center [573, 207] width 18 height 18
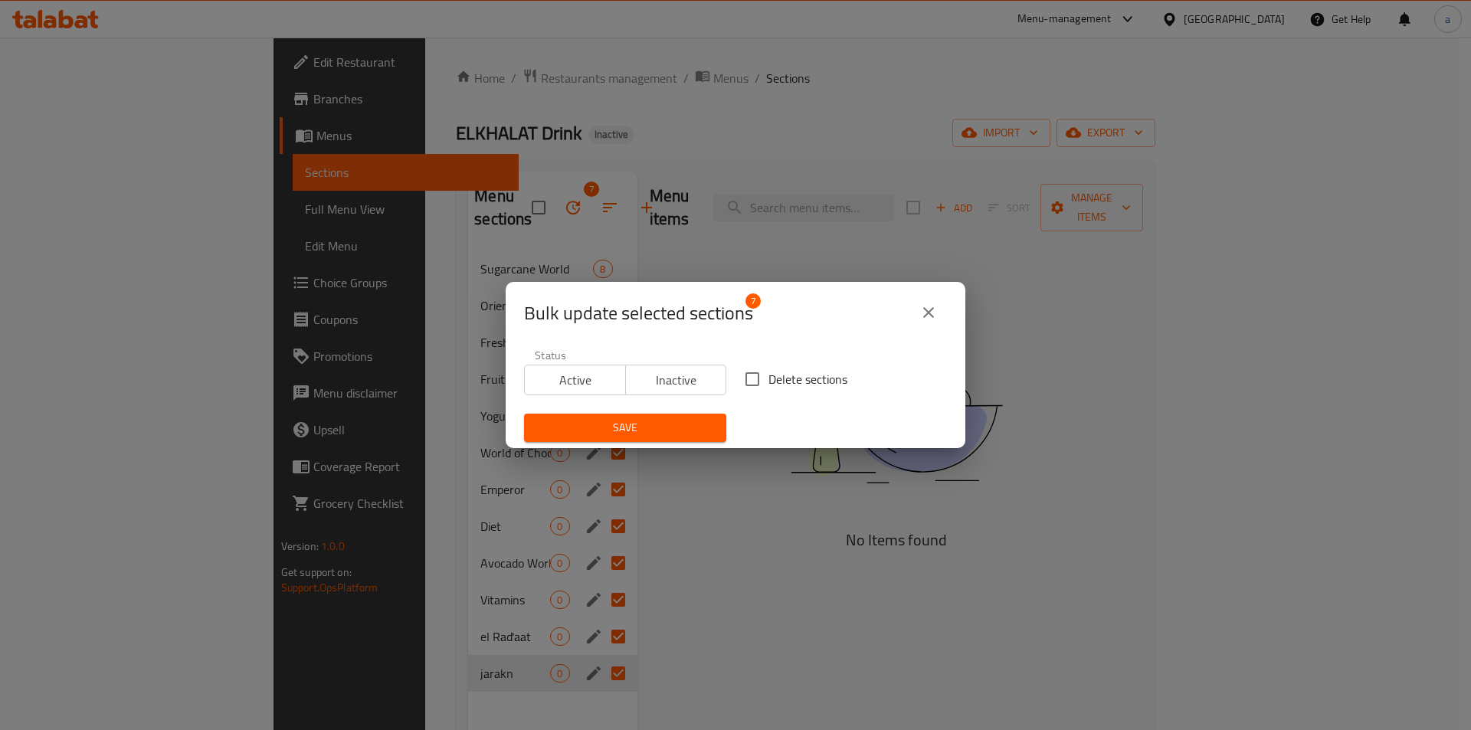
click at [756, 395] on input "Delete sections" at bounding box center [752, 379] width 32 height 32
checkbox input "true"
click at [698, 409] on div "Save" at bounding box center [625, 427] width 221 height 47
drag, startPoint x: 682, startPoint y: 418, endPoint x: 779, endPoint y: 392, distance: 100.7
click at [682, 419] on span "Save" at bounding box center [625, 427] width 178 height 19
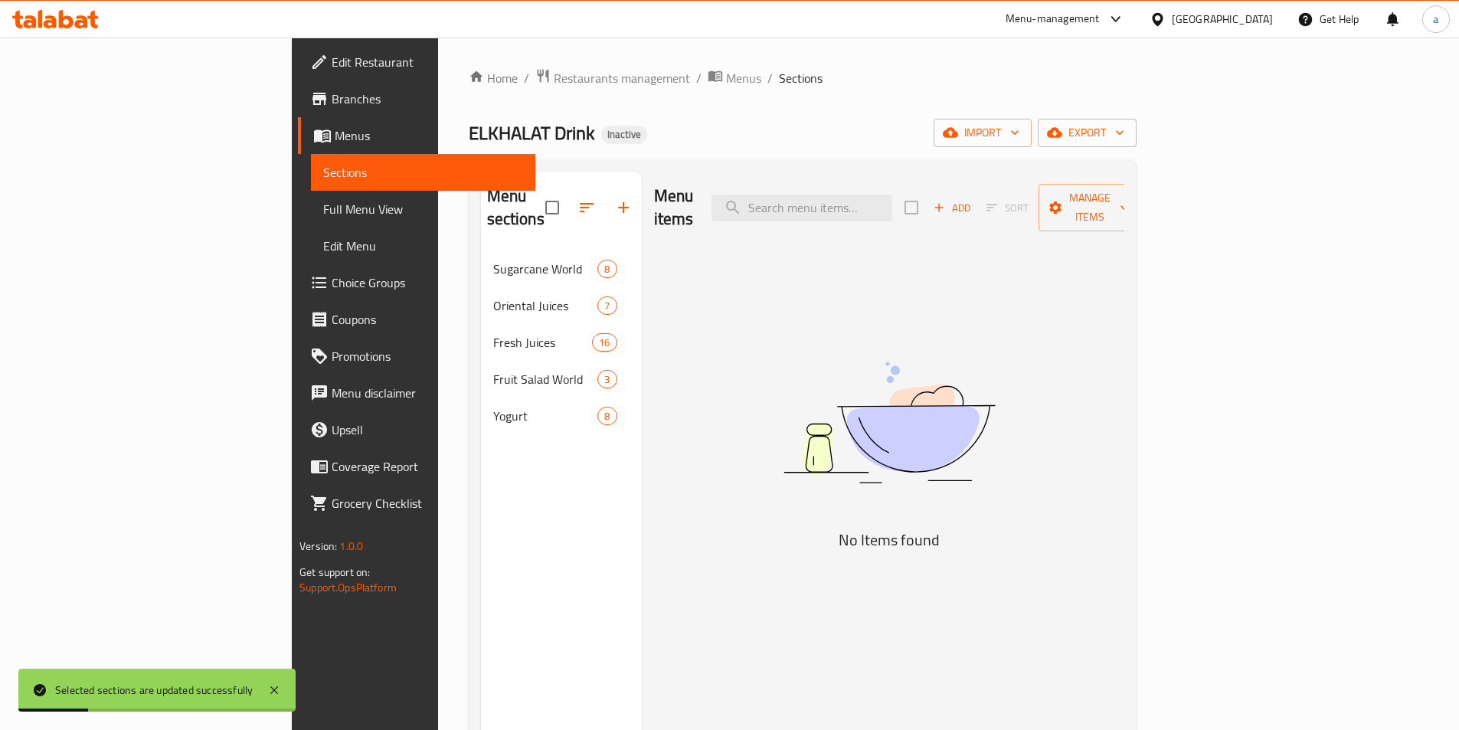
click at [323, 211] on span "Full Menu View" at bounding box center [423, 209] width 200 height 18
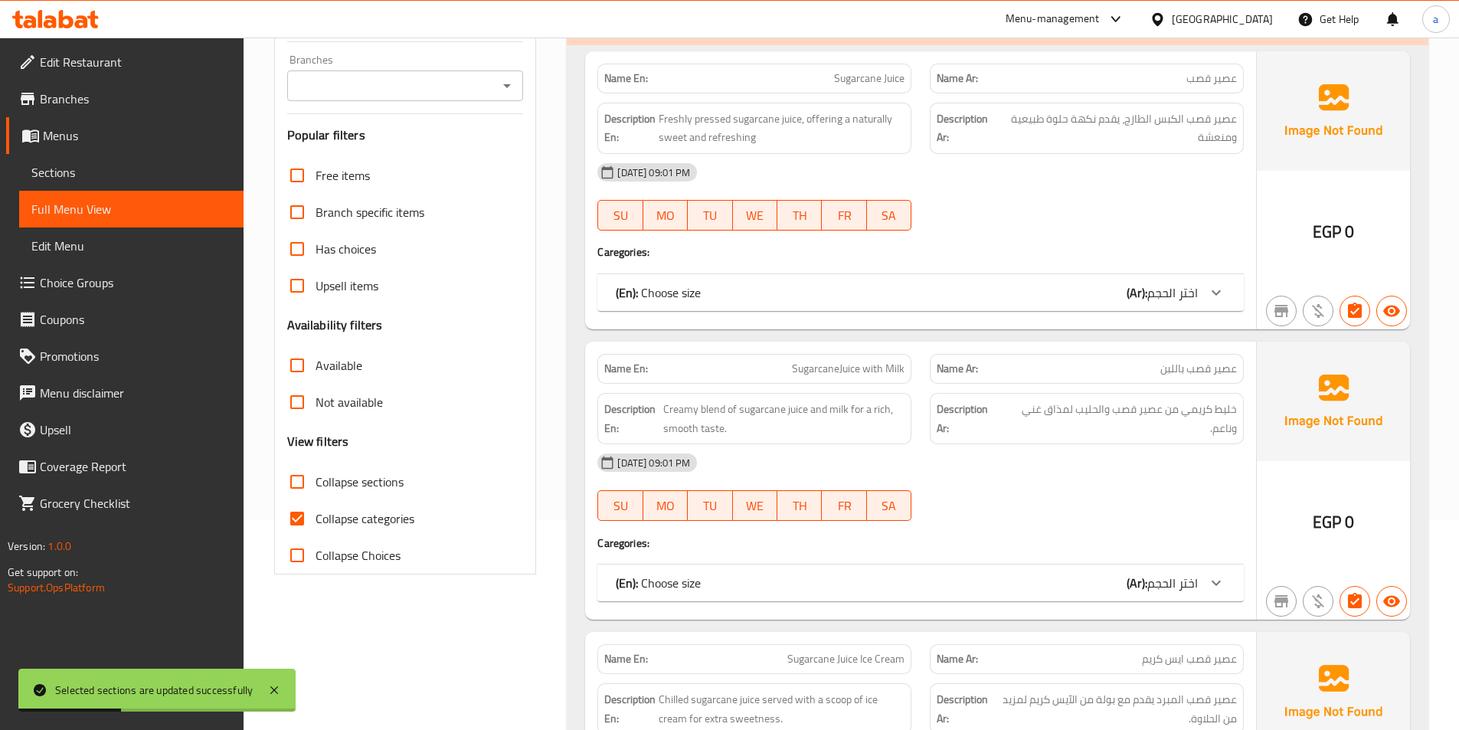
scroll to position [306, 0]
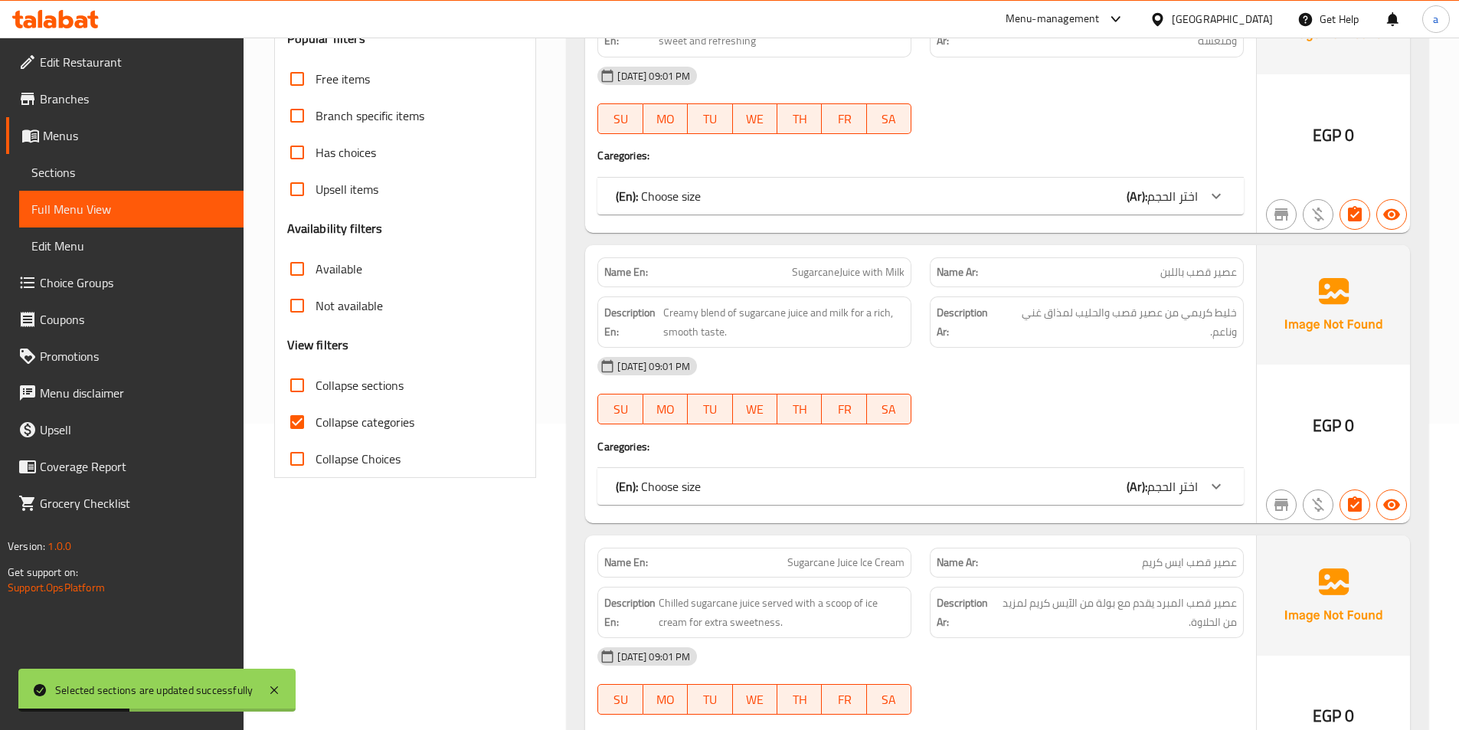
click at [383, 437] on label "Collapse categories" at bounding box center [347, 422] width 136 height 37
click at [316, 437] on input "Collapse categories" at bounding box center [297, 422] width 37 height 37
checkbox input "false"
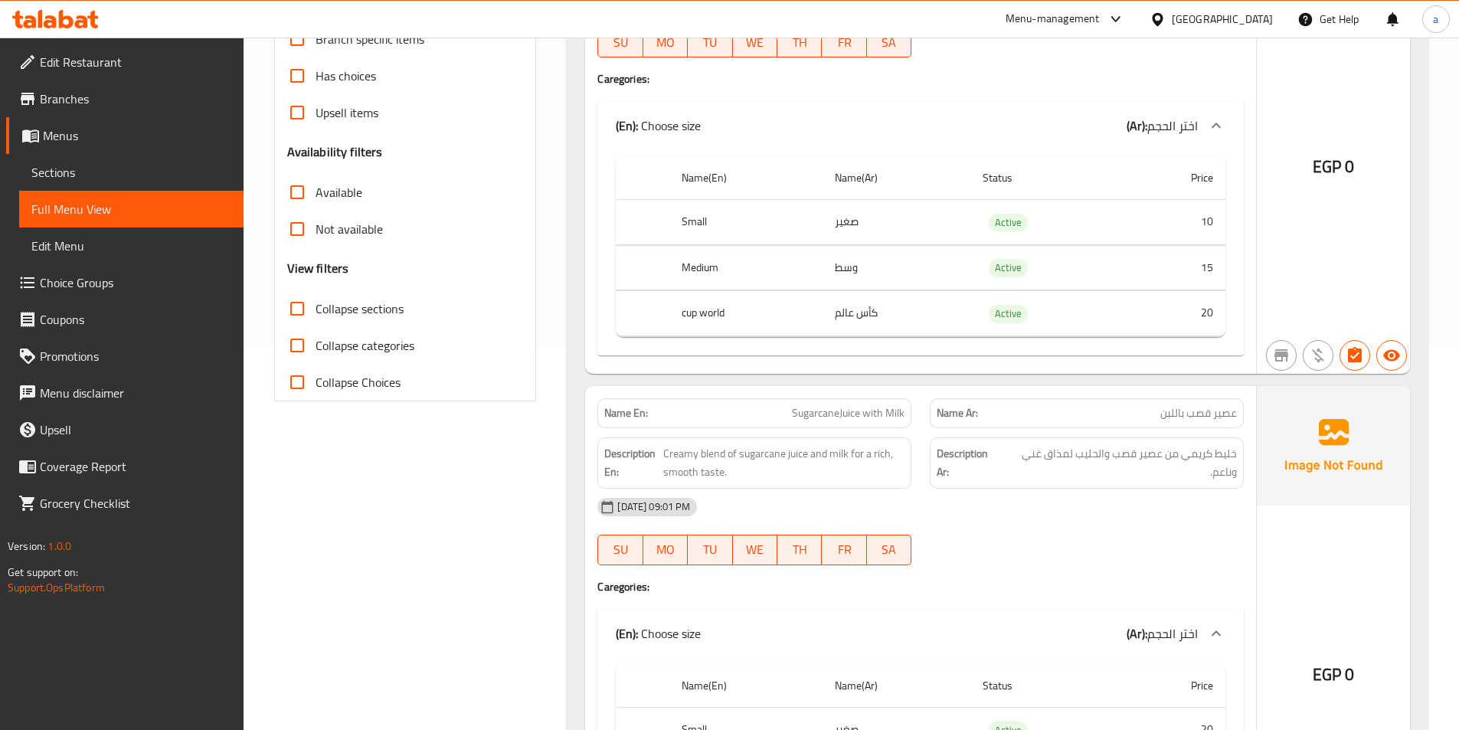
scroll to position [0, 0]
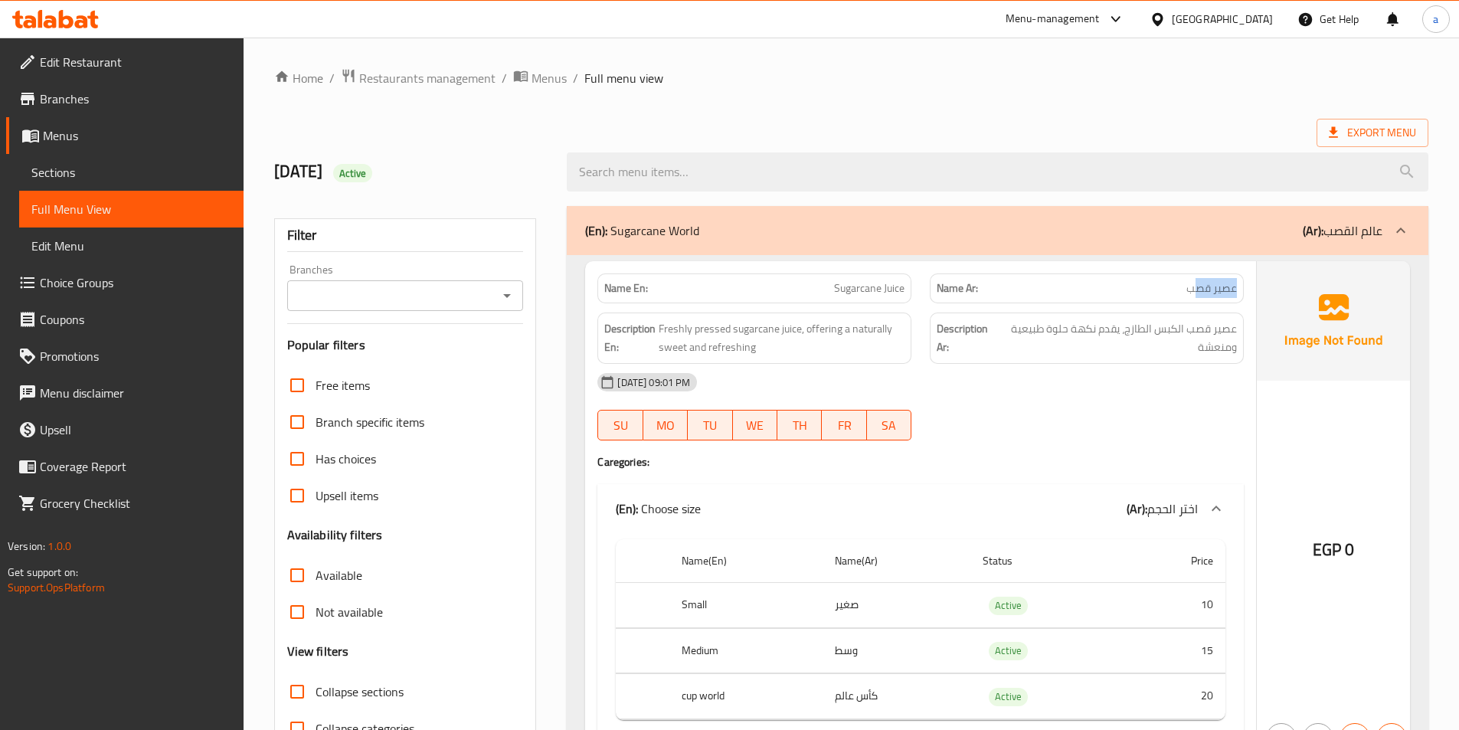
drag, startPoint x: 1236, startPoint y: 290, endPoint x: 1098, endPoint y: 302, distance: 139.2
click at [1184, 293] on p "Name Ar: عصير قصب" at bounding box center [1087, 288] width 300 height 16
drag, startPoint x: 804, startPoint y: 283, endPoint x: 968, endPoint y: 291, distance: 164.9
click at [945, 289] on div "Name En: Sugarcane Juice Name Ar: عصير قصب" at bounding box center [920, 288] width 665 height 48
click at [866, 283] on span "Sugarcane Juice" at bounding box center [869, 288] width 70 height 16
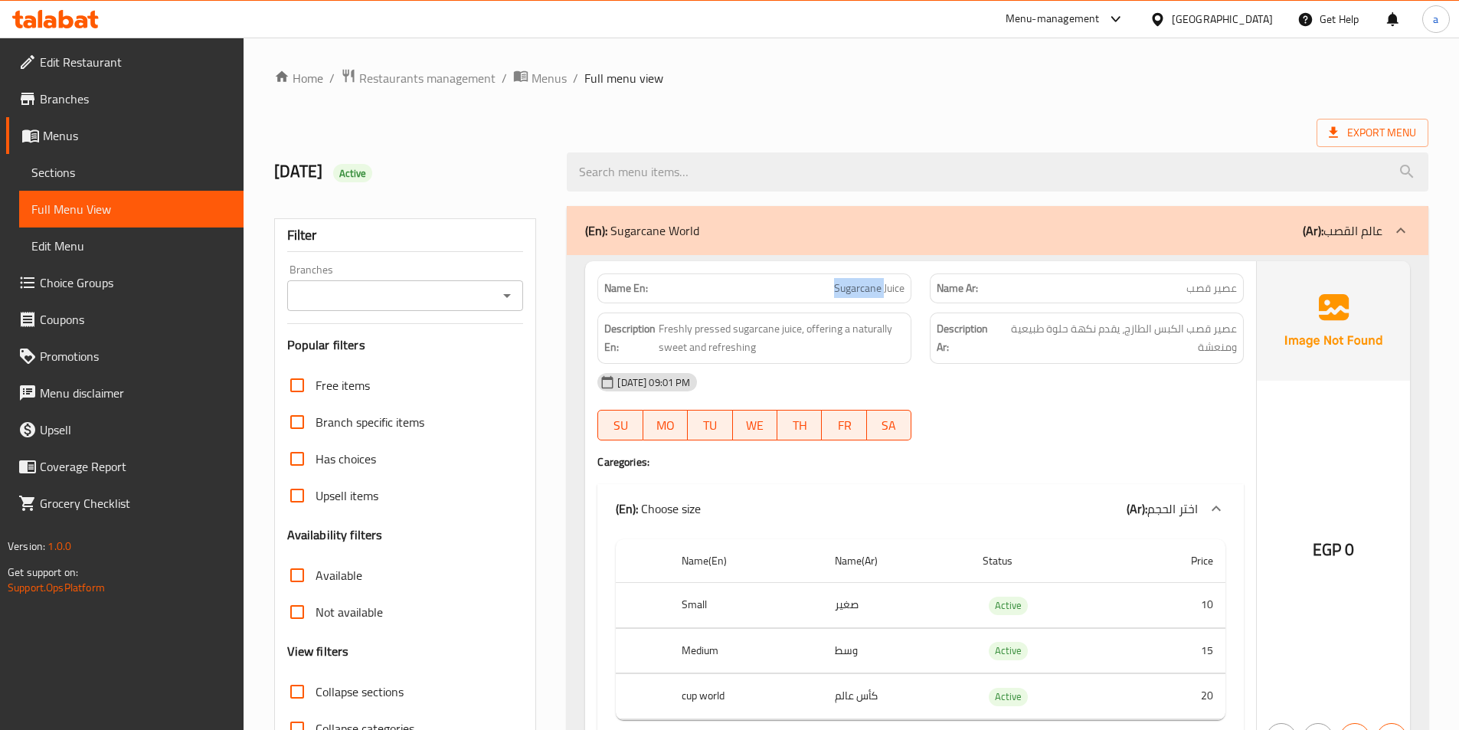
click at [866, 283] on span "Sugarcane Juice" at bounding box center [869, 288] width 70 height 16
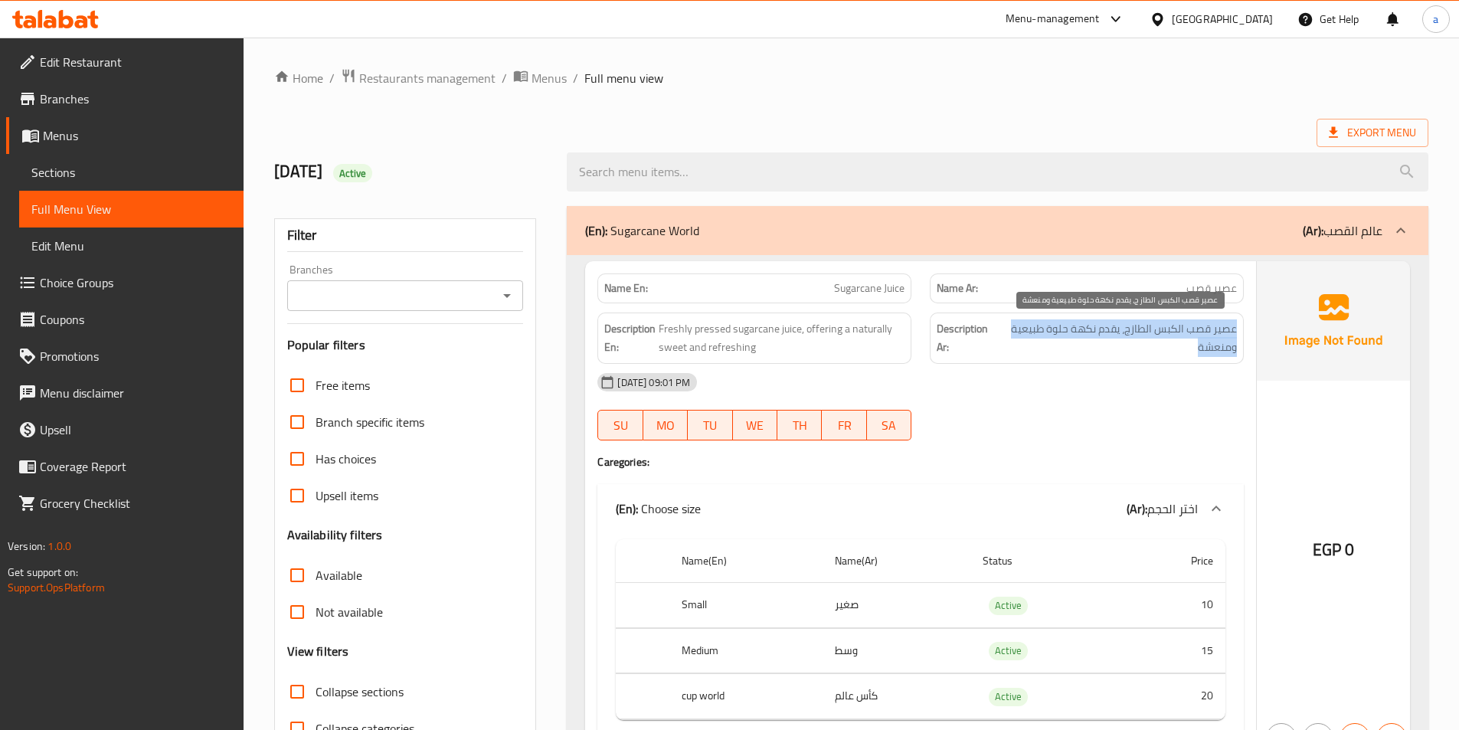
drag, startPoint x: 1194, startPoint y: 353, endPoint x: 1235, endPoint y: 319, distance: 53.4
click at [1235, 319] on span "عصير قصب الكبس الطازج، يقدم نكهة حلوة طبيعية ومنعشة" at bounding box center [1118, 338] width 238 height 38
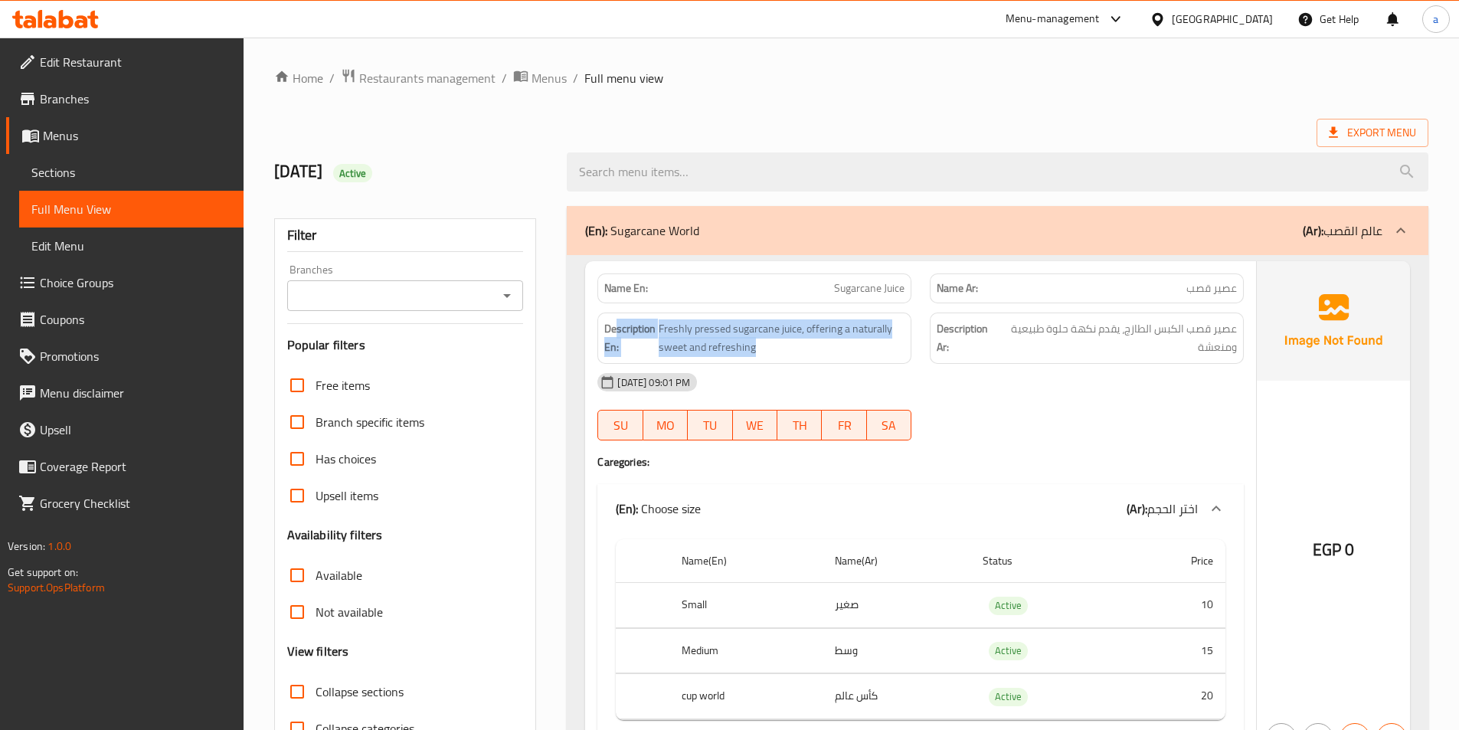
drag, startPoint x: 851, startPoint y: 341, endPoint x: 619, endPoint y: 324, distance: 232.7
click at [619, 324] on h6 "Description En: Freshly pressed sugarcane juice, offering a naturally sweet and…" at bounding box center [754, 338] width 300 height 38
click at [689, 329] on span "Freshly pressed sugarcane juice, offering a naturally sweet and refreshing" at bounding box center [782, 338] width 246 height 38
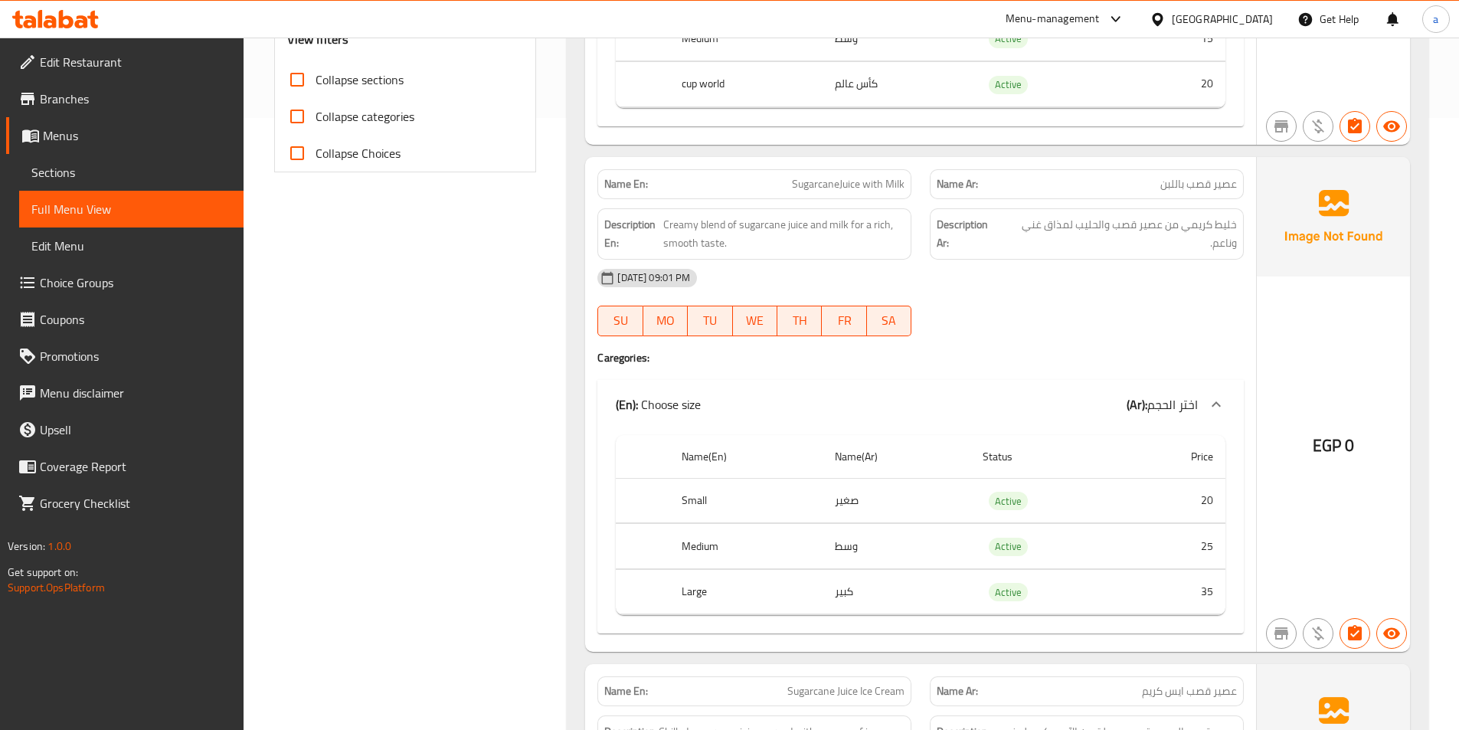
scroll to position [613, 0]
drag, startPoint x: 1203, startPoint y: 244, endPoint x: 1236, endPoint y: 210, distance: 48.2
click at [1236, 210] on div "Description Ar: خليط كريمي من عصير قصب والحليب لمذاق غني وناعم." at bounding box center [1087, 233] width 314 height 51
drag, startPoint x: 776, startPoint y: 246, endPoint x: 651, endPoint y: 203, distance: 132.0
click at [651, 203] on div "Description En: Creamy blend of sugarcane juice and milk for a rich, smooth tas…" at bounding box center [754, 233] width 332 height 70
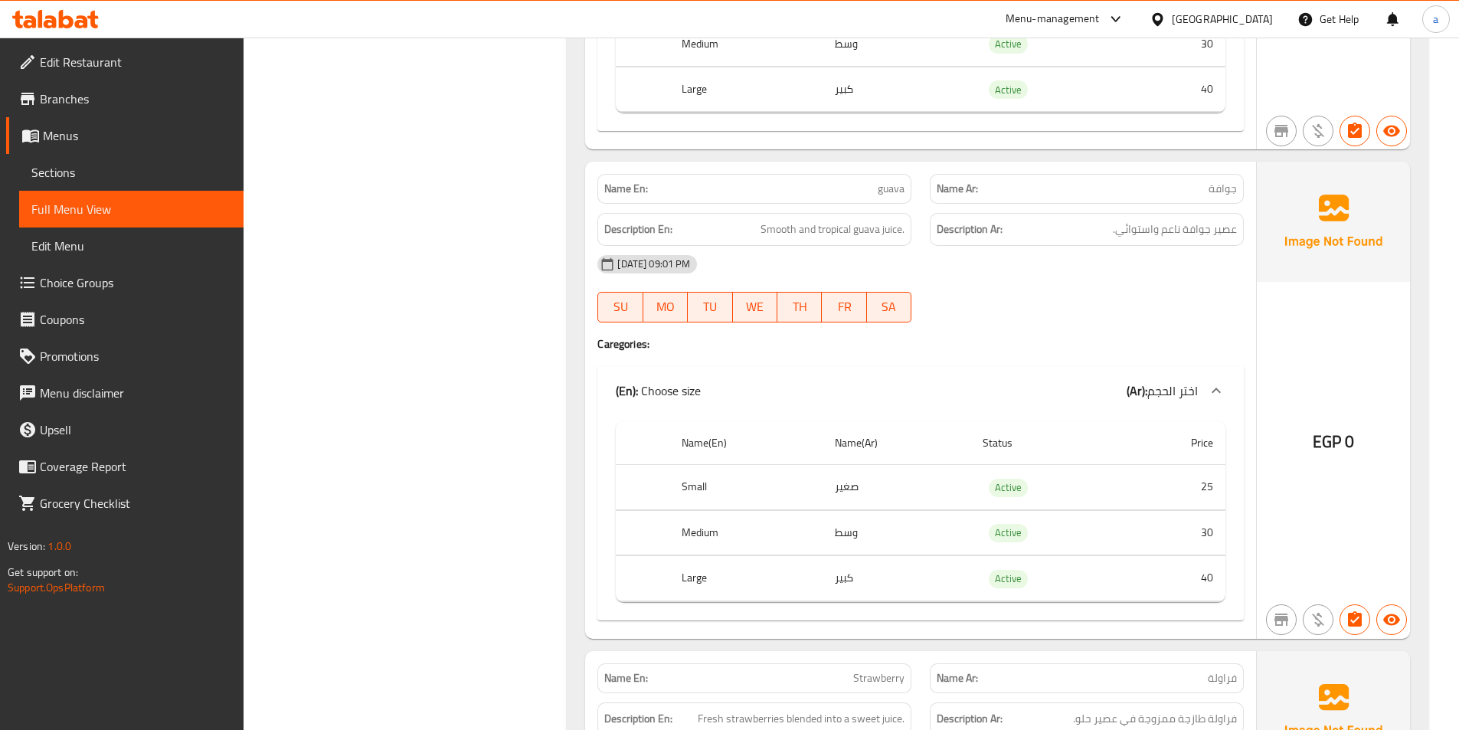
scroll to position [10363, 0]
